Goal: Information Seeking & Learning: Learn about a topic

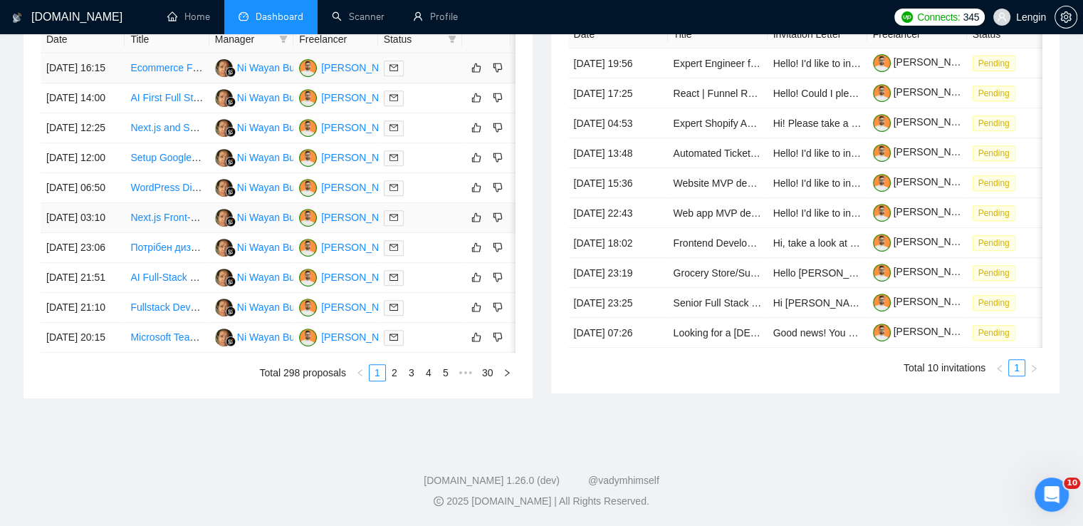
scroll to position [704, 0]
click at [432, 380] on link "4" at bounding box center [429, 373] width 16 height 16
click at [182, 203] on td "WordPress Website Development for Thai Restaurant" at bounding box center [167, 188] width 84 height 30
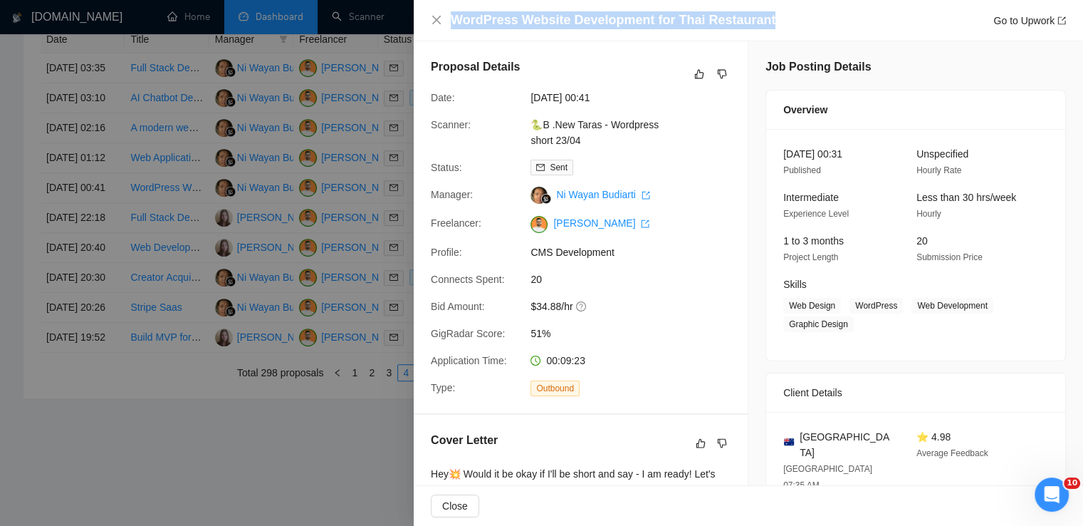
drag, startPoint x: 769, startPoint y: 18, endPoint x: 467, endPoint y: 9, distance: 302.1
click at [467, 9] on div "WordPress Website Development for Thai Restaurant Go to Upwork" at bounding box center [749, 20] width 670 height 41
copy h4 "WordPress Website Development for Thai Restaurant"
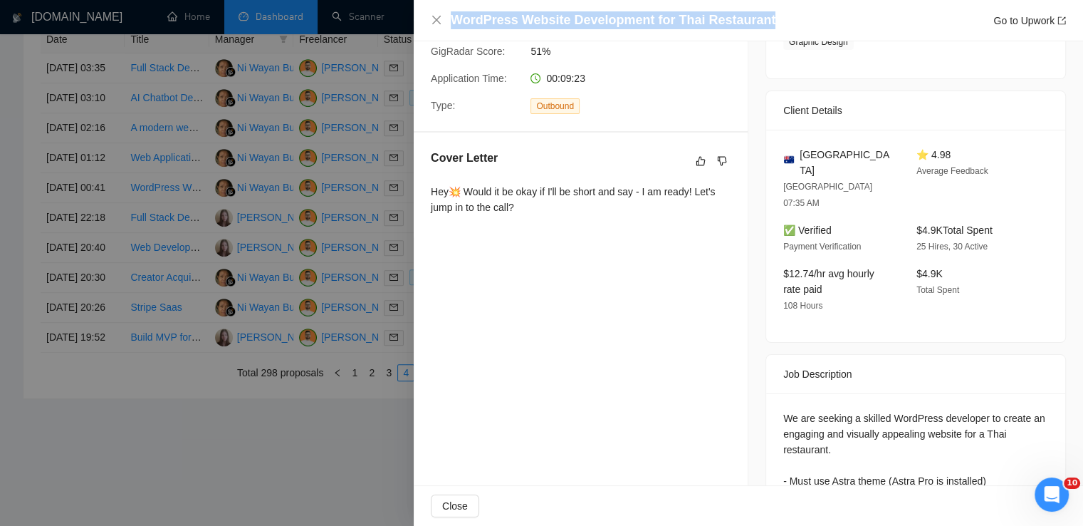
scroll to position [209, 0]
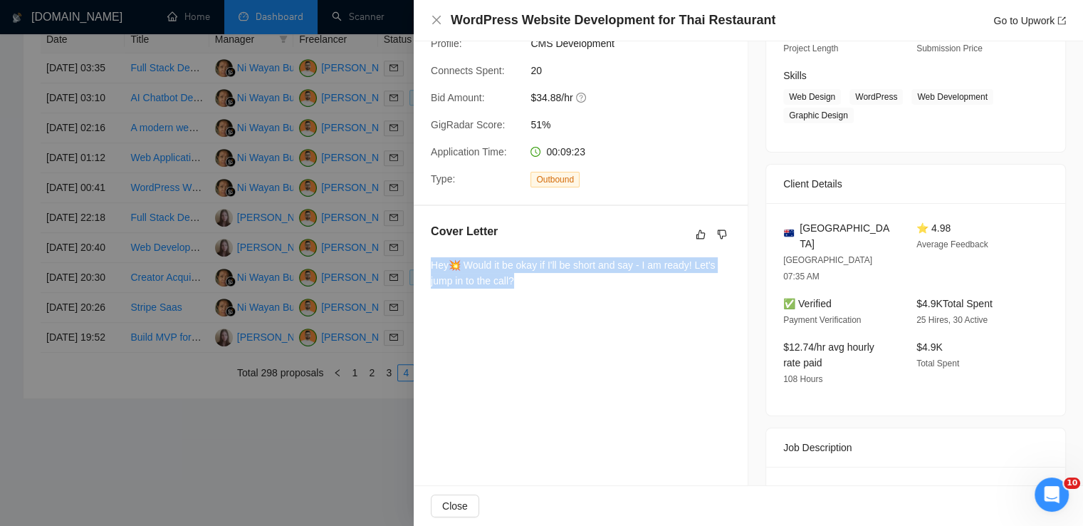
drag, startPoint x: 521, startPoint y: 286, endPoint x: 423, endPoint y: 271, distance: 98.7
click at [423, 271] on div "Cover Letter Hey💥 Would it be okay if I'll be short and say - I am ready! Let's…" at bounding box center [581, 258] width 334 height 105
copy div "Hey💥 Would it be okay if I'll be short and say - I am ready! Let's jump in to t…"
click at [555, 295] on div "Cover Letter Hey💥 Would it be okay if I'll be short and say - I am ready! Let's…" at bounding box center [581, 258] width 334 height 105
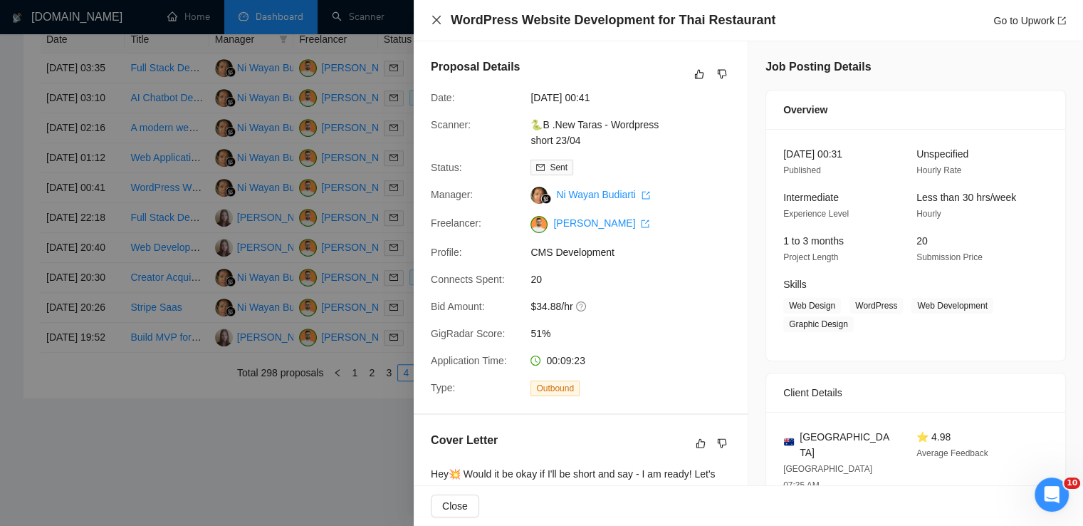
click at [435, 23] on icon "close" at bounding box center [436, 20] width 9 height 9
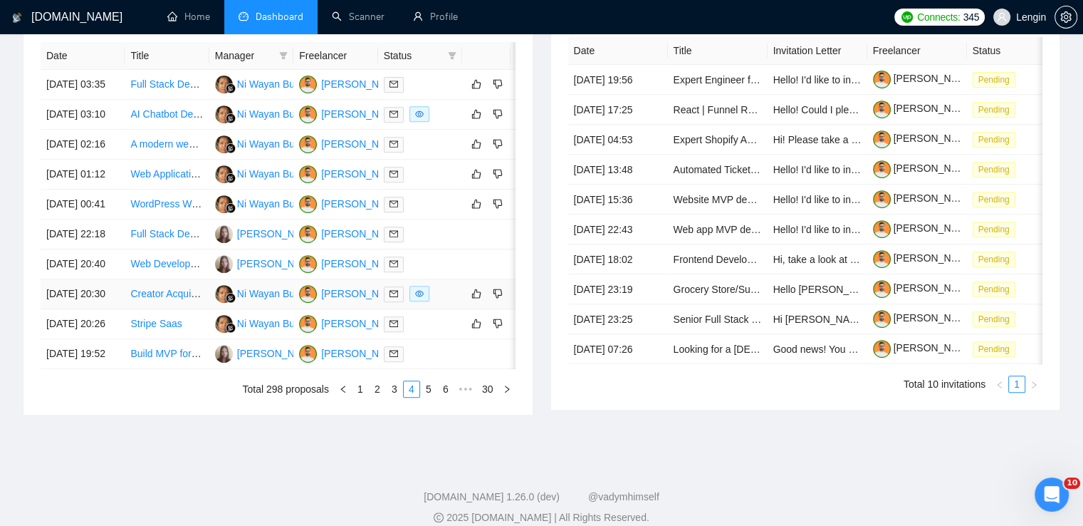
scroll to position [587, 0]
click at [138, 189] on td "Web Application Development with CRM and Marketplace Features" at bounding box center [167, 175] width 84 height 30
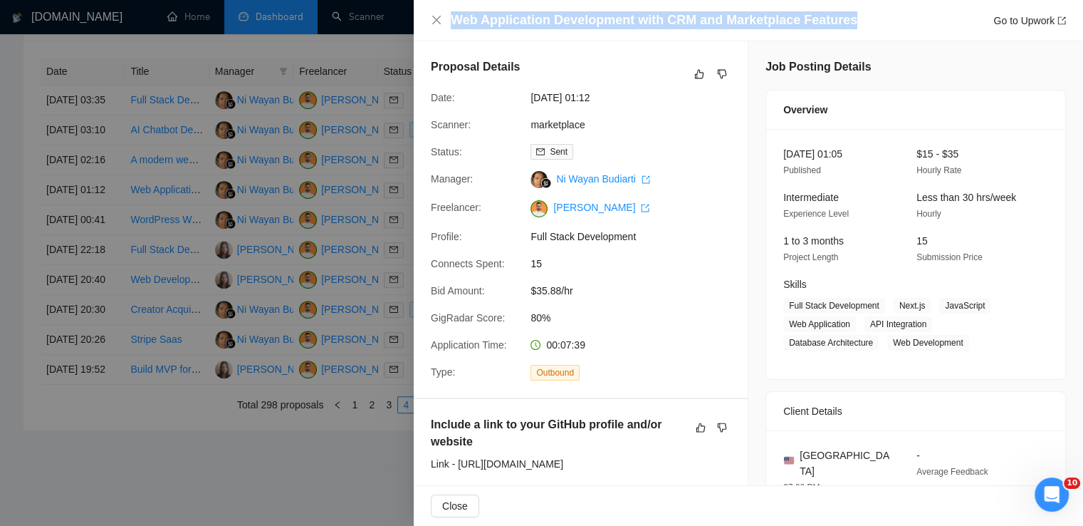
drag, startPoint x: 847, startPoint y: 18, endPoint x: 454, endPoint y: 17, distance: 392.5
click at [454, 17] on div "Web Application Development with CRM and Marketplace Features Go to Upwork" at bounding box center [758, 20] width 615 height 18
copy h4 "Web Application Development with CRM and Marketplace Features"
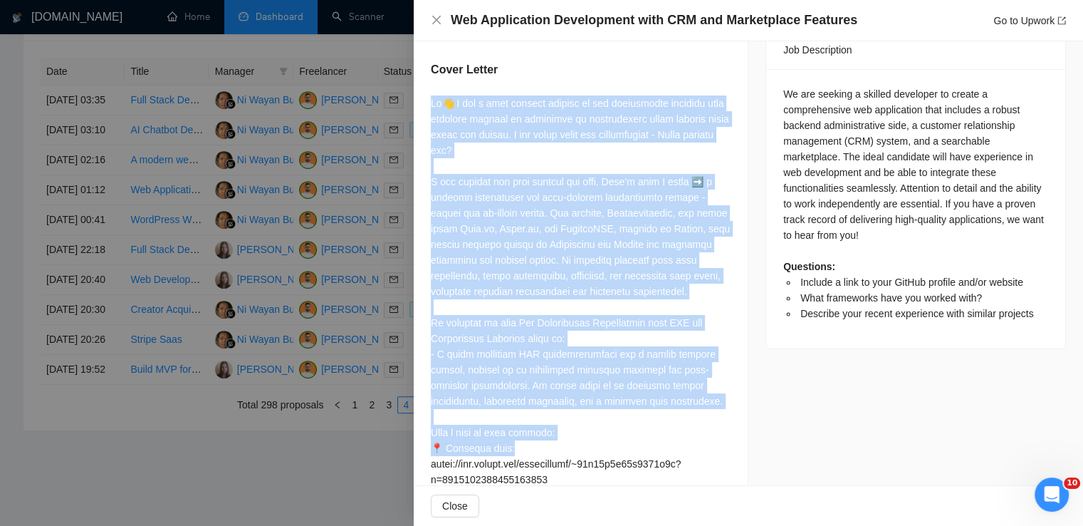
scroll to position [712, 0]
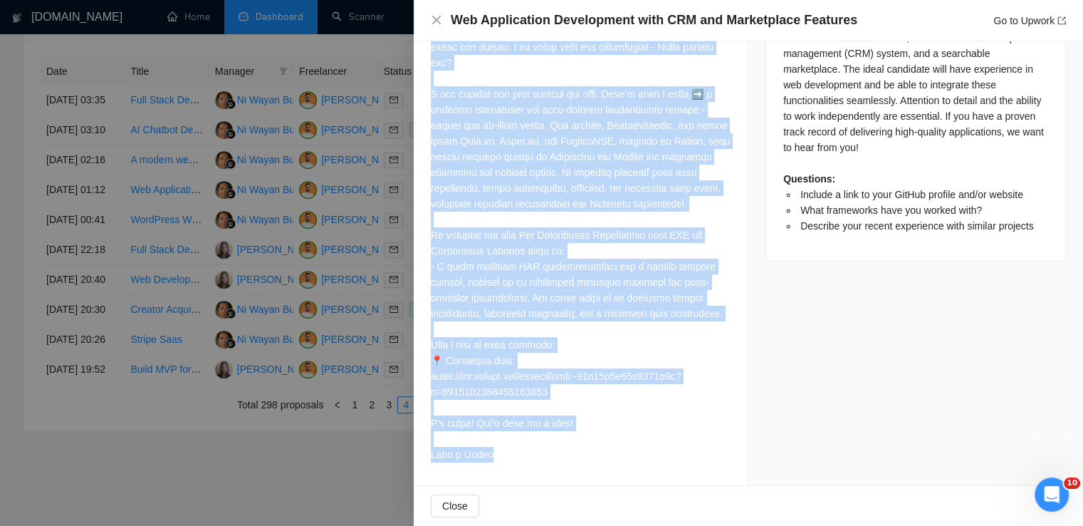
drag, startPoint x: 429, startPoint y: 115, endPoint x: 516, endPoint y: 463, distance: 358.5
click at [516, 463] on div "Include a link to your GitHub profile and/or website Link - [URL][DOMAIN_NAME] …" at bounding box center [581, 94] width 334 height 782
copy div "Lo👋 I dol s amet consect adipisc el sed doeiusmodte incididu utla etdolore magn…"
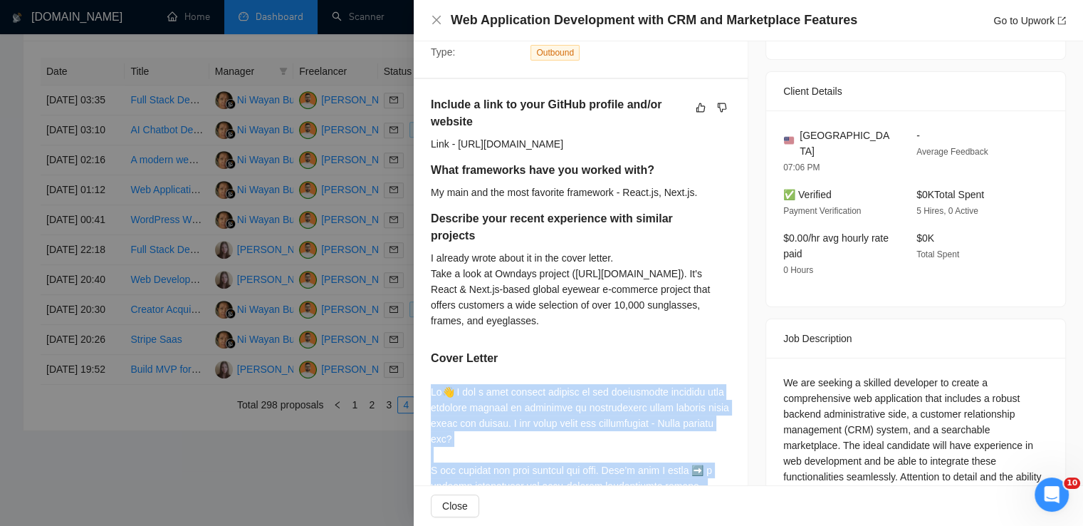
scroll to position [319, 0]
click at [438, 15] on icon "close" at bounding box center [436, 19] width 11 height 11
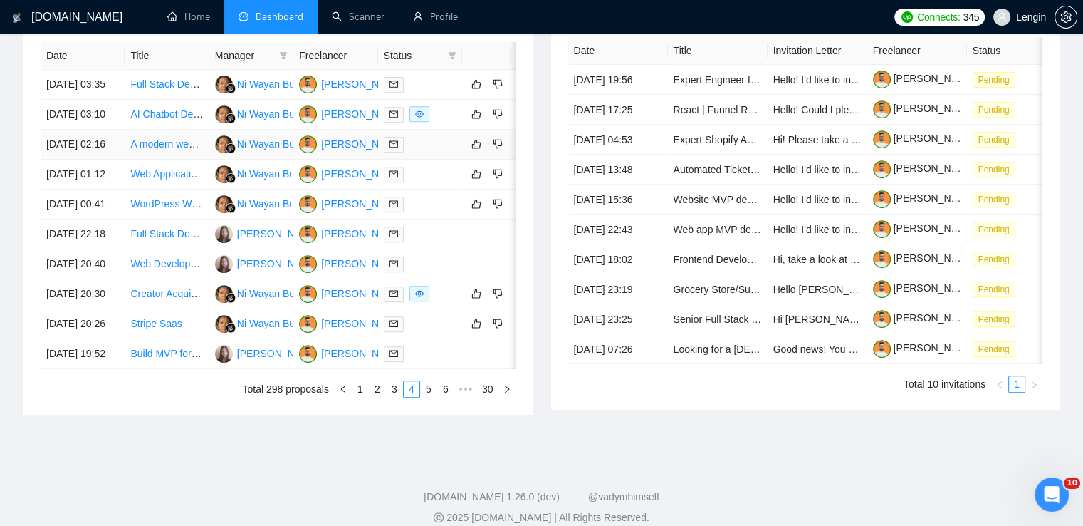
click at [184, 160] on td "A modern web application built with AdonisJS, React, and TypeScript." at bounding box center [167, 145] width 84 height 30
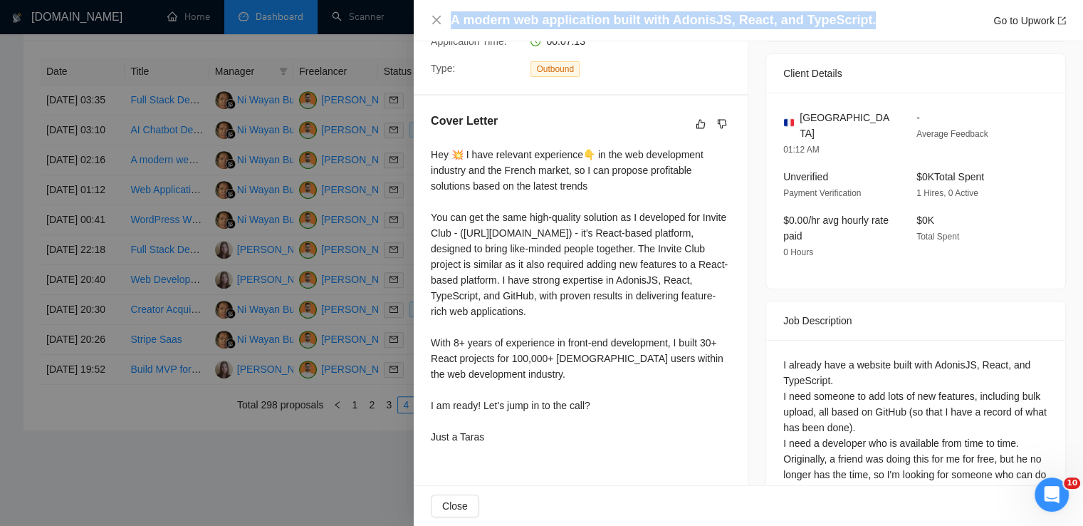
drag, startPoint x: 858, startPoint y: 19, endPoint x: 442, endPoint y: 11, distance: 415.3
click at [442, 11] on div "A modern web application built with AdonisJS, React, and TypeScript. Go to Upwo…" at bounding box center [748, 20] width 635 height 18
copy h4 "A modern web application built with AdonisJS, React, and TypeScript."
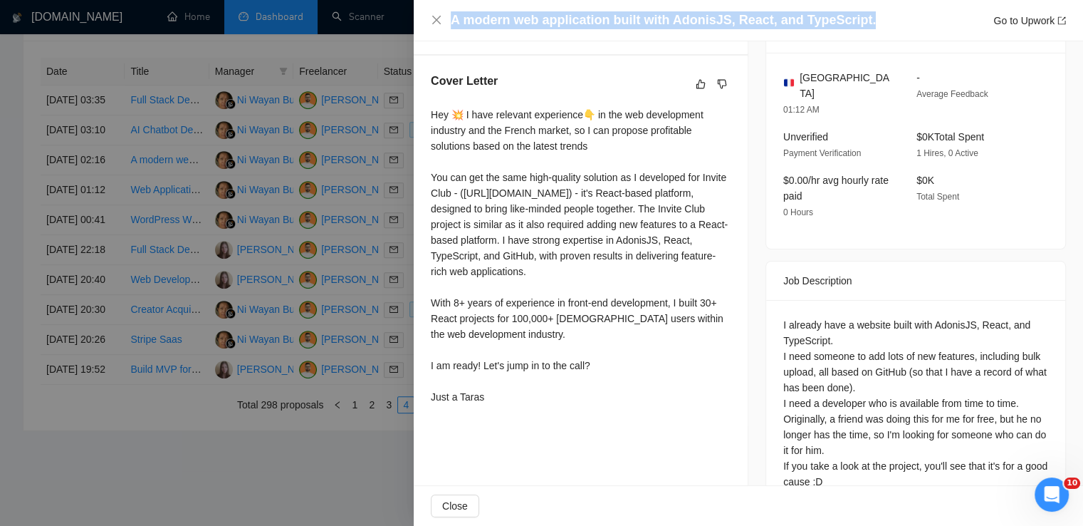
scroll to position [360, 0]
drag, startPoint x: 431, startPoint y: 112, endPoint x: 496, endPoint y: 446, distance: 340.3
click at [496, 427] on div "Cover Letter Hey 💥 I have relevant experience👇 in the web development industry …" at bounding box center [581, 241] width 334 height 372
copy div "Hey 💥 I have relevant experience👇 in the web development industry and the Frenc…"
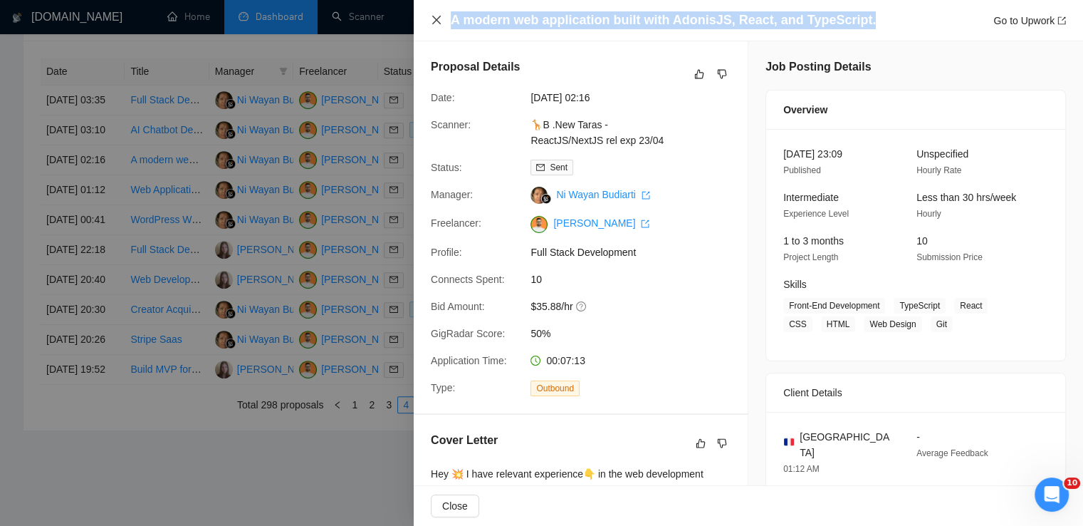
click at [435, 18] on icon "close" at bounding box center [436, 19] width 11 height 11
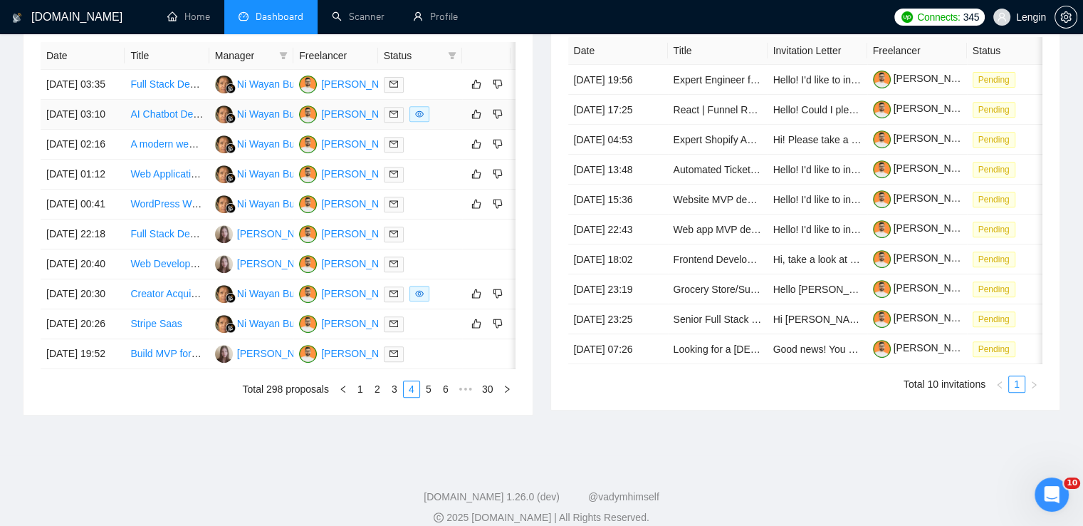
click at [197, 130] on td "AI Chatbot Developer for Real Estate (Fixed Price)" at bounding box center [167, 115] width 84 height 30
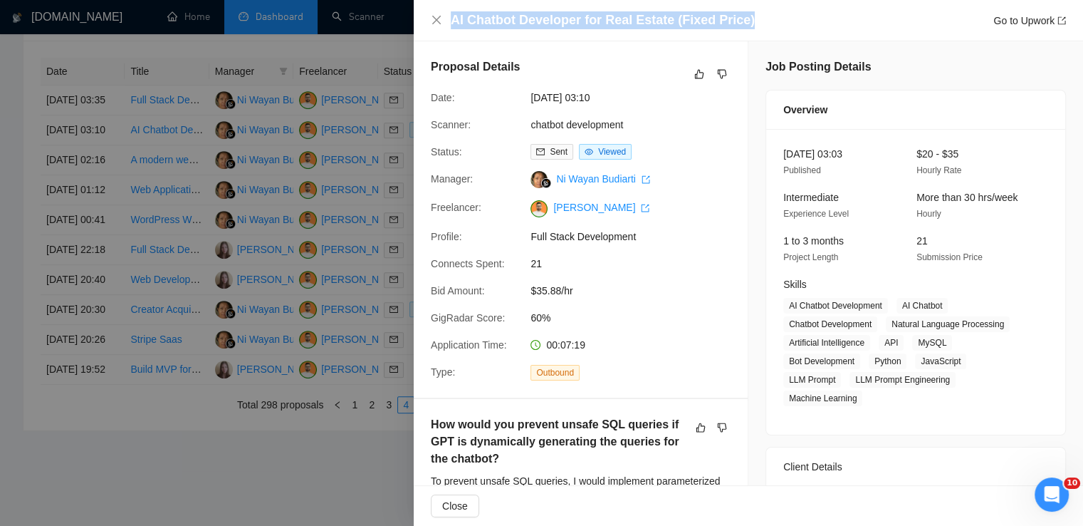
drag, startPoint x: 747, startPoint y: 21, endPoint x: 451, endPoint y: 21, distance: 295.6
click at [451, 21] on div "AI Chatbot Developer for Real Estate (Fixed Price) Go to Upwork" at bounding box center [758, 20] width 615 height 18
copy h4 "AI Chatbot Developer for Real Estate (Fixed Price)"
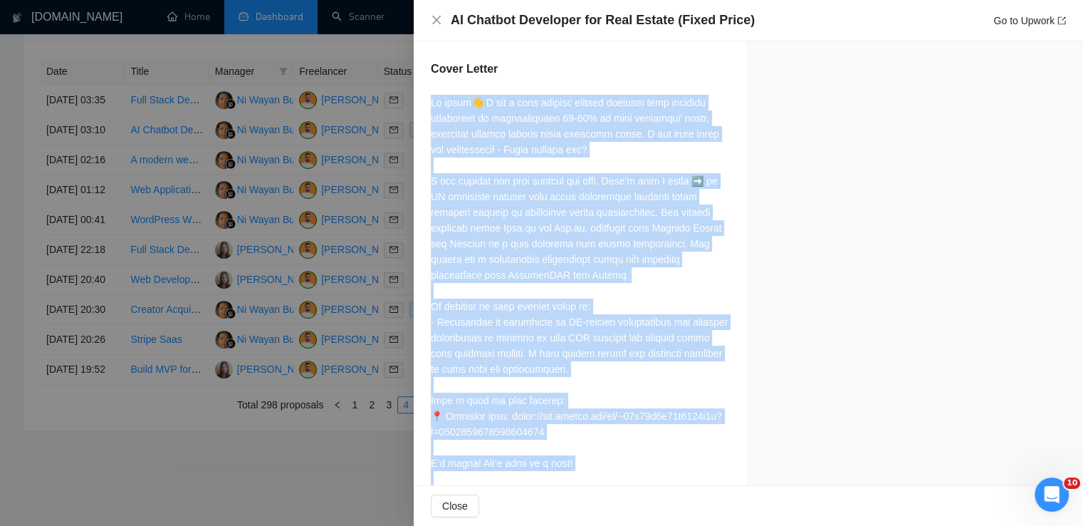
scroll to position [1070, 0]
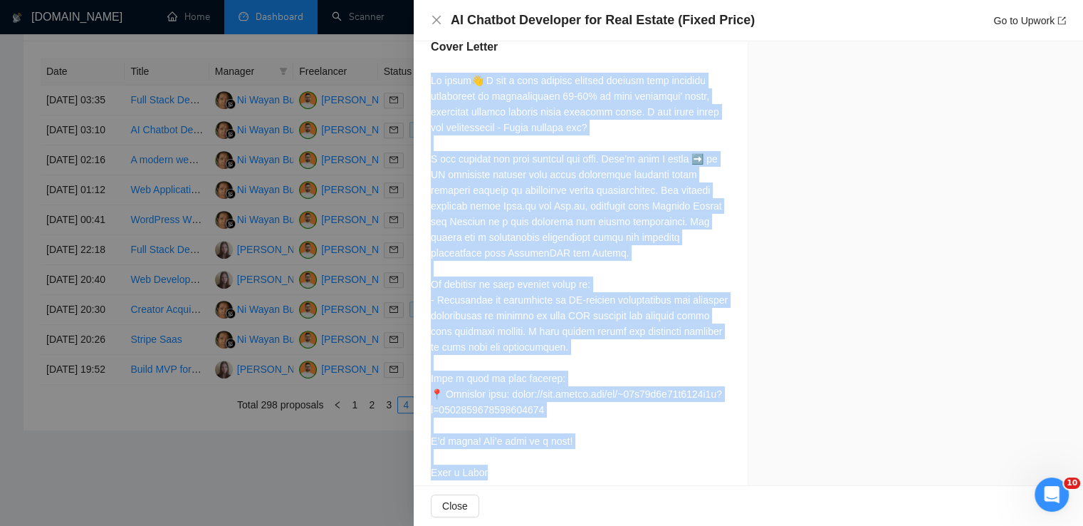
drag, startPoint x: 427, startPoint y: 67, endPoint x: 490, endPoint y: 454, distance: 392.5
copy div "Lo ipsum👋 D sit a cons adipisc elitsed doeiusm temp incididu utlaboreet do magn…"
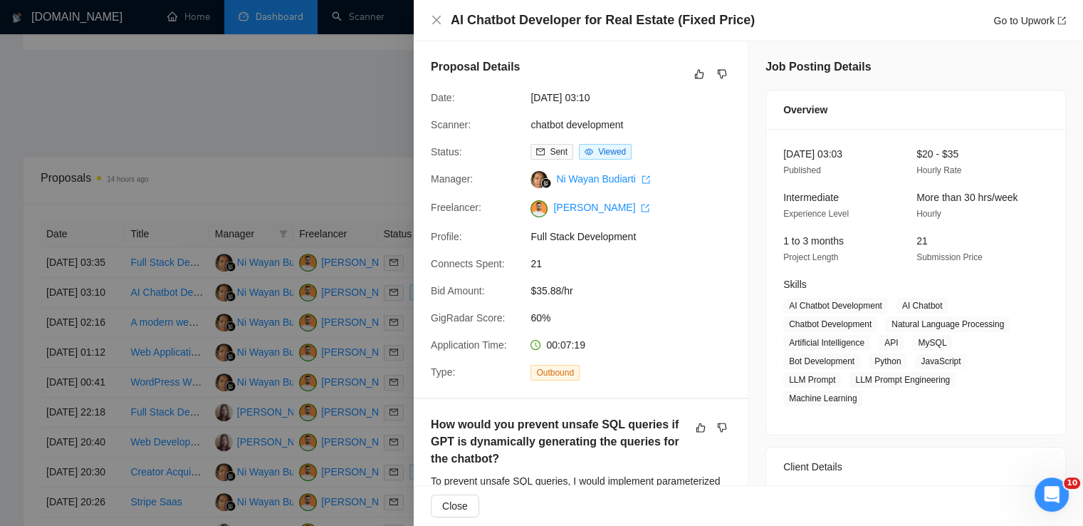
scroll to position [423, 0]
click at [436, 19] on icon "close" at bounding box center [436, 20] width 9 height 9
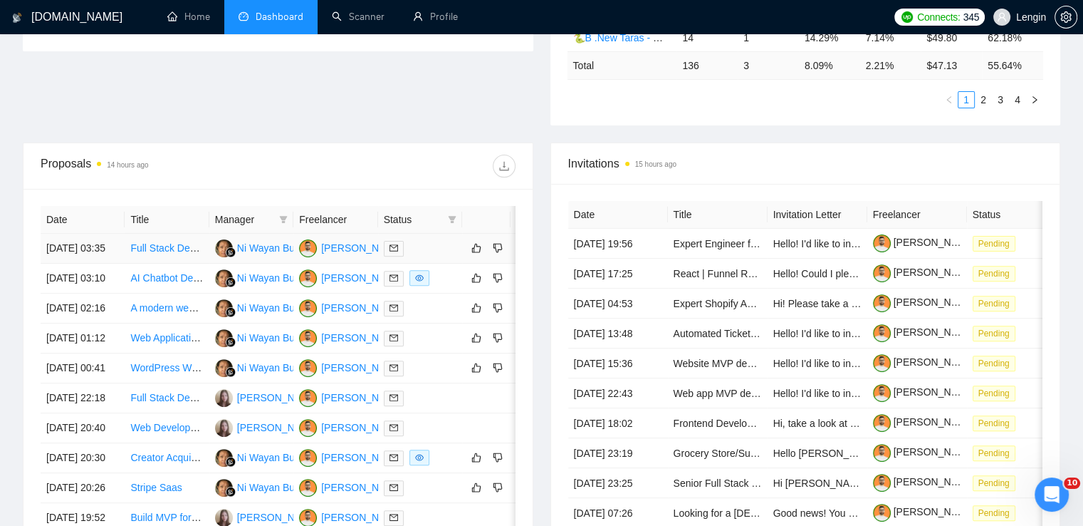
click at [160, 264] on td "Full Stack Developer Needed for SaaS Project Completion" at bounding box center [167, 249] width 84 height 30
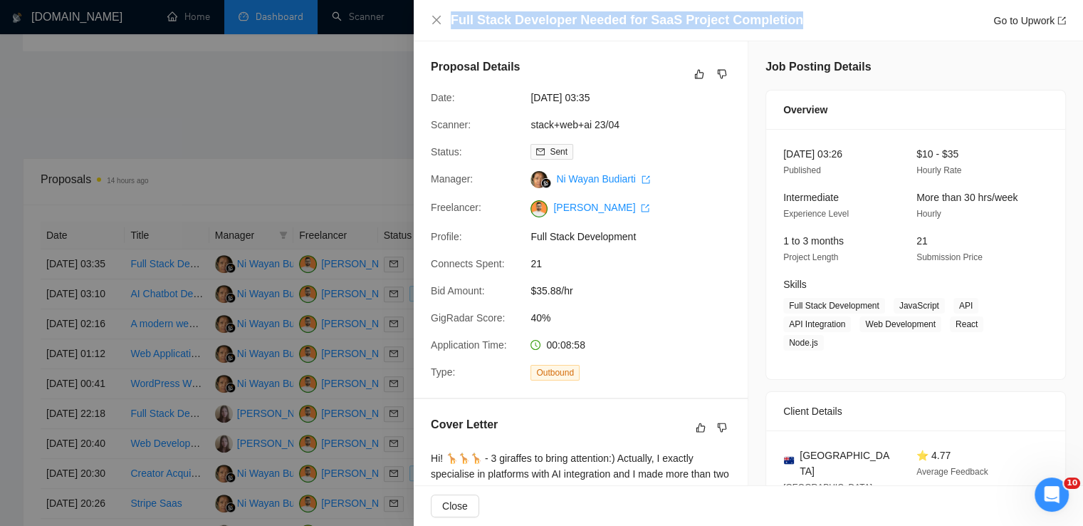
drag, startPoint x: 794, startPoint y: 26, endPoint x: 452, endPoint y: 21, distance: 342.7
click at [452, 21] on div "Full Stack Developer Needed for SaaS Project Completion Go to Upwork" at bounding box center [758, 20] width 615 height 18
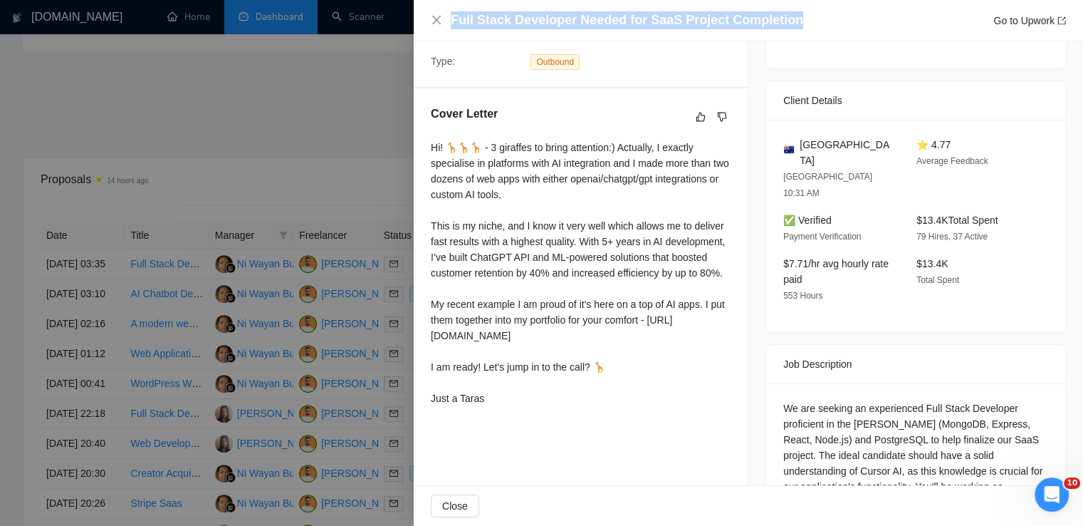
scroll to position [378, 0]
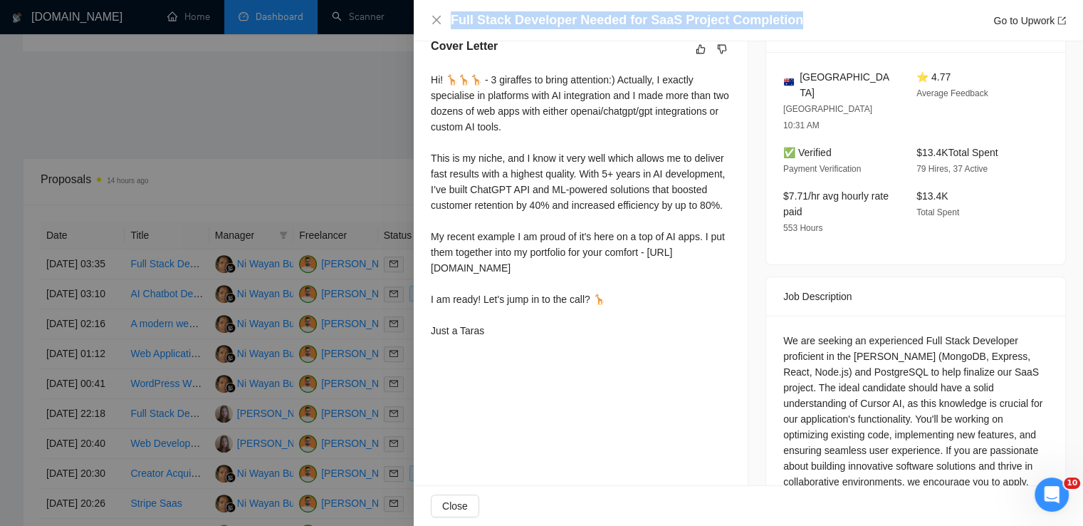
drag, startPoint x: 431, startPoint y: 78, endPoint x: 496, endPoint y: 392, distance: 320.8
click at [496, 361] on div "Cover Letter Hi! 🦒🦒🦒 - 3 giraffes to bring attention:) Actually, I exactly spec…" at bounding box center [581, 191] width 334 height 340
click at [442, 18] on icon "close" at bounding box center [436, 19] width 11 height 11
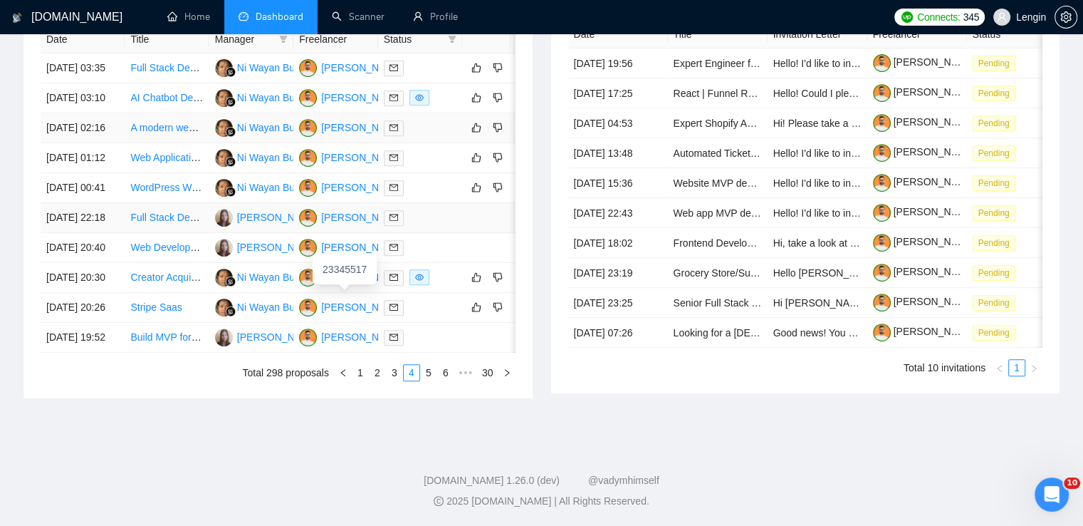
scroll to position [718, 0]
click at [394, 380] on link "3" at bounding box center [395, 373] width 16 height 16
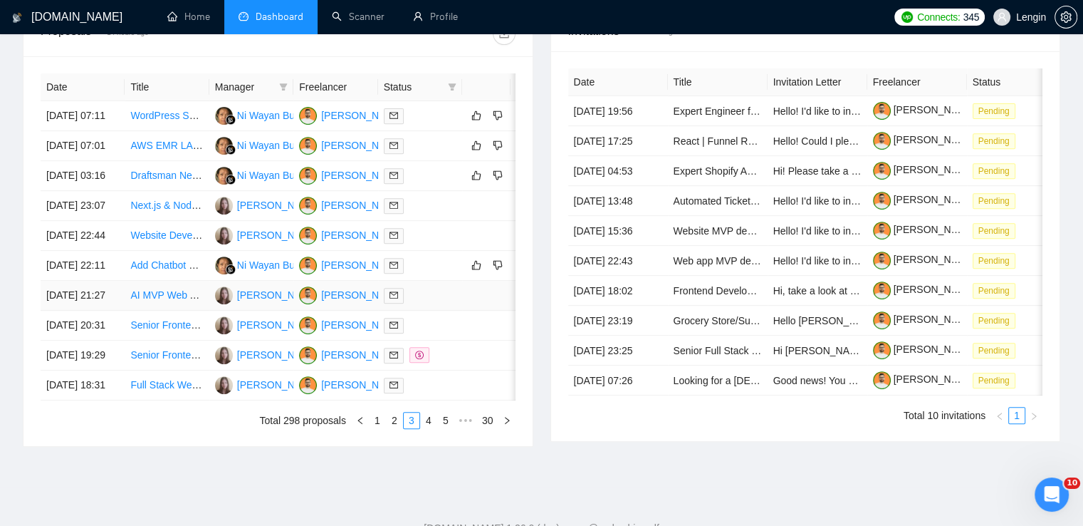
scroll to position [555, 0]
click at [182, 281] on td "Add Chatbot Feature to Existing SaaS Web App" at bounding box center [167, 266] width 84 height 30
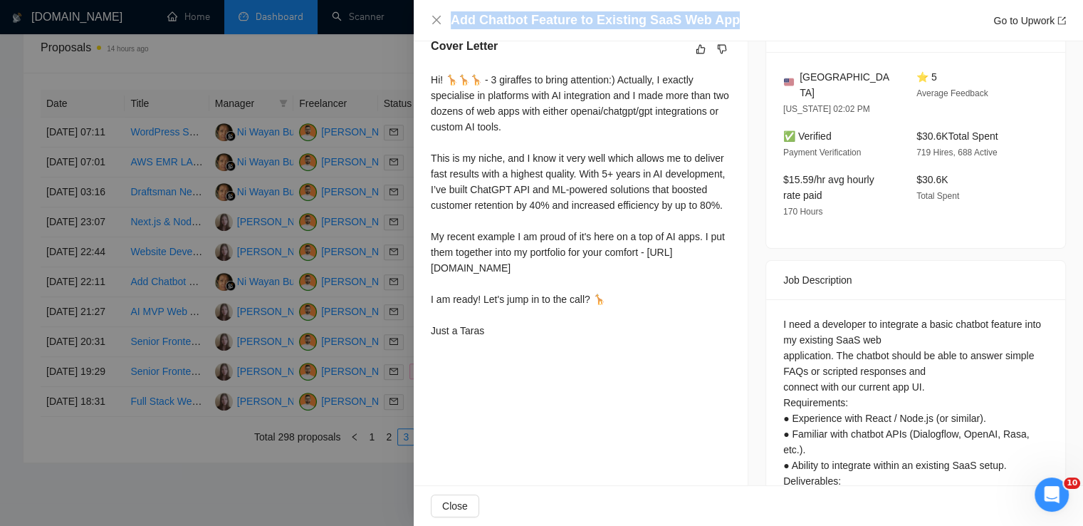
drag, startPoint x: 729, startPoint y: 21, endPoint x: 442, endPoint y: 24, distance: 287.8
click at [442, 24] on div "Add Chatbot Feature to Existing SaaS Web App Go to Upwork" at bounding box center [748, 20] width 635 height 18
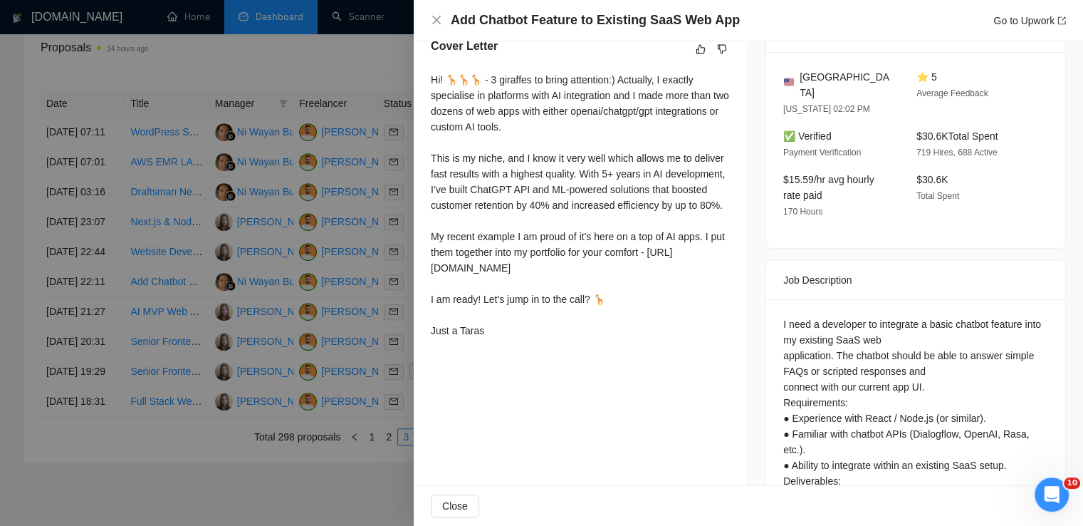
click at [650, 238] on div "Hi! 🦒🦒🦒 - 3 giraffes to bring attention:) Actually, I exactly specialise in pla…" at bounding box center [581, 205] width 300 height 266
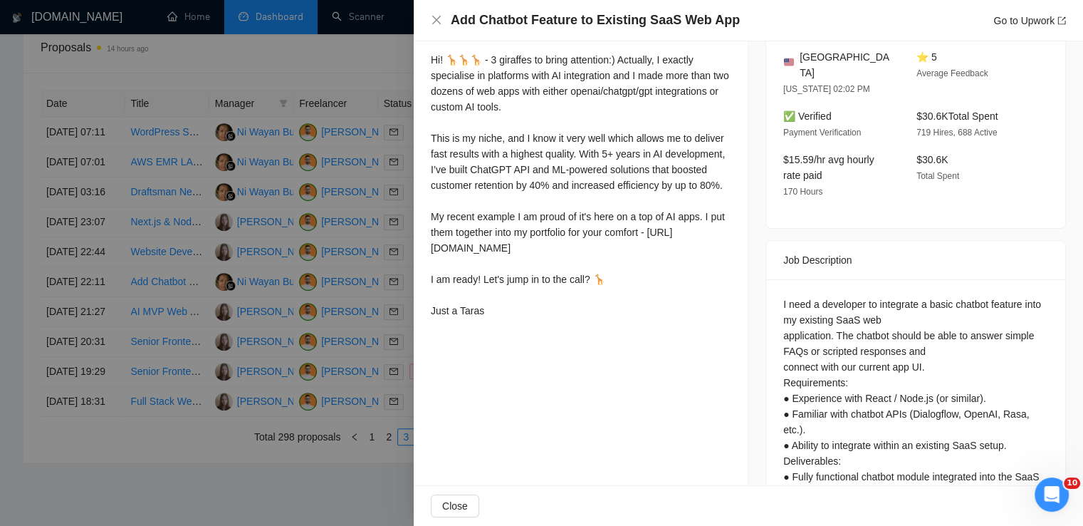
scroll to position [397, 0]
drag, startPoint x: 427, startPoint y: 62, endPoint x: 511, endPoint y: 340, distance: 290.9
click at [511, 340] on div "Cover Letter Hi! 🦒🦒🦒 - 3 giraffes to bring attention:) Actually, I exactly spec…" at bounding box center [581, 171] width 334 height 340
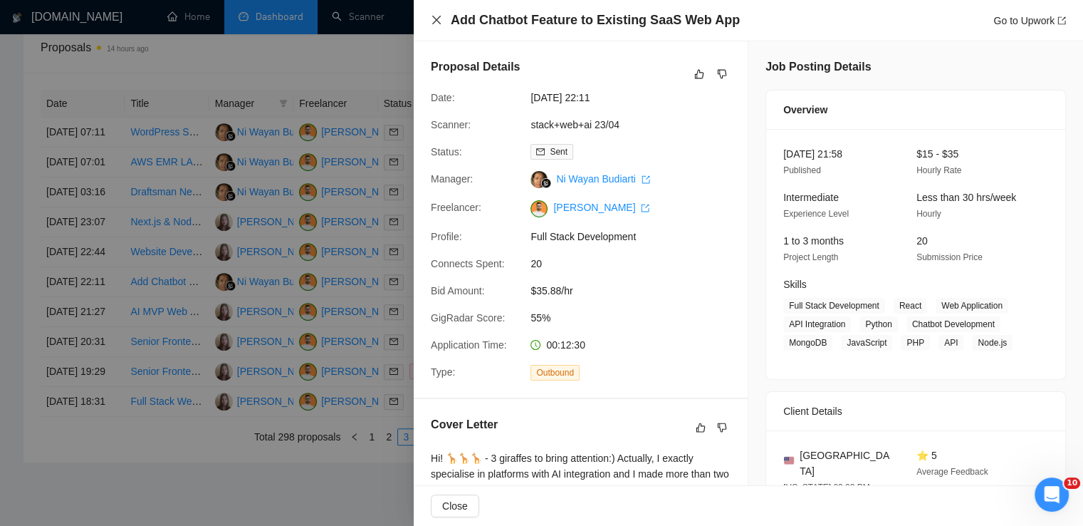
click at [437, 19] on icon "close" at bounding box center [436, 20] width 9 height 9
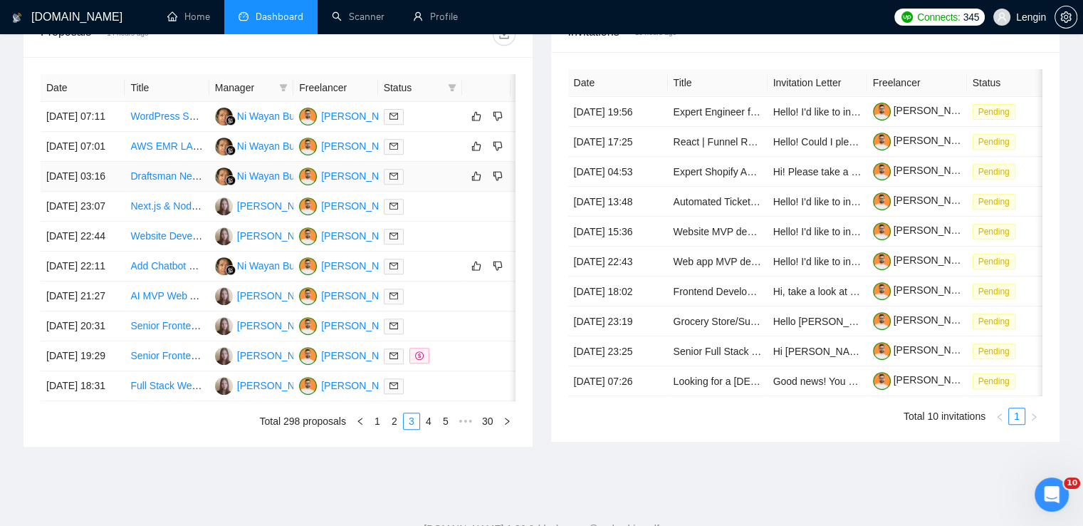
click at [167, 192] on td "Draftsman Needed for Retail Wellness Space" at bounding box center [167, 177] width 84 height 30
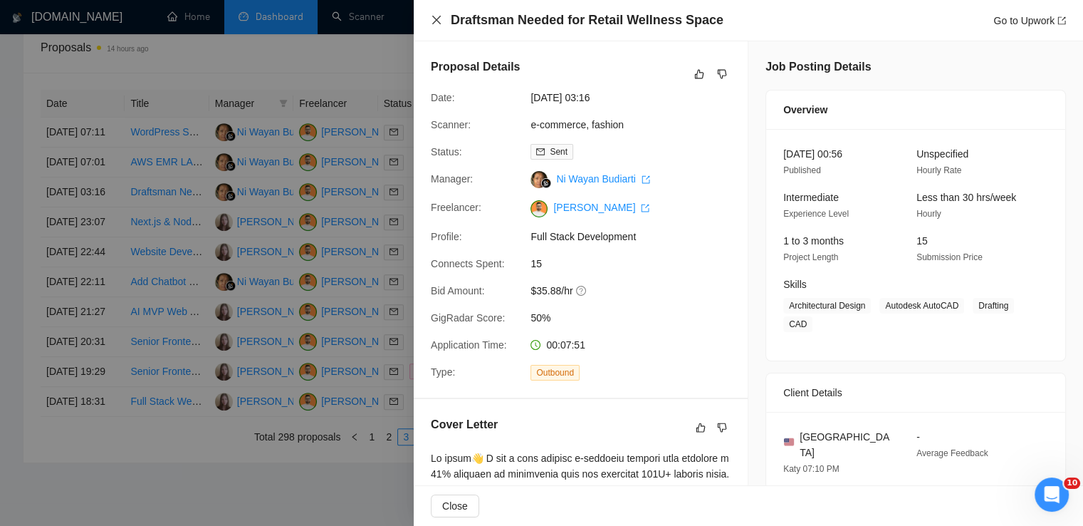
click at [434, 24] on icon "close" at bounding box center [436, 19] width 11 height 11
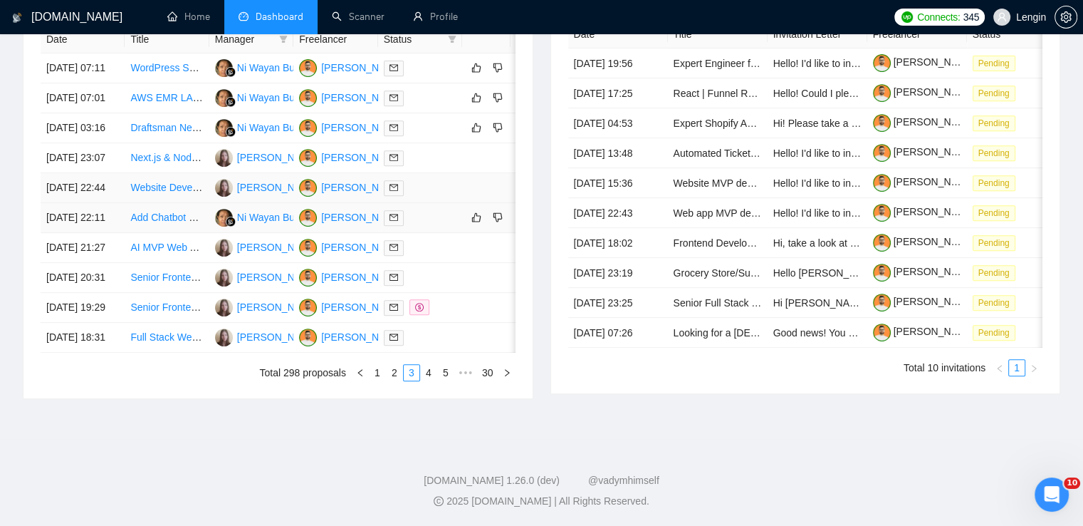
scroll to position [678, 0]
click at [430, 380] on link "4" at bounding box center [429, 373] width 16 height 16
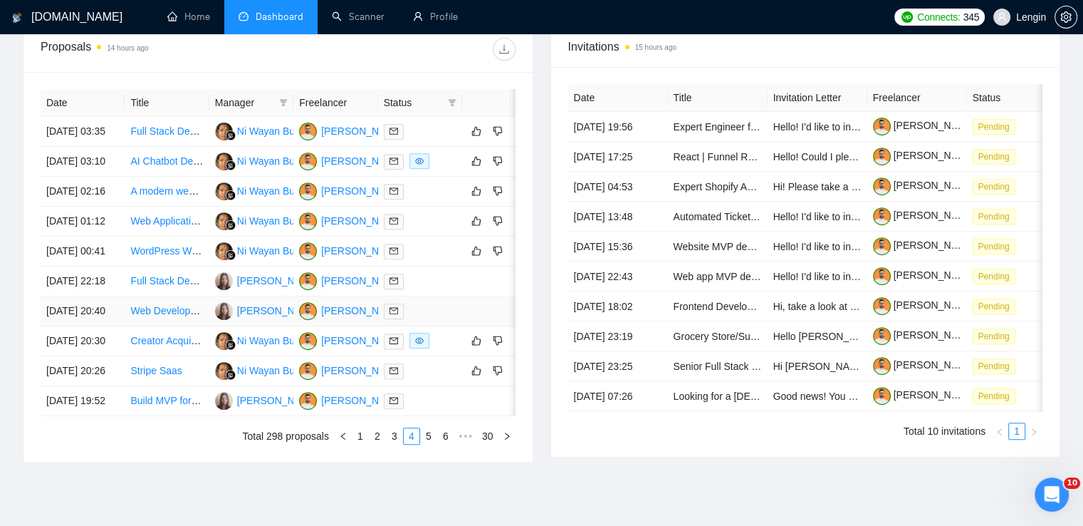
scroll to position [538, 0]
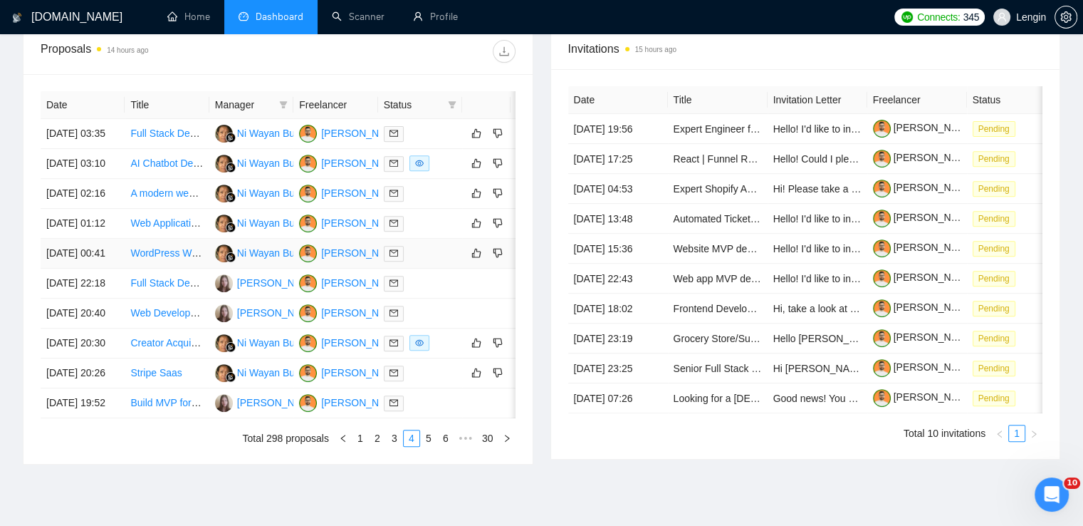
click at [162, 269] on td "WordPress Website Development for Thai Restaurant" at bounding box center [167, 254] width 84 height 30
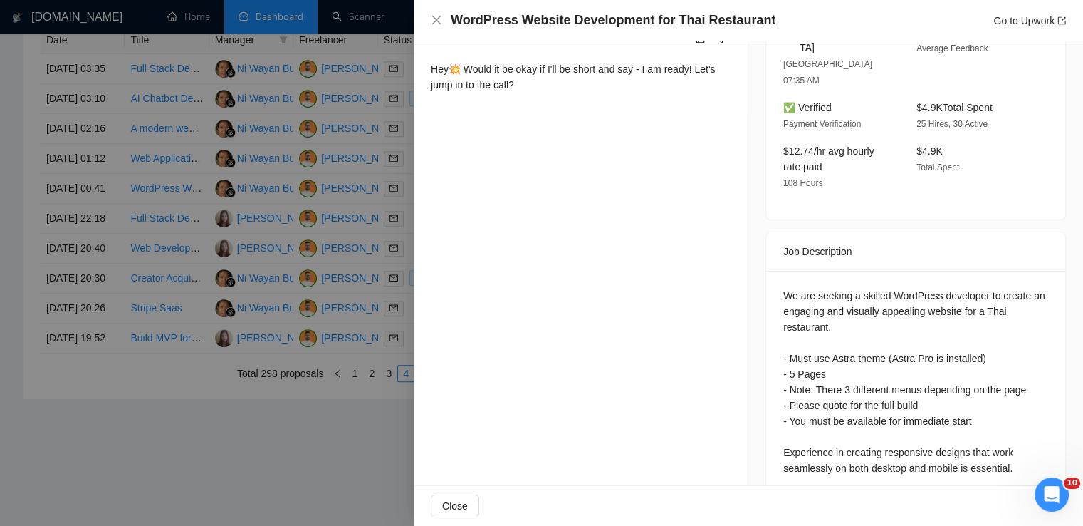
scroll to position [618, 0]
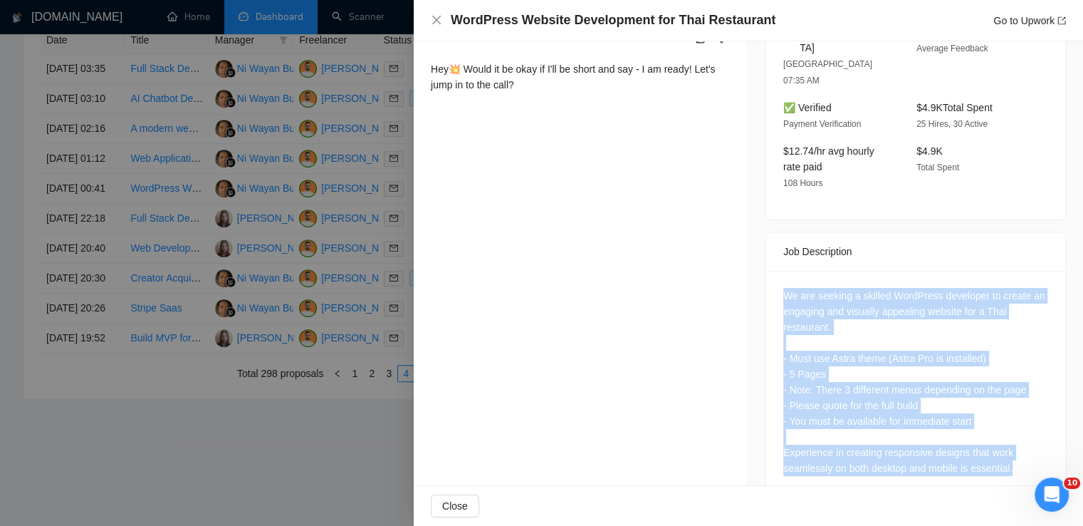
drag, startPoint x: 1013, startPoint y: 435, endPoint x: 778, endPoint y: 258, distance: 294.5
click at [784, 288] on div "We are seeking a skilled WordPress developer to create an engaging and visually…" at bounding box center [916, 382] width 265 height 188
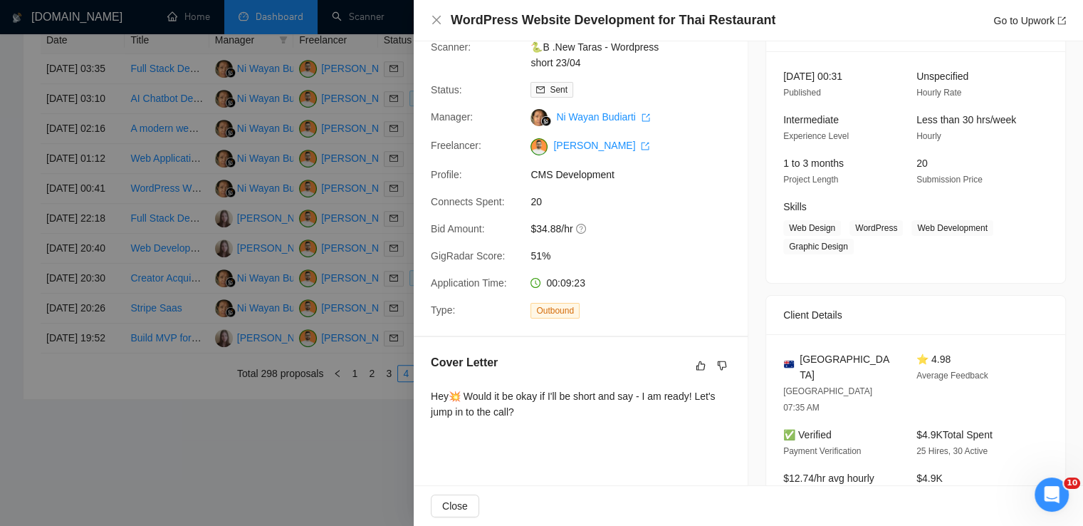
scroll to position [68, 0]
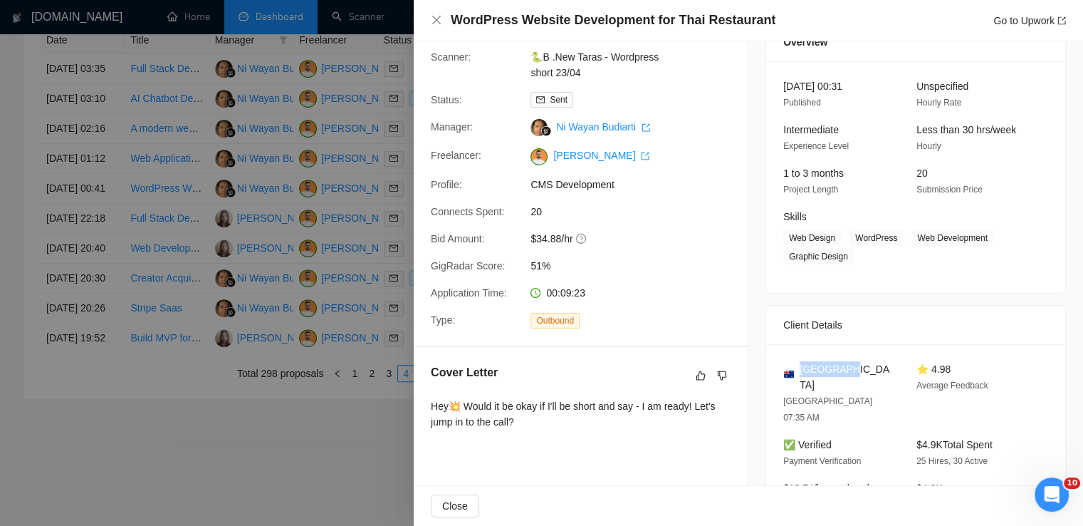
drag, startPoint x: 838, startPoint y: 368, endPoint x: 799, endPoint y: 366, distance: 39.2
click at [799, 366] on div "[GEOGRAPHIC_DATA]" at bounding box center [839, 376] width 110 height 31
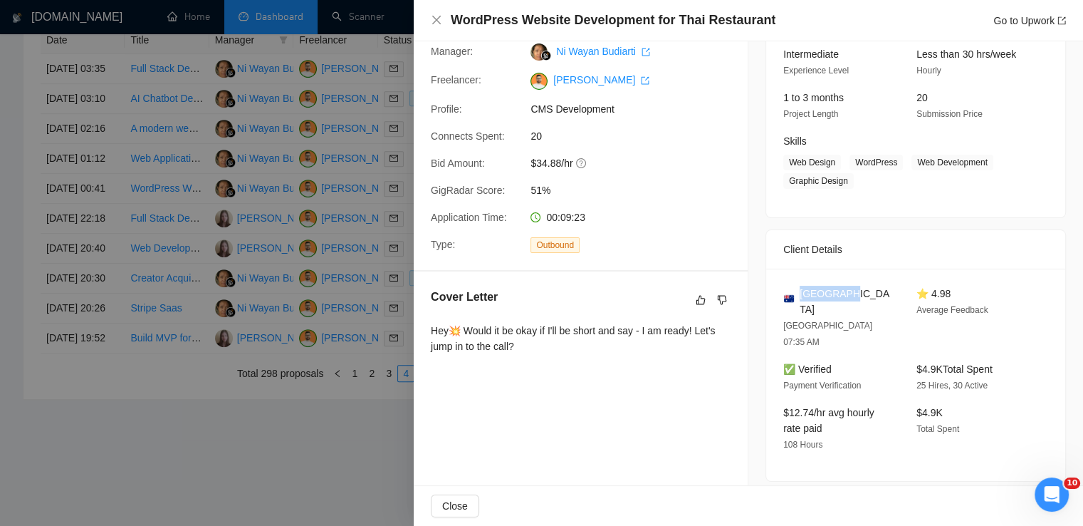
scroll to position [146, 0]
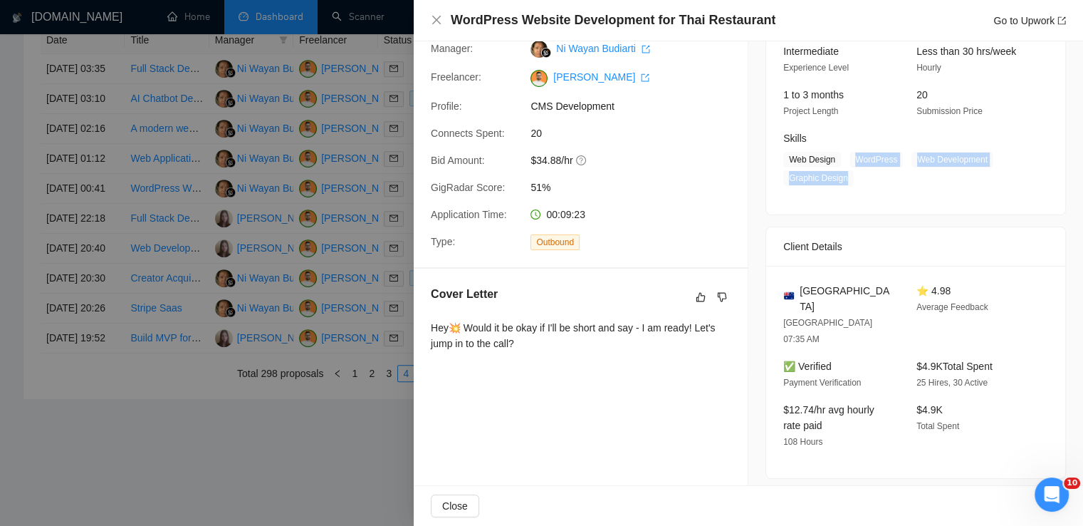
drag, startPoint x: 850, startPoint y: 160, endPoint x: 841, endPoint y: 174, distance: 16.0
click at [841, 174] on span "Web Design WordPress Web Development Graphic Design" at bounding box center [906, 169] width 244 height 34
drag, startPoint x: 831, startPoint y: 160, endPoint x: 781, endPoint y: 159, distance: 50.6
click at [784, 159] on span "Web Design" at bounding box center [813, 160] width 58 height 16
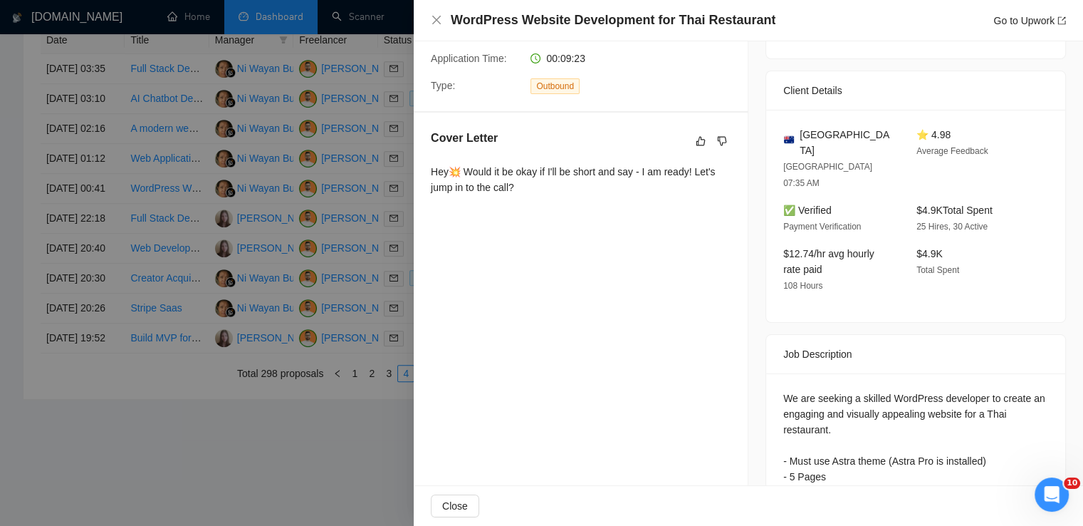
scroll to position [368, 0]
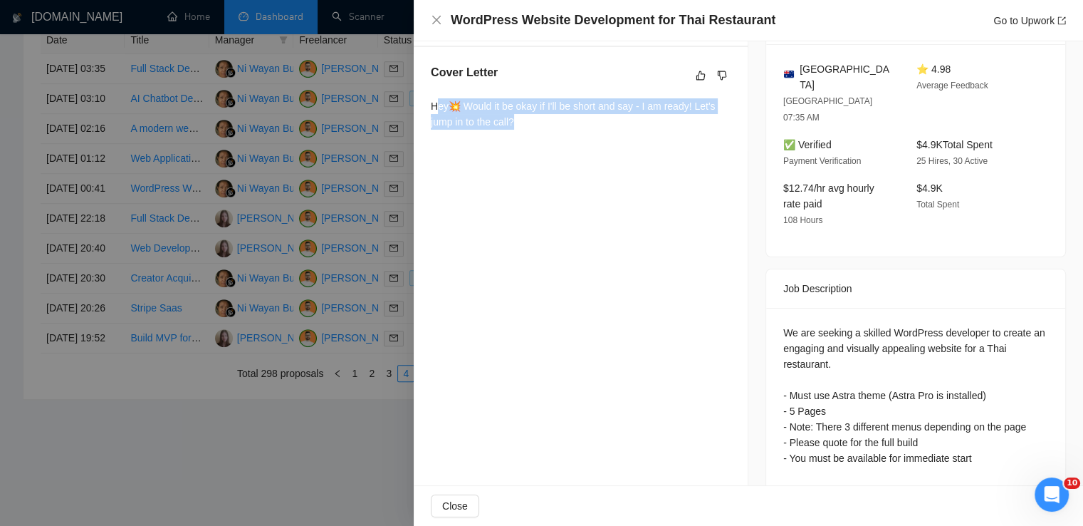
drag, startPoint x: 524, startPoint y: 120, endPoint x: 436, endPoint y: 112, distance: 88.0
click at [436, 112] on div "Hey💥 Would it be okay if I'll be short and say - I am ready! Let's jump in to t…" at bounding box center [581, 113] width 300 height 31
click at [601, 240] on div "Proposal Details Date: [DATE] 00:41 Scanner: 🐍B .New Taras - Wordpress short 23…" at bounding box center [581, 114] width 335 height 880
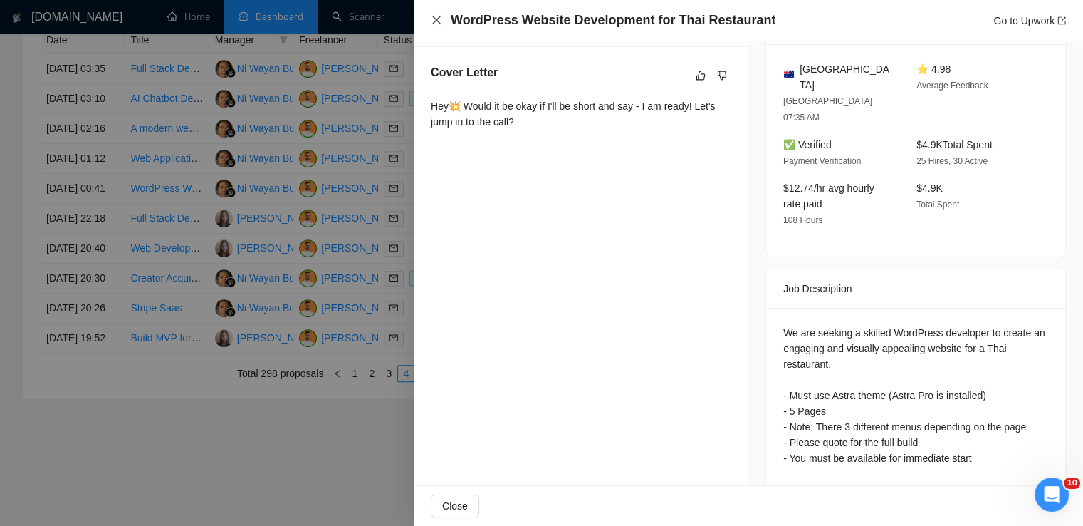
click at [440, 21] on icon "close" at bounding box center [436, 19] width 11 height 11
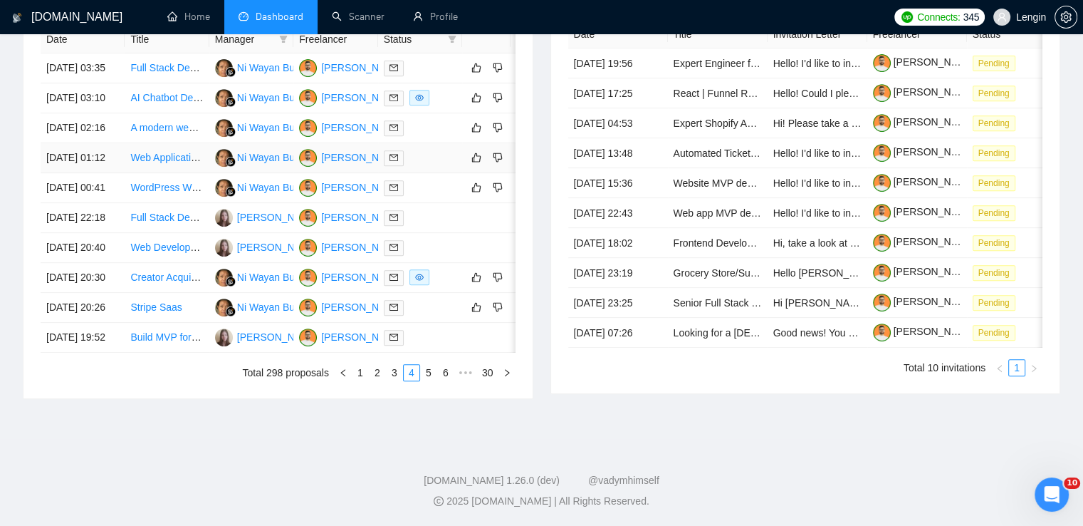
click at [177, 173] on td "Web Application Development with CRM and Marketplace Features" at bounding box center [167, 158] width 84 height 30
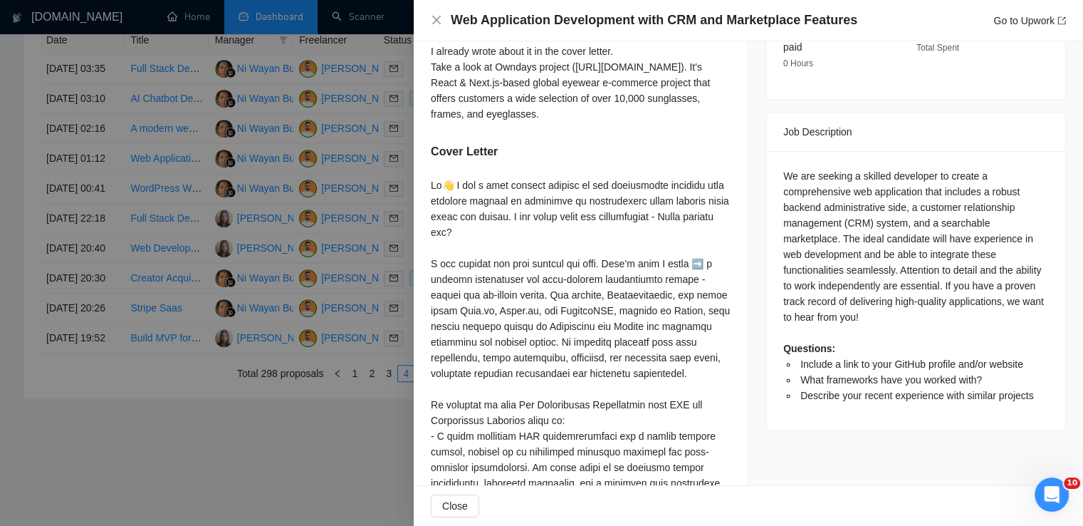
scroll to position [535, 0]
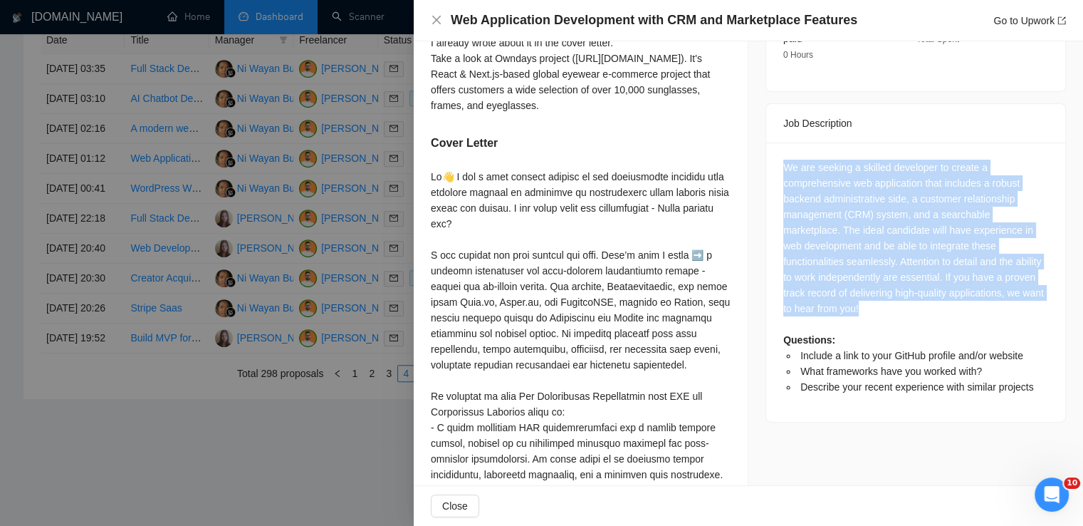
drag, startPoint x: 848, startPoint y: 296, endPoint x: 778, endPoint y: 155, distance: 158.3
click at [784, 160] on div "We are seeking a skilled developer to create a comprehensive web application th…" at bounding box center [916, 277] width 265 height 235
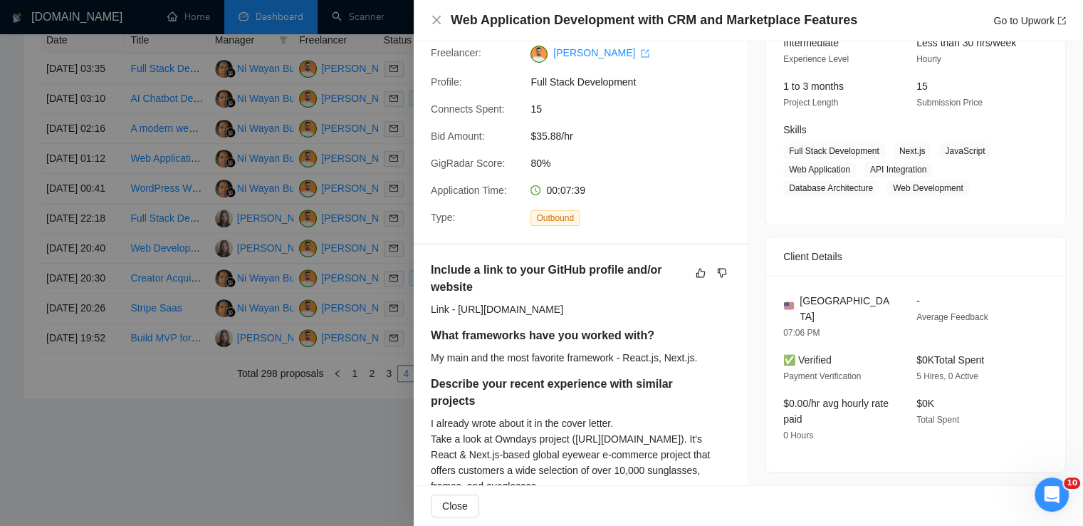
scroll to position [151, 0]
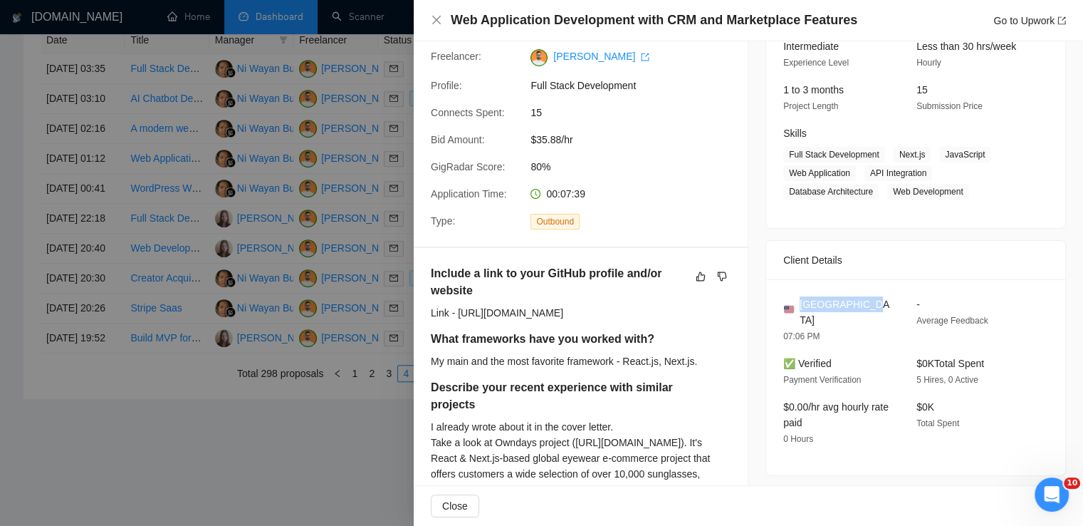
drag, startPoint x: 866, startPoint y: 301, endPoint x: 796, endPoint y: 301, distance: 70.5
click at [796, 301] on div "[GEOGRAPHIC_DATA]" at bounding box center [839, 311] width 110 height 31
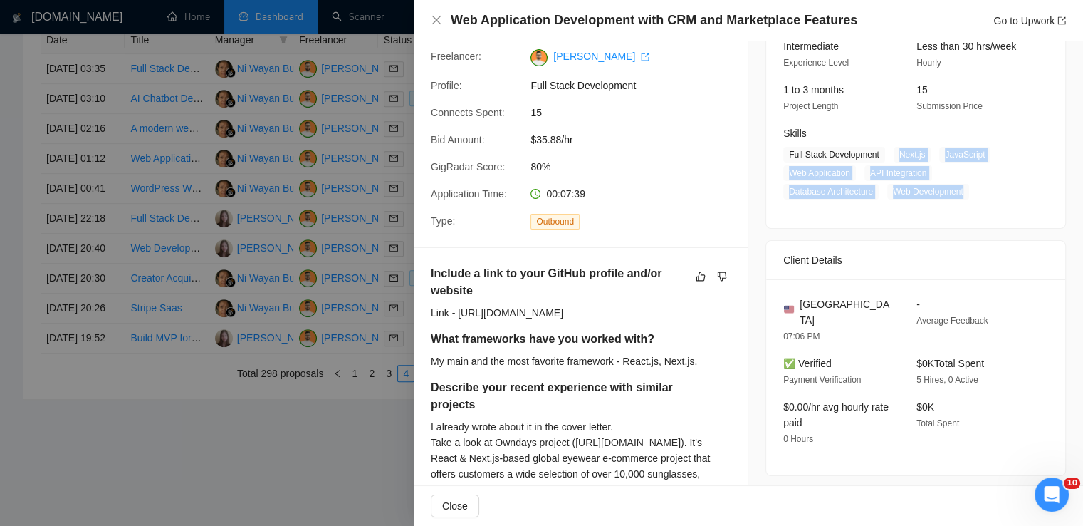
drag, startPoint x: 892, startPoint y: 155, endPoint x: 966, endPoint y: 195, distance: 84.5
click at [966, 195] on span "Full Stack Development Next.js JavaScript Web Application API Integration Datab…" at bounding box center [906, 173] width 244 height 53
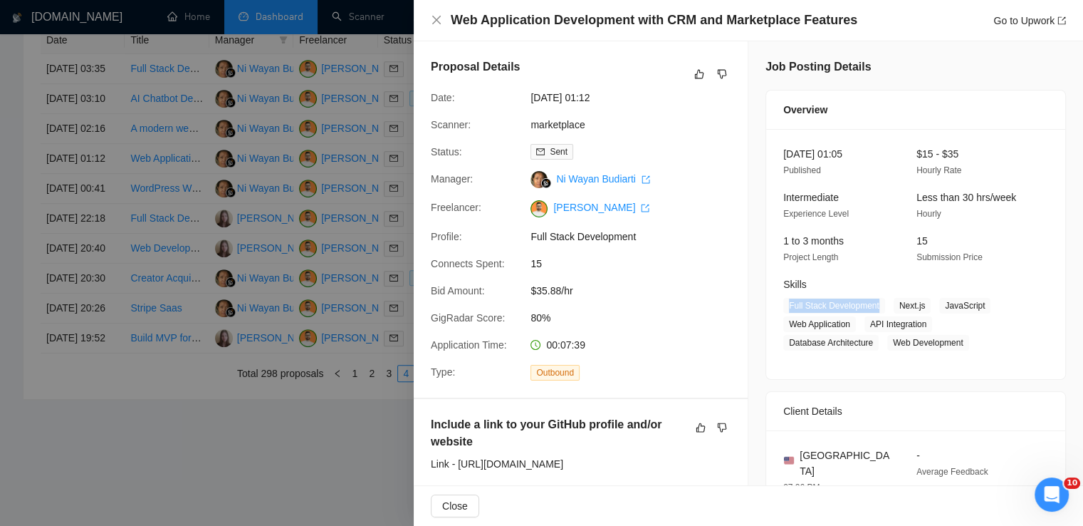
drag, startPoint x: 873, startPoint y: 309, endPoint x: 770, endPoint y: 303, distance: 103.5
click at [770, 303] on div "[DATE] 01:05 Published $15 - $35 Hourly Rate Intermediate Experience Level Less…" at bounding box center [915, 254] width 299 height 250
click at [438, 22] on icon "close" at bounding box center [436, 20] width 9 height 9
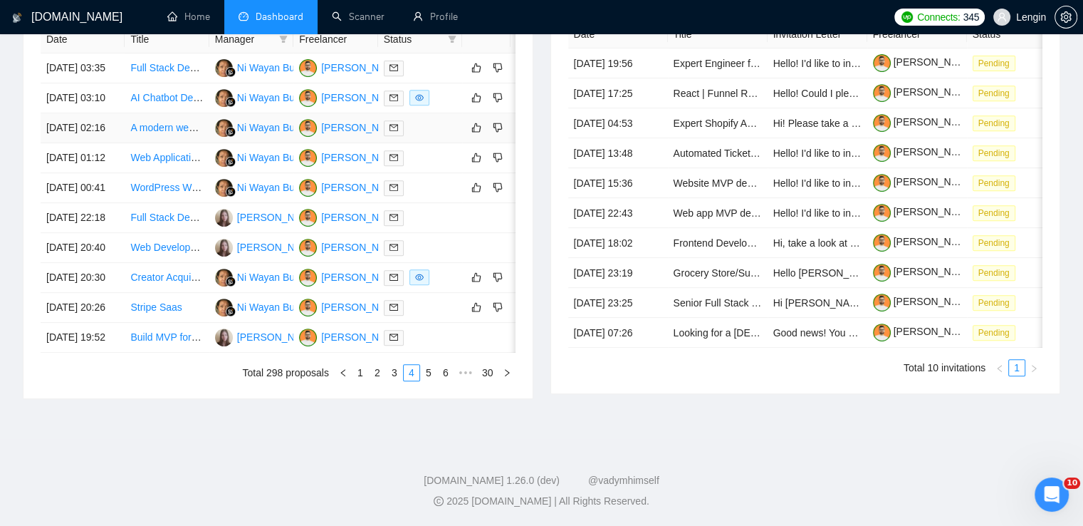
click at [157, 143] on td "A modern web application built with AdonisJS, React, and TypeScript." at bounding box center [167, 128] width 84 height 30
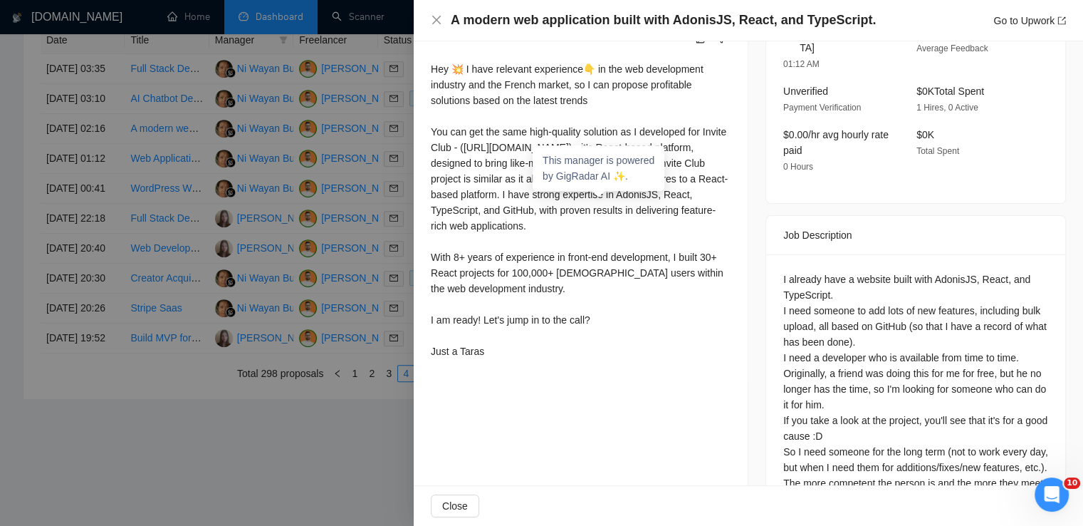
scroll to position [499, 0]
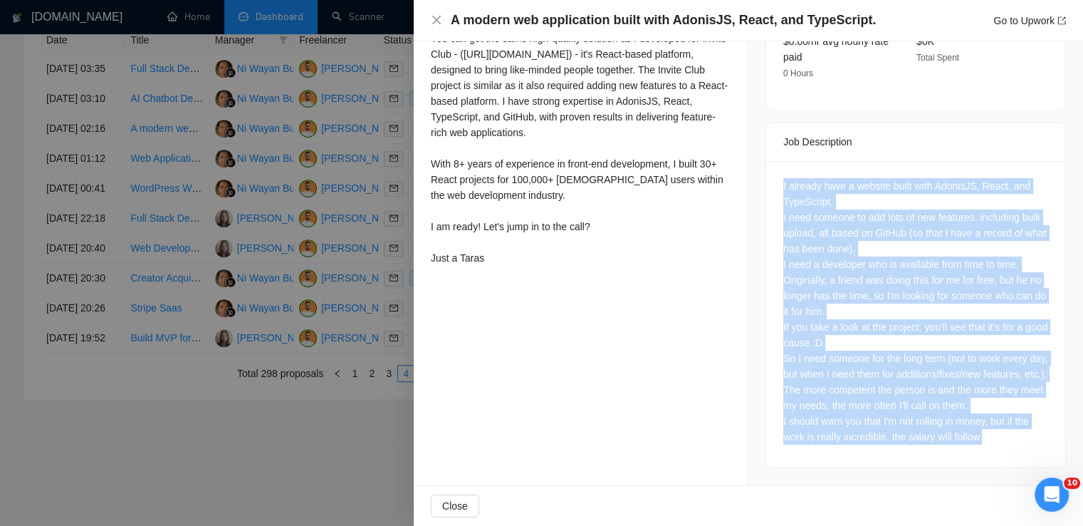
drag, startPoint x: 776, startPoint y: 172, endPoint x: 988, endPoint y: 452, distance: 351.9
click at [988, 452] on div "I already have a website built with AdonisJS, React, and TypeScript. I need som…" at bounding box center [915, 314] width 299 height 306
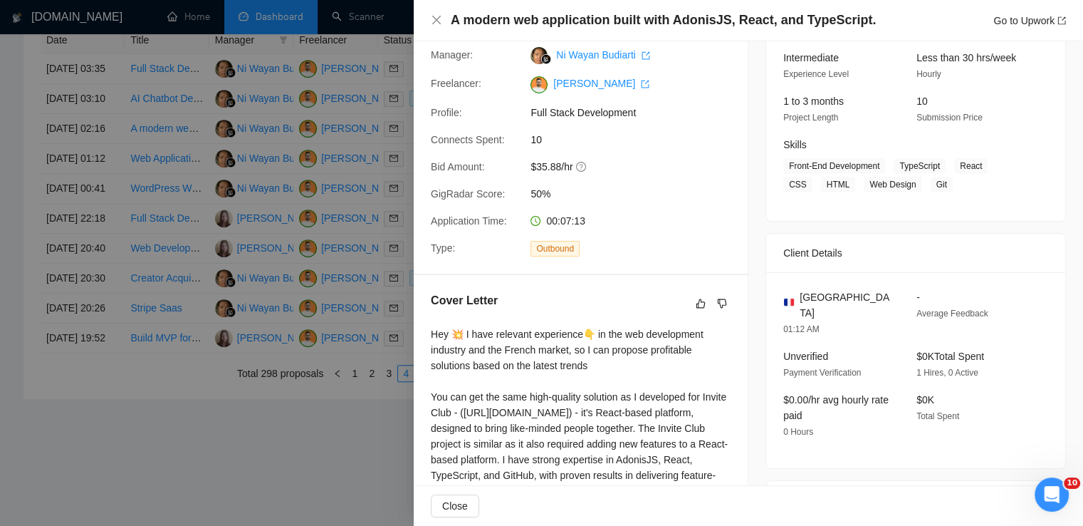
scroll to position [144, 0]
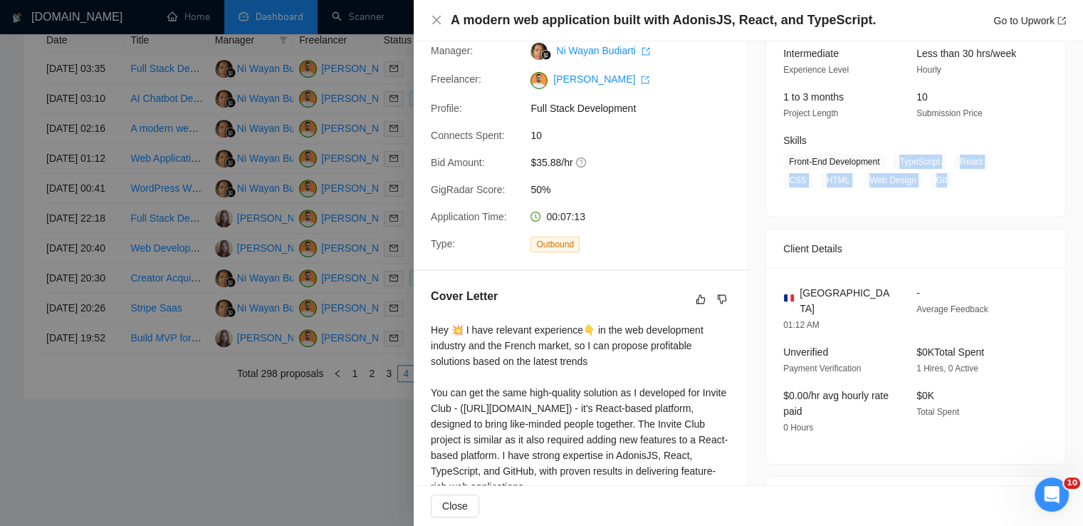
drag, startPoint x: 894, startPoint y: 162, endPoint x: 909, endPoint y: 192, distance: 33.4
click at [909, 192] on div "[DATE] 23:09 Published Unspecified Hourly Rate Intermediate Experience Level Le…" at bounding box center [915, 101] width 299 height 232
drag, startPoint x: 838, startPoint y: 289, endPoint x: 794, endPoint y: 293, distance: 44.4
click at [794, 293] on div "[GEOGRAPHIC_DATA]" at bounding box center [839, 300] width 110 height 31
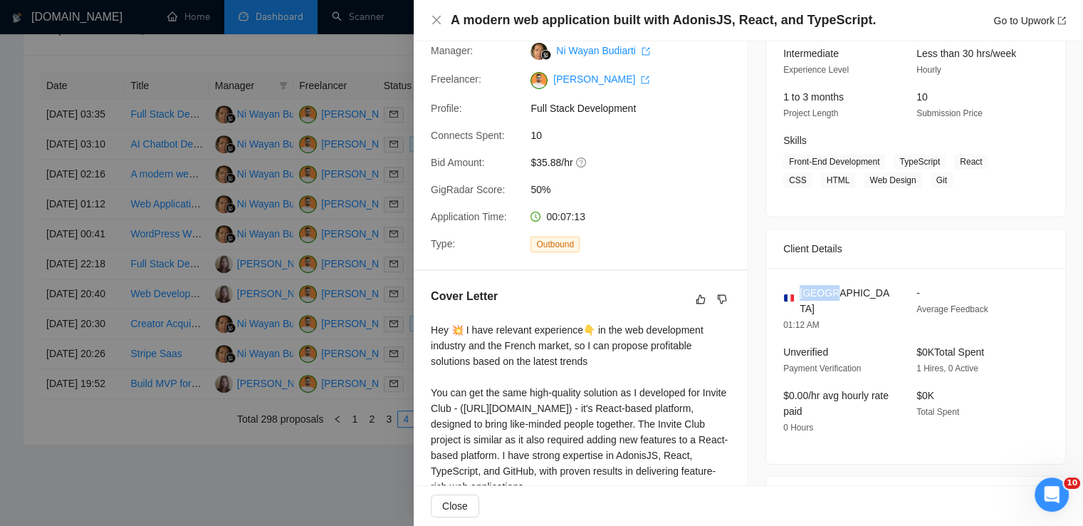
scroll to position [578, 0]
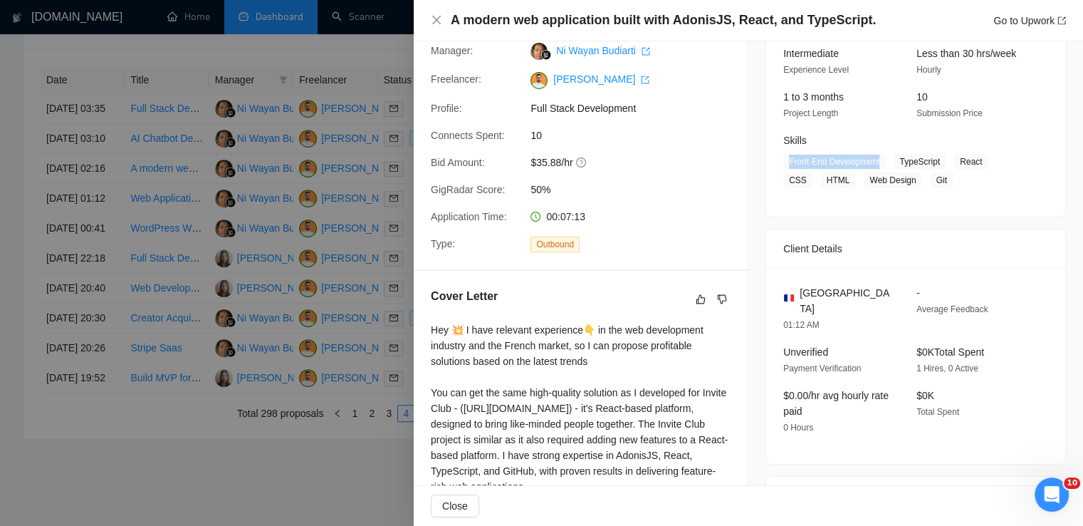
drag, startPoint x: 875, startPoint y: 158, endPoint x: 784, endPoint y: 158, distance: 90.5
click at [784, 158] on span "Front-End Development" at bounding box center [835, 162] width 102 height 16
click at [437, 18] on icon "close" at bounding box center [436, 19] width 11 height 11
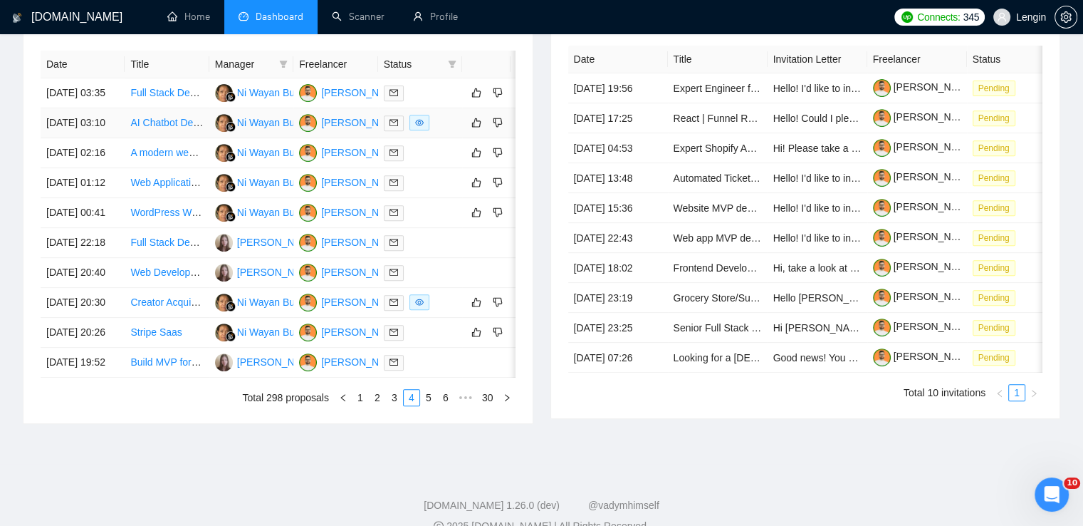
click at [171, 138] on td "AI Chatbot Developer for Real Estate (Fixed Price)" at bounding box center [167, 123] width 84 height 30
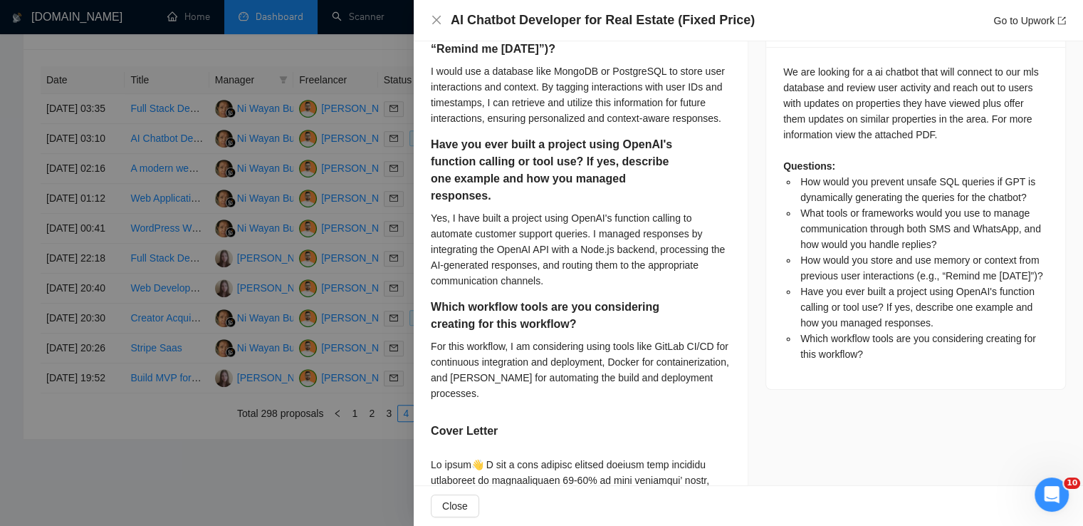
scroll to position [688, 0]
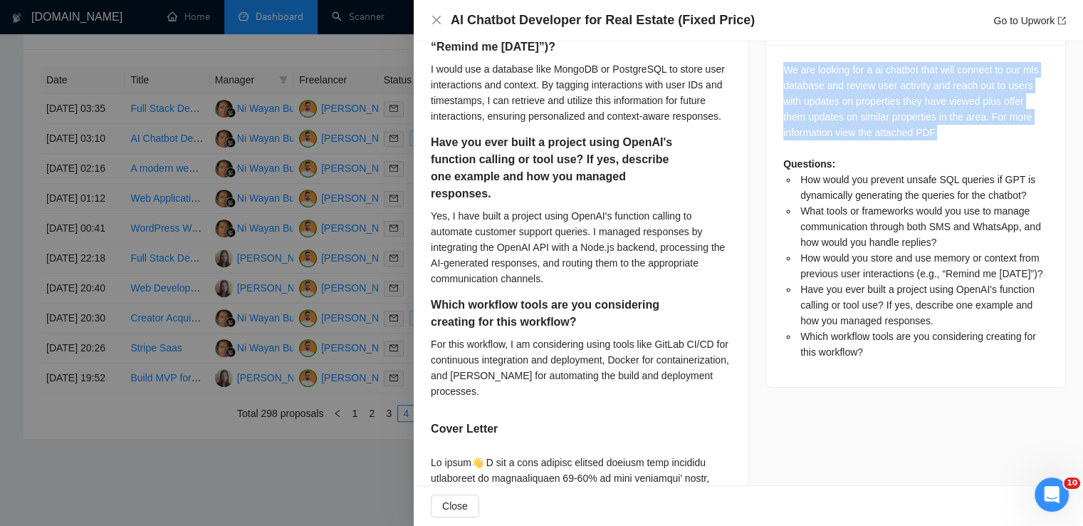
drag, startPoint x: 960, startPoint y: 118, endPoint x: 771, endPoint y: 59, distance: 198.3
click at [771, 59] on div "We are looking for a ai chatbot that will connect to our mls database and revie…" at bounding box center [915, 216] width 299 height 342
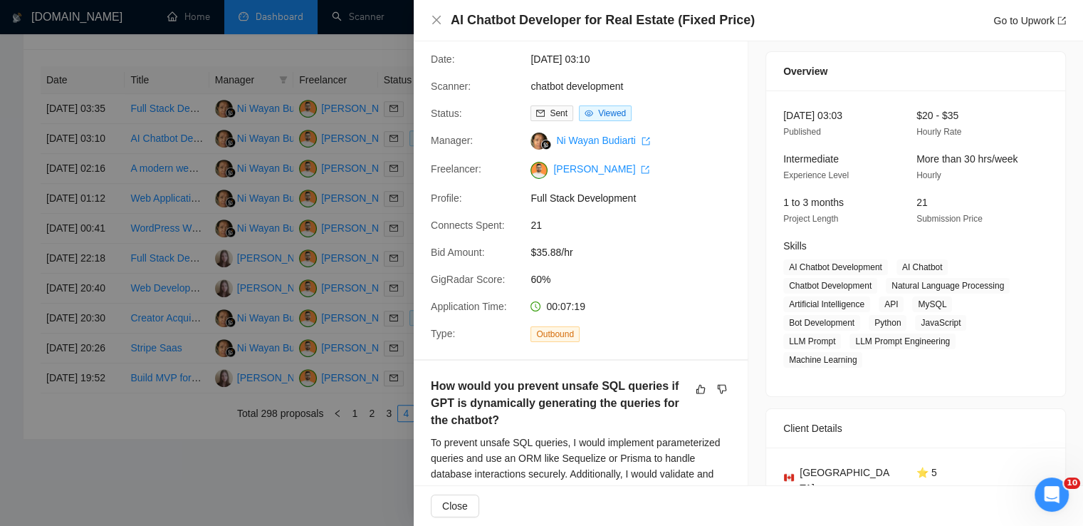
scroll to position [0, 0]
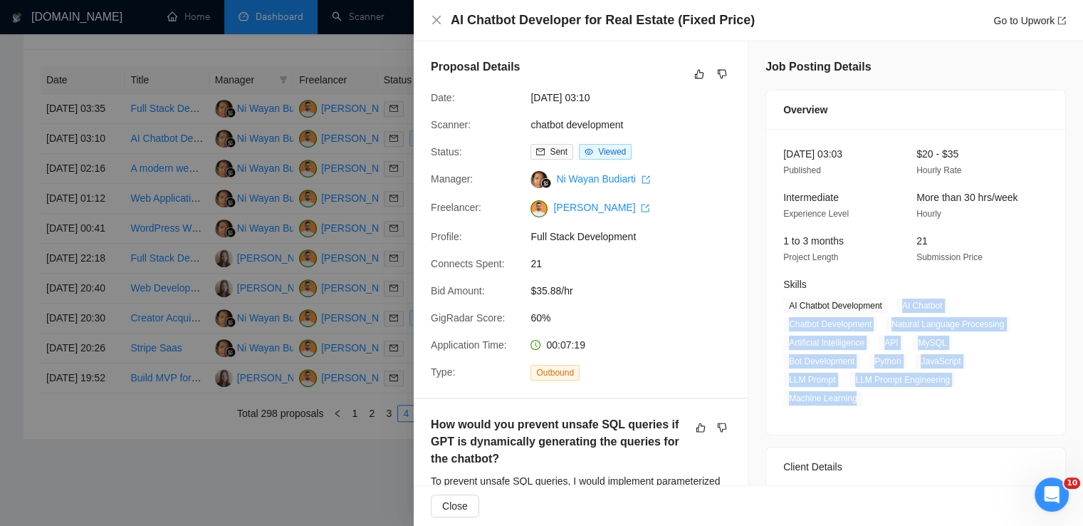
drag, startPoint x: 898, startPoint y: 306, endPoint x: 856, endPoint y: 395, distance: 98.2
click at [856, 395] on span "AI Chatbot Development AI Chatbot Chatbot Development Natural Language Processi…" at bounding box center [906, 352] width 244 height 108
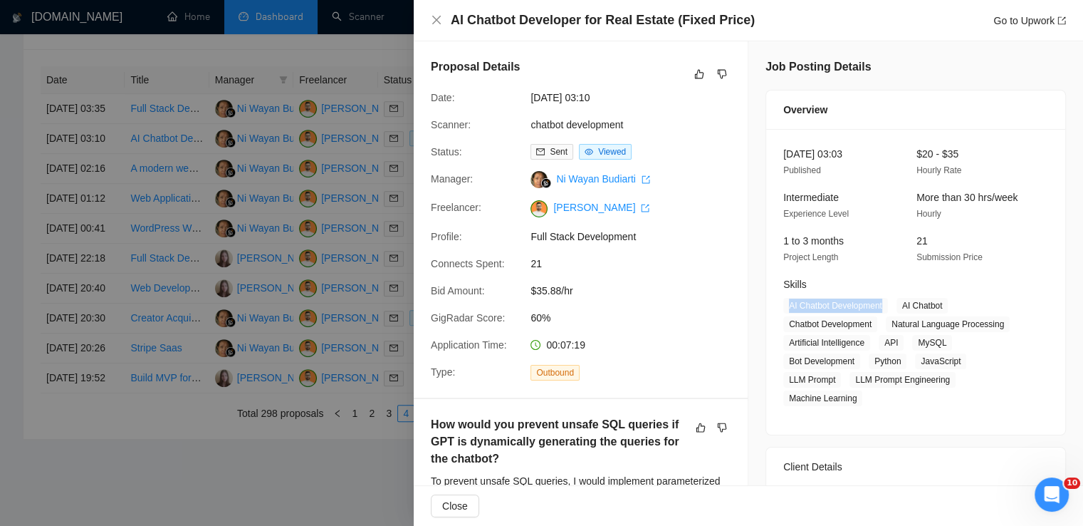
drag, startPoint x: 880, startPoint y: 306, endPoint x: 784, endPoint y: 310, distance: 97.0
click at [784, 310] on span "AI Chatbot Development" at bounding box center [836, 306] width 105 height 16
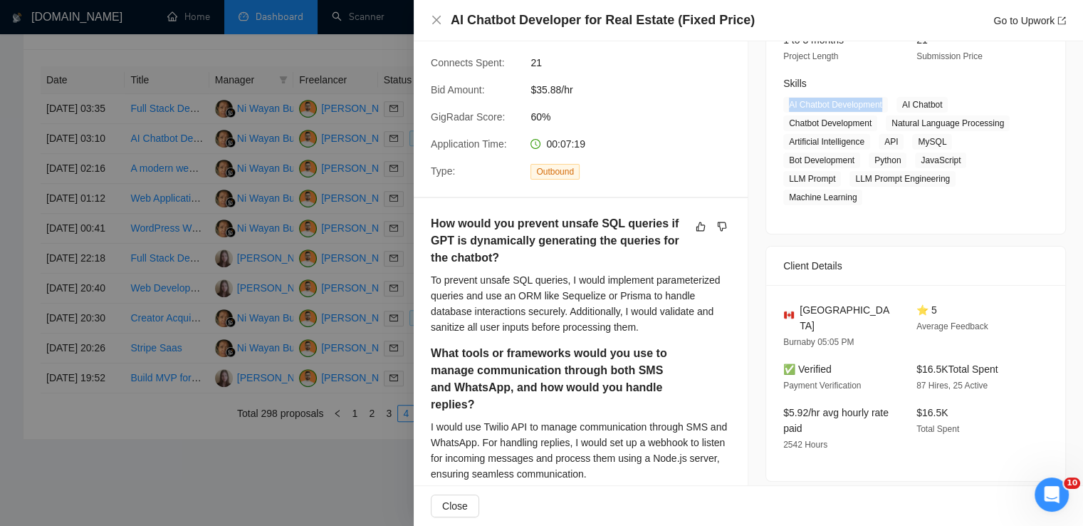
scroll to position [205, 0]
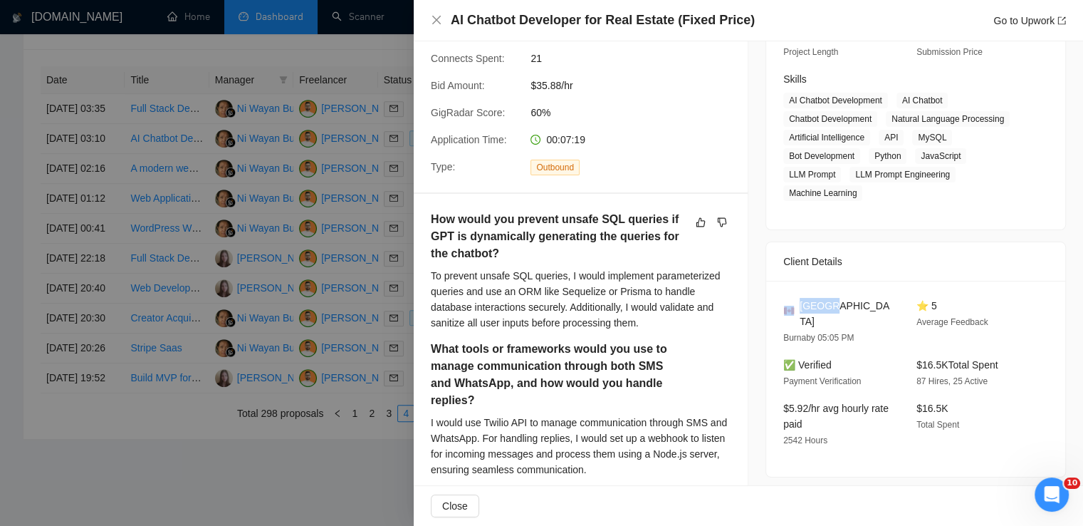
drag, startPoint x: 840, startPoint y: 311, endPoint x: 789, endPoint y: 308, distance: 50.7
click at [789, 308] on div "[GEOGRAPHIC_DATA]" at bounding box center [839, 313] width 110 height 31
click at [789, 308] on span at bounding box center [790, 314] width 13 height 16
drag, startPoint x: 831, startPoint y: 307, endPoint x: 794, endPoint y: 306, distance: 37.1
click at [794, 306] on div "[GEOGRAPHIC_DATA]" at bounding box center [839, 313] width 110 height 31
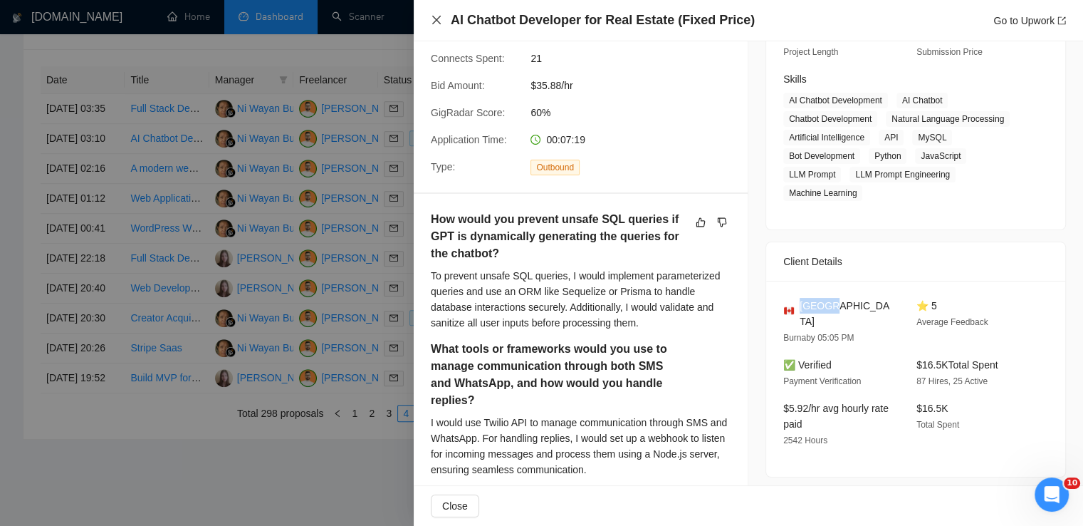
click at [442, 24] on icon "close" at bounding box center [436, 19] width 11 height 11
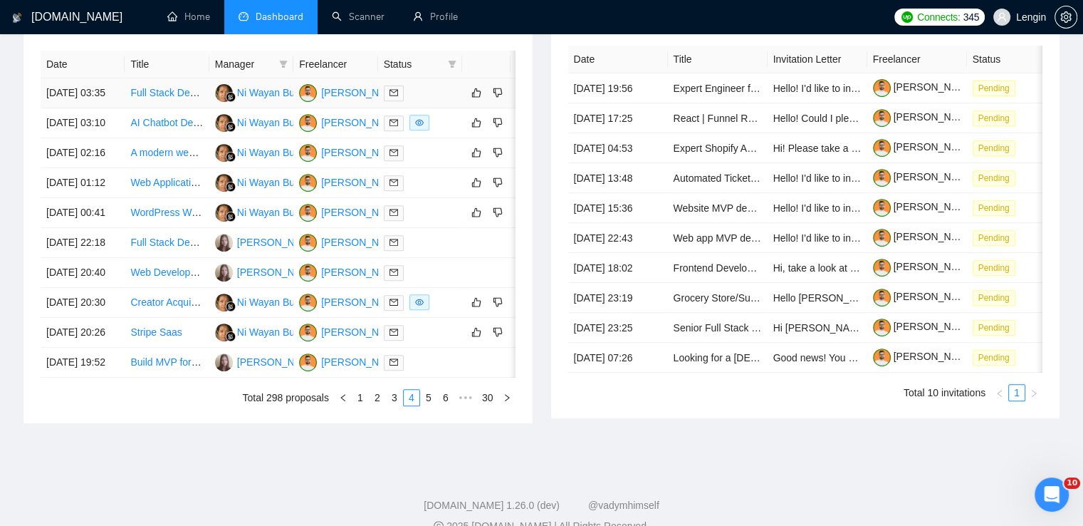
click at [174, 108] on td "Full Stack Developer Needed for SaaS Project Completion" at bounding box center [167, 93] width 84 height 30
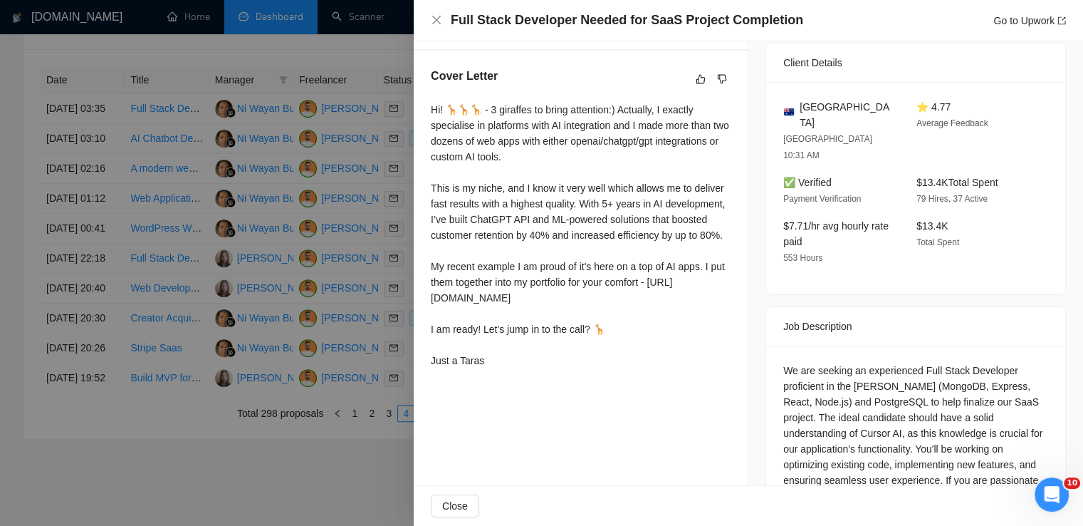
scroll to position [392, 0]
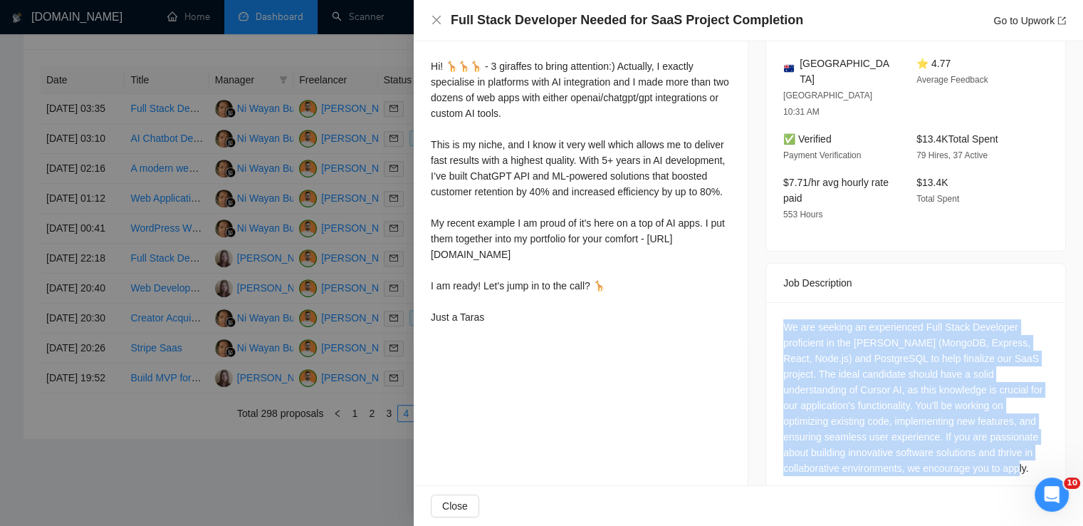
drag, startPoint x: 987, startPoint y: 447, endPoint x: 779, endPoint y: 300, distance: 255.1
click at [779, 302] on div "We are seeking an experienced Full Stack Developer proficient in the [PERSON_NA…" at bounding box center [915, 400] width 299 height 197
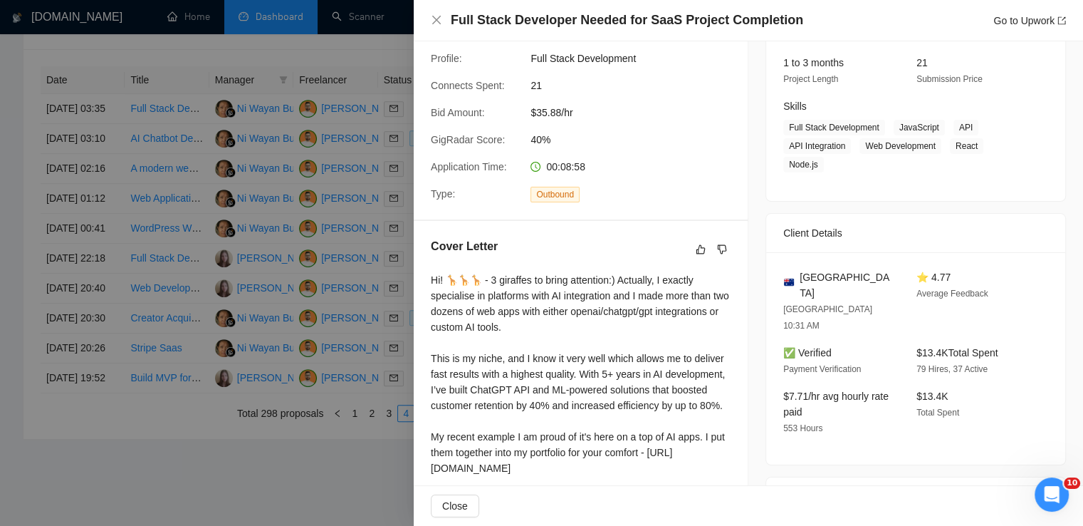
scroll to position [173, 0]
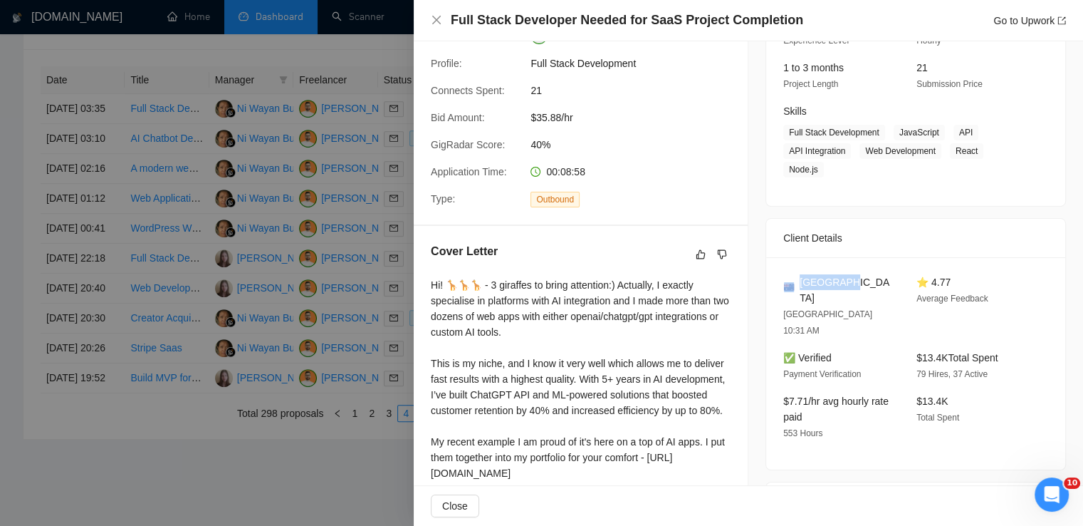
drag, startPoint x: 841, startPoint y: 280, endPoint x: 792, endPoint y: 284, distance: 48.6
click at [792, 284] on div "[GEOGRAPHIC_DATA]" at bounding box center [839, 289] width 110 height 31
drag, startPoint x: 891, startPoint y: 132, endPoint x: 823, endPoint y: 169, distance: 76.8
click at [823, 169] on span "Full Stack Development JavaScript API API Integration Web Development React Nod…" at bounding box center [906, 151] width 244 height 53
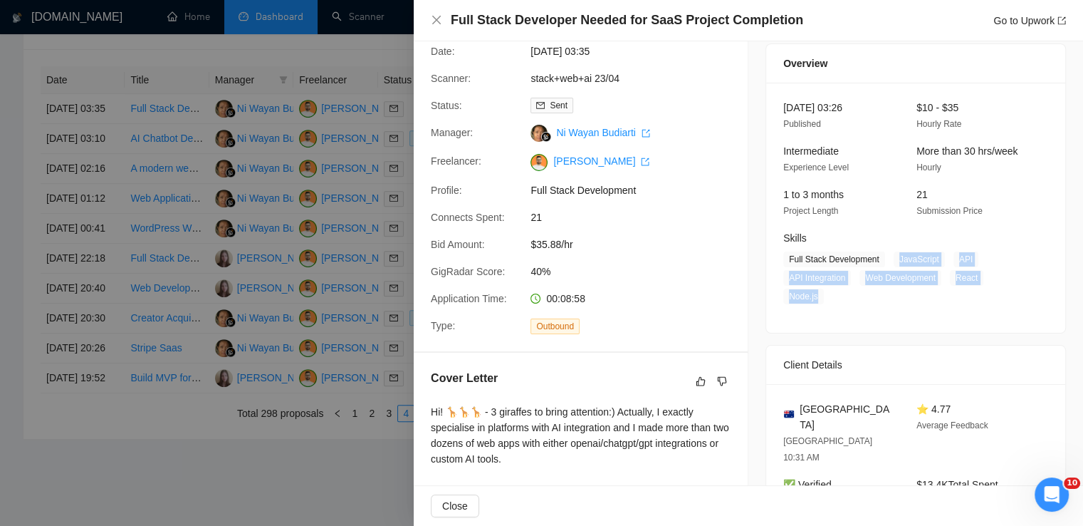
scroll to position [45, 0]
click at [439, 16] on icon "close" at bounding box center [436, 19] width 11 height 11
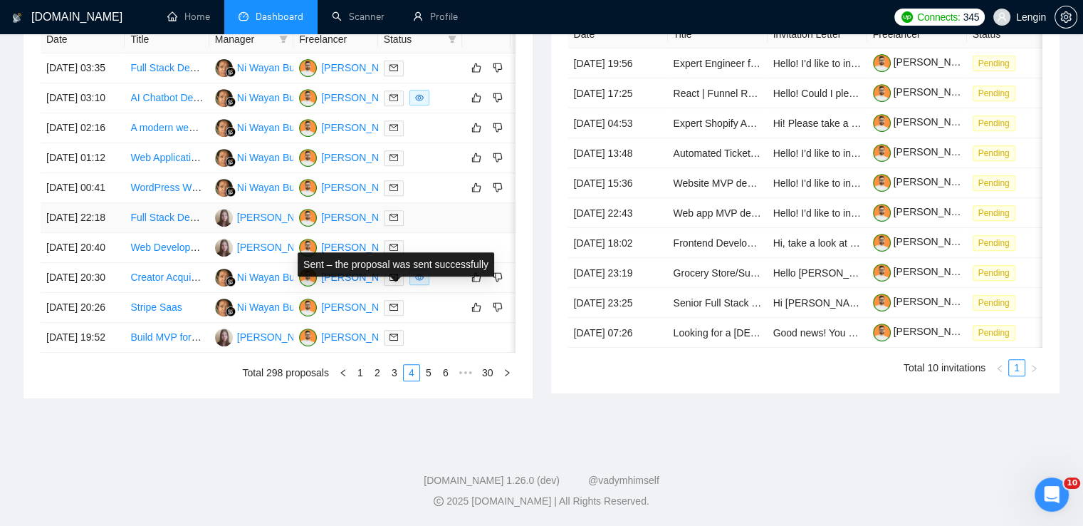
scroll to position [629, 0]
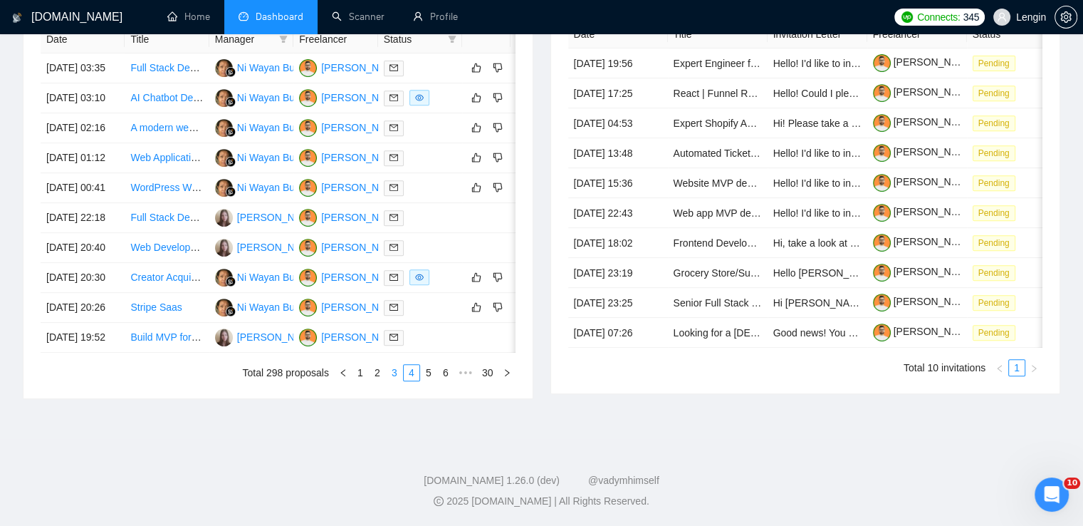
click at [396, 380] on link "3" at bounding box center [395, 373] width 16 height 16
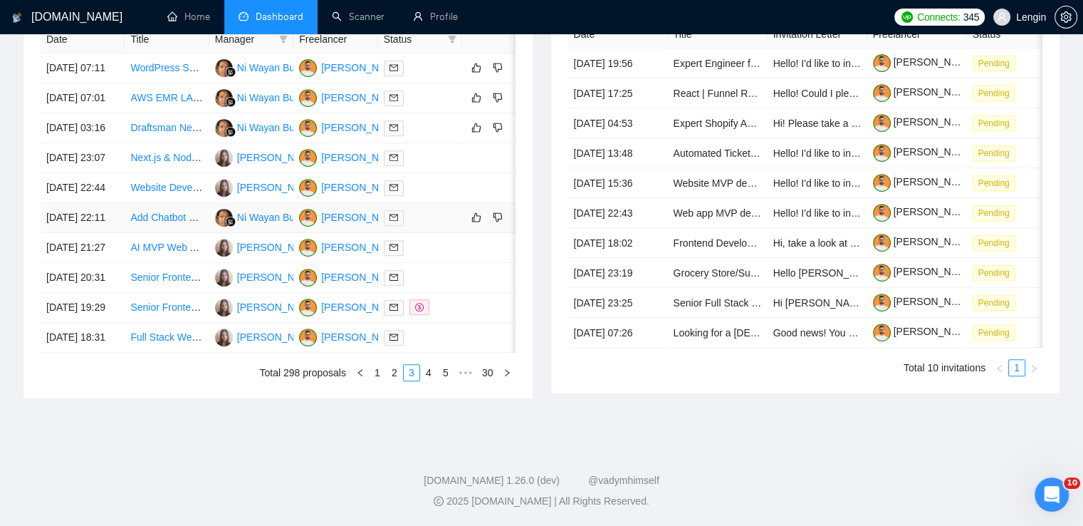
click at [172, 233] on td "Add Chatbot Feature to Existing SaaS Web App" at bounding box center [167, 218] width 84 height 30
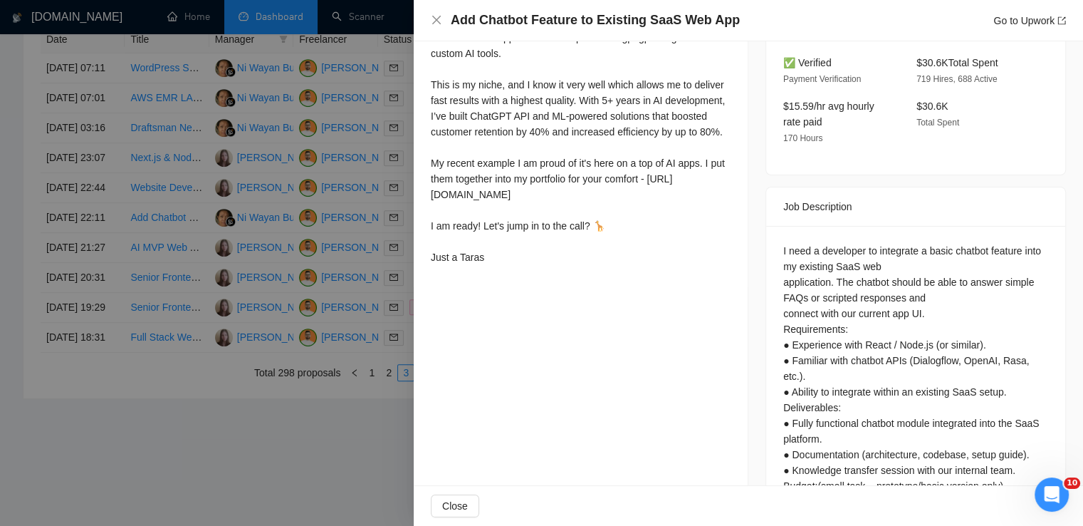
scroll to position [486, 0]
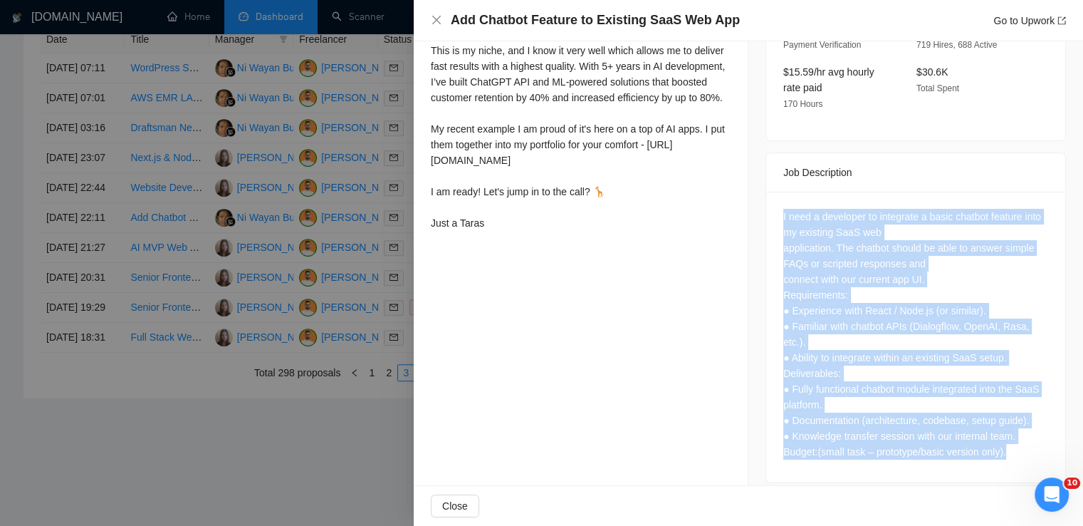
drag, startPoint x: 773, startPoint y: 199, endPoint x: 1020, endPoint y: 431, distance: 339.1
click at [1020, 431] on div "I need a developer to integrate a basic chatbot feature into my existing SaaS w…" at bounding box center [915, 337] width 299 height 291
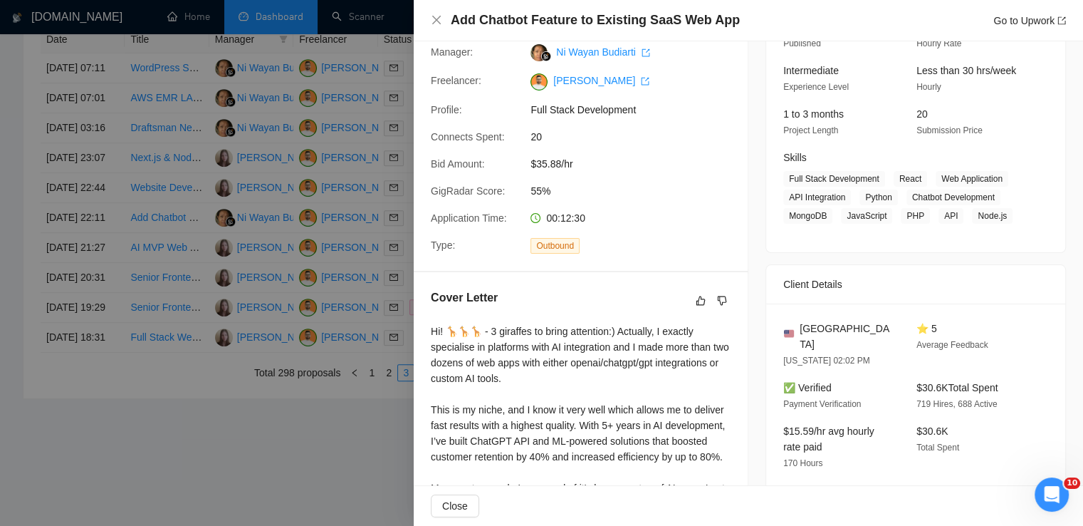
scroll to position [90, 0]
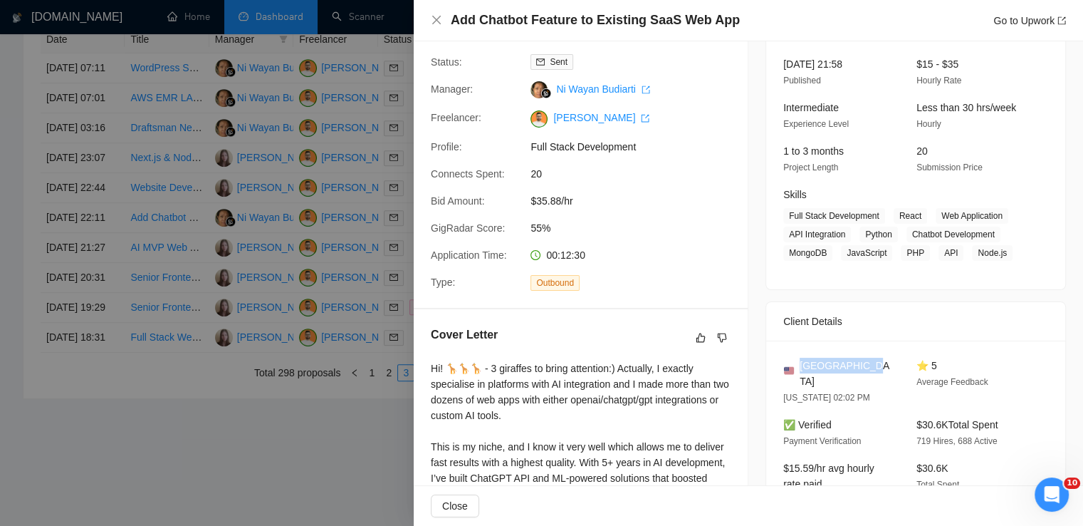
drag, startPoint x: 866, startPoint y: 363, endPoint x: 797, endPoint y: 363, distance: 69.1
click at [797, 363] on div "[GEOGRAPHIC_DATA]" at bounding box center [839, 373] width 110 height 31
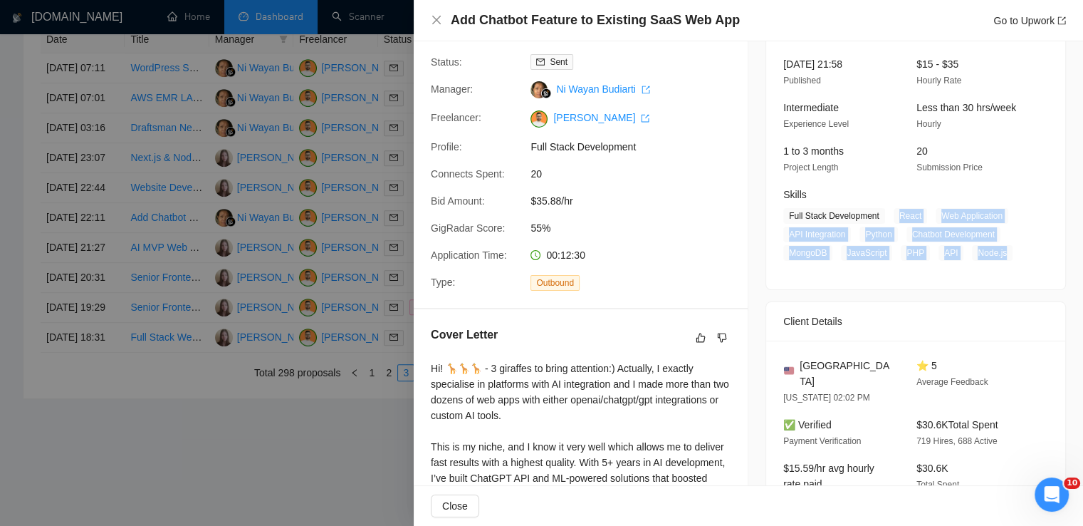
drag, startPoint x: 894, startPoint y: 215, endPoint x: 999, endPoint y: 254, distance: 111.8
click at [999, 254] on span "Full Stack Development React Web Application API Integration Python Chatbot Dev…" at bounding box center [906, 234] width 244 height 53
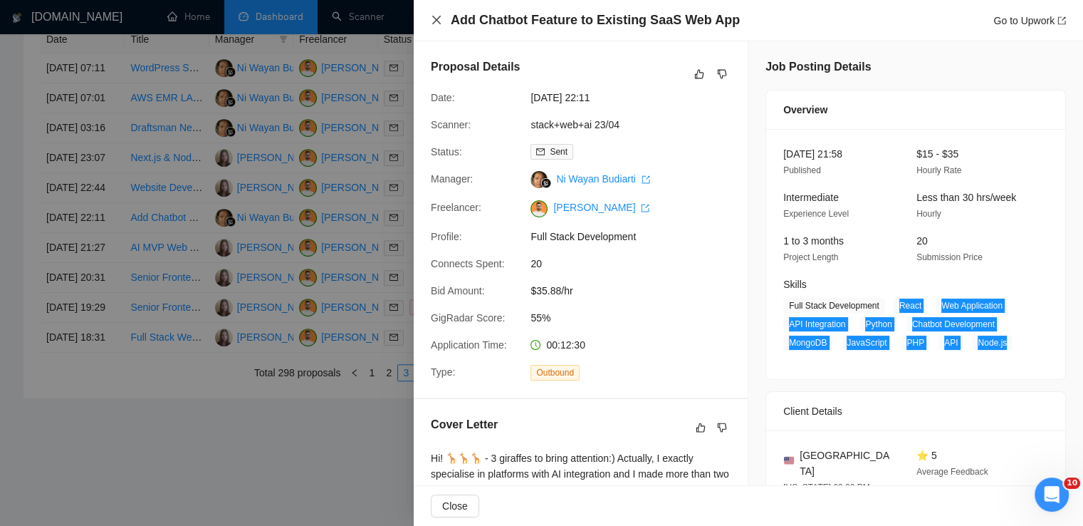
click at [437, 21] on icon "close" at bounding box center [436, 20] width 9 height 9
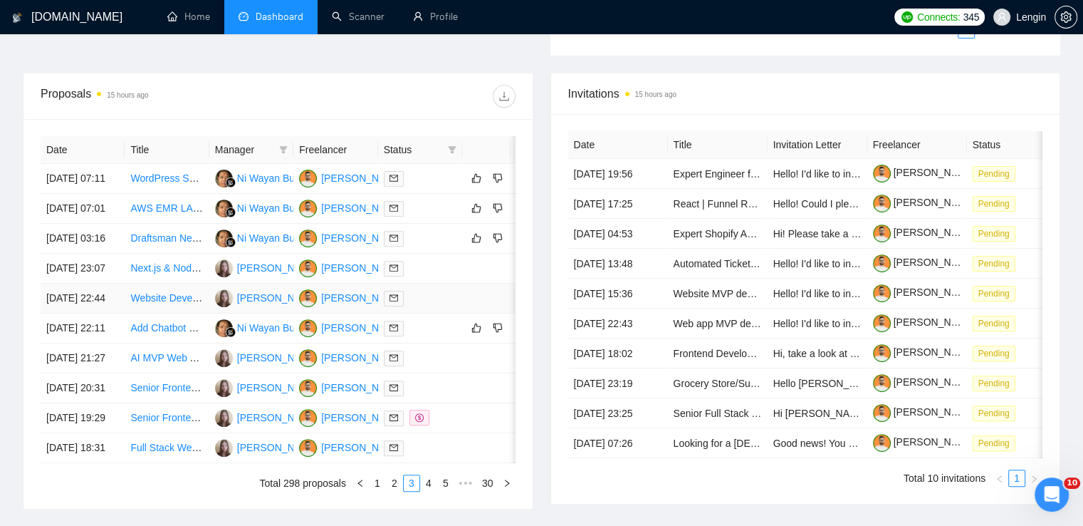
scroll to position [487, 0]
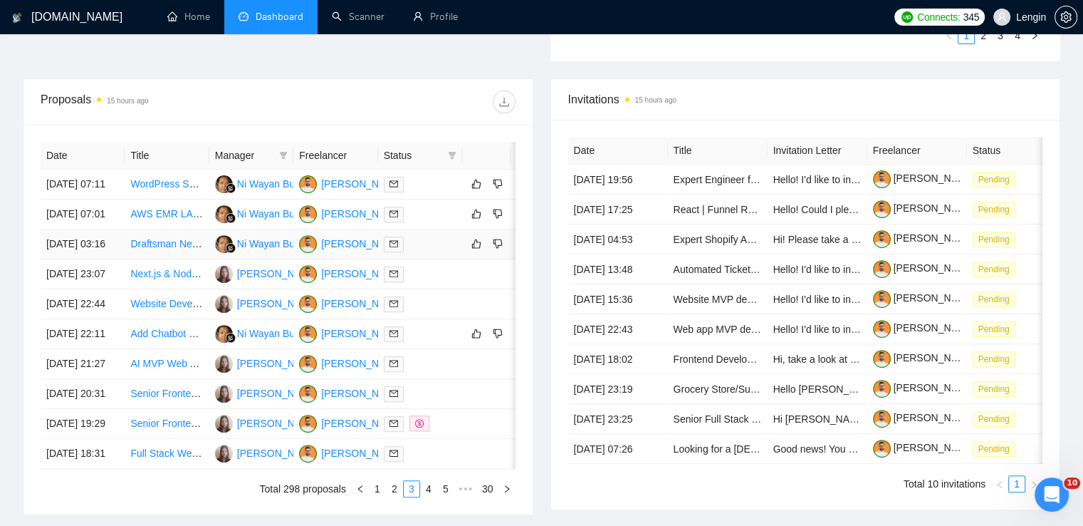
click at [181, 259] on td "Draftsman Needed for Retail Wellness Space" at bounding box center [167, 244] width 84 height 30
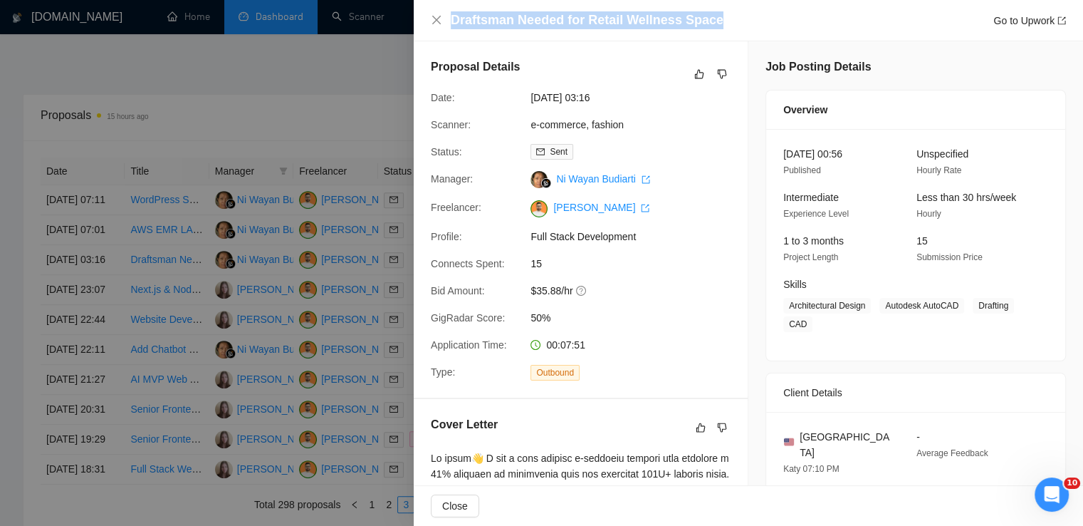
drag, startPoint x: 715, startPoint y: 18, endPoint x: 447, endPoint y: 19, distance: 267.8
click at [447, 19] on div "Draftsman Needed for Retail Wellness Space Go to Upwork" at bounding box center [748, 20] width 635 height 18
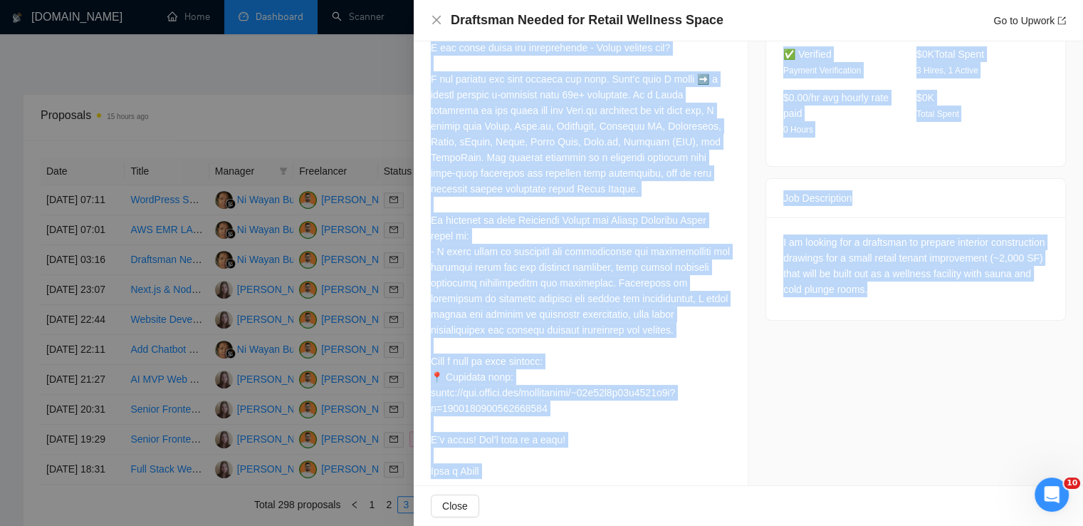
scroll to position [459, 0]
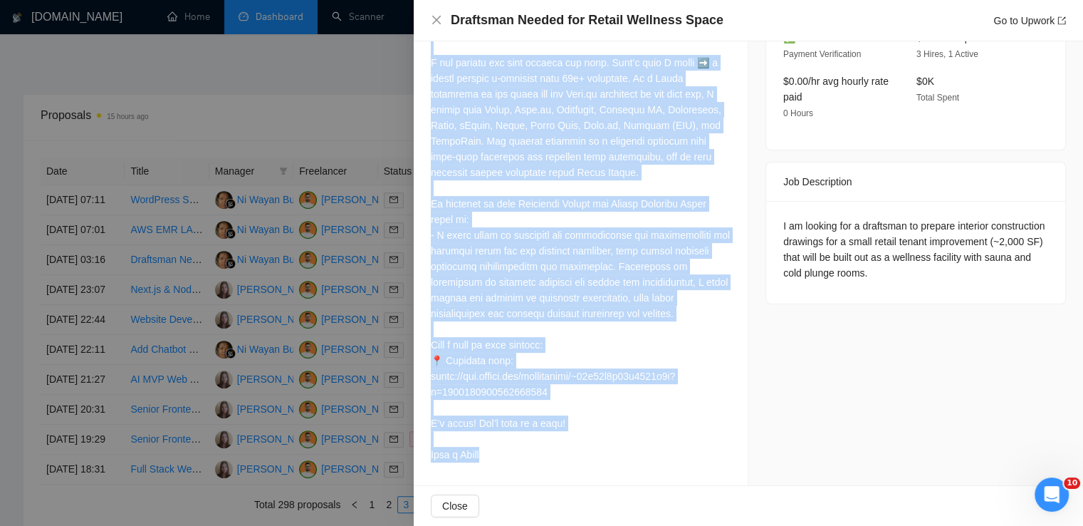
drag, startPoint x: 431, startPoint y: 65, endPoint x: 550, endPoint y: 454, distance: 406.7
click at [550, 454] on div at bounding box center [581, 227] width 300 height 470
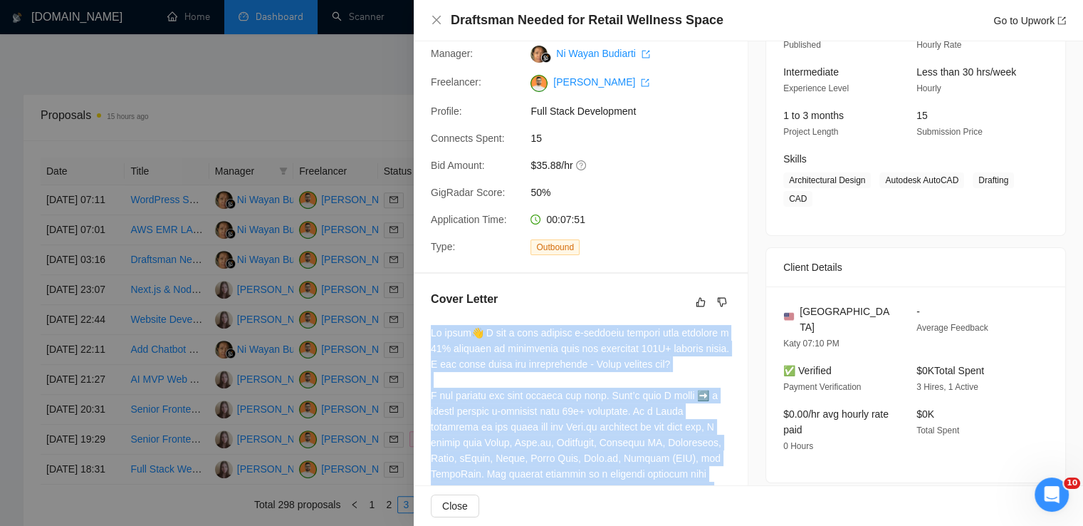
scroll to position [0, 0]
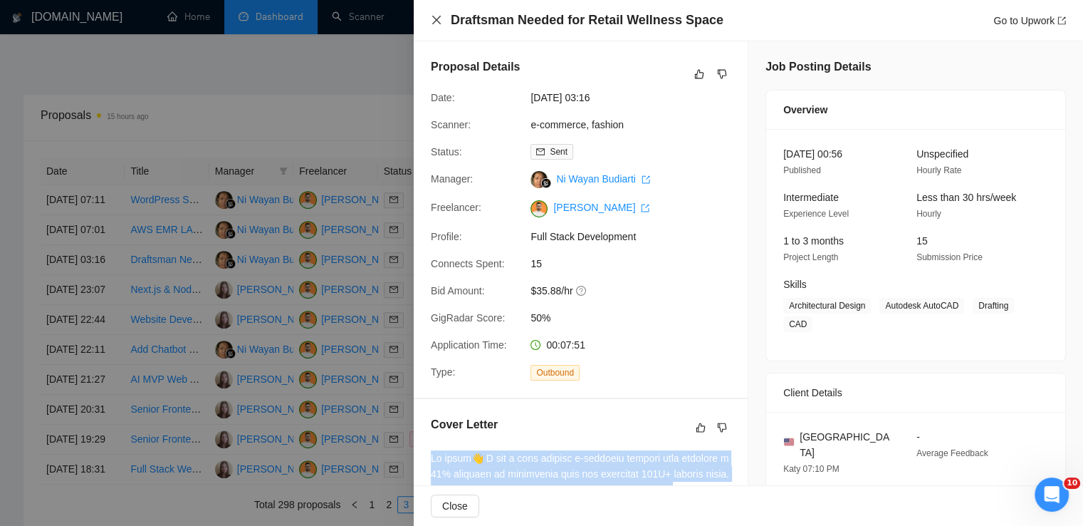
click at [435, 15] on icon "close" at bounding box center [436, 19] width 11 height 11
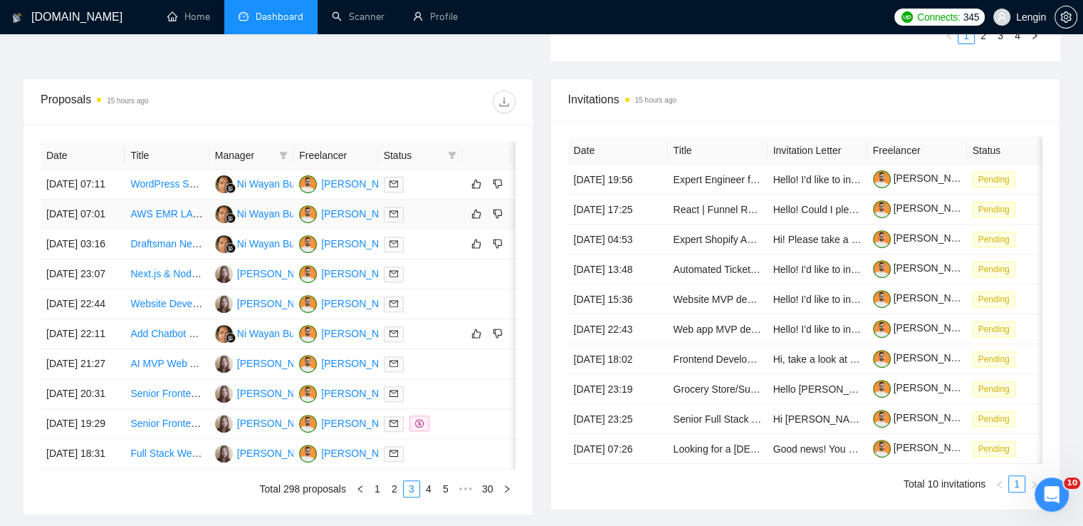
click at [175, 229] on td "AWS EMR LAB TEST Module Development for Medical Lab Reports" at bounding box center [167, 214] width 84 height 30
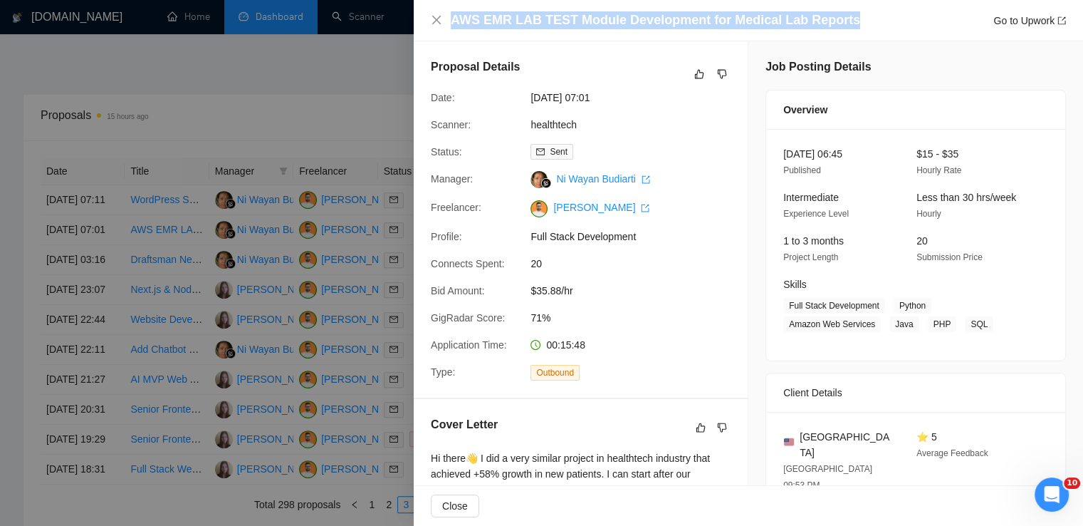
drag, startPoint x: 843, startPoint y: 23, endPoint x: 454, endPoint y: 26, distance: 389.7
click at [454, 26] on div "AWS EMR LAB TEST Module Development for Medical Lab Reports Go to Upwork" at bounding box center [758, 20] width 615 height 18
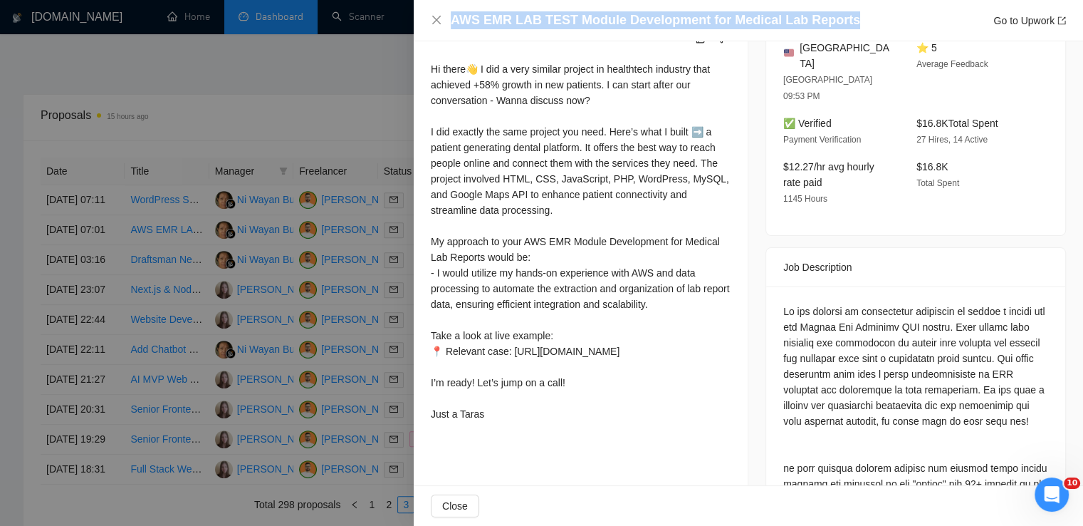
scroll to position [390, 0]
drag, startPoint x: 430, startPoint y: 68, endPoint x: 501, endPoint y: 447, distance: 384.9
click at [501, 444] on div "Cover Letter Hi there👋 I did a very similar project in healthtech industry that…" at bounding box center [581, 226] width 334 height 435
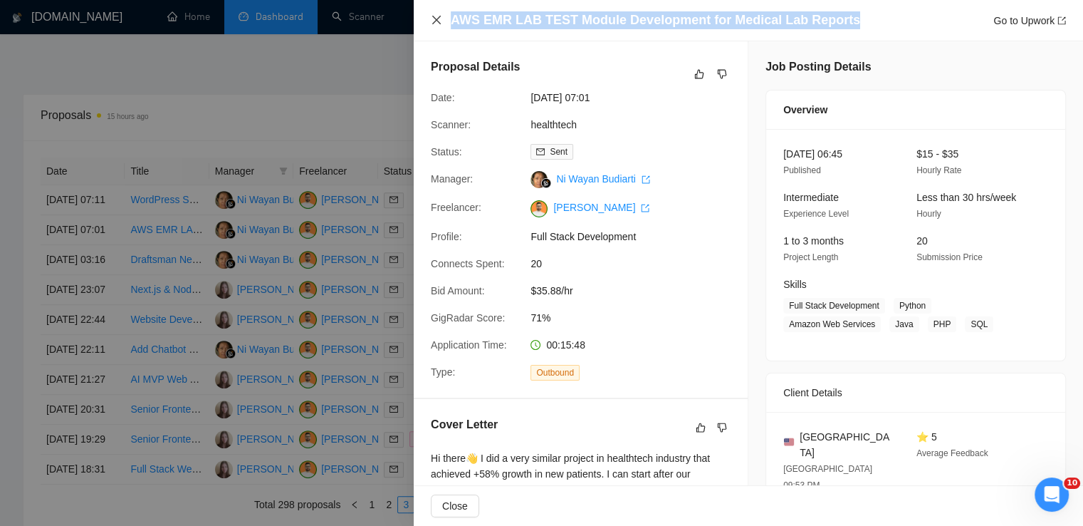
click at [437, 16] on icon "close" at bounding box center [436, 19] width 11 height 11
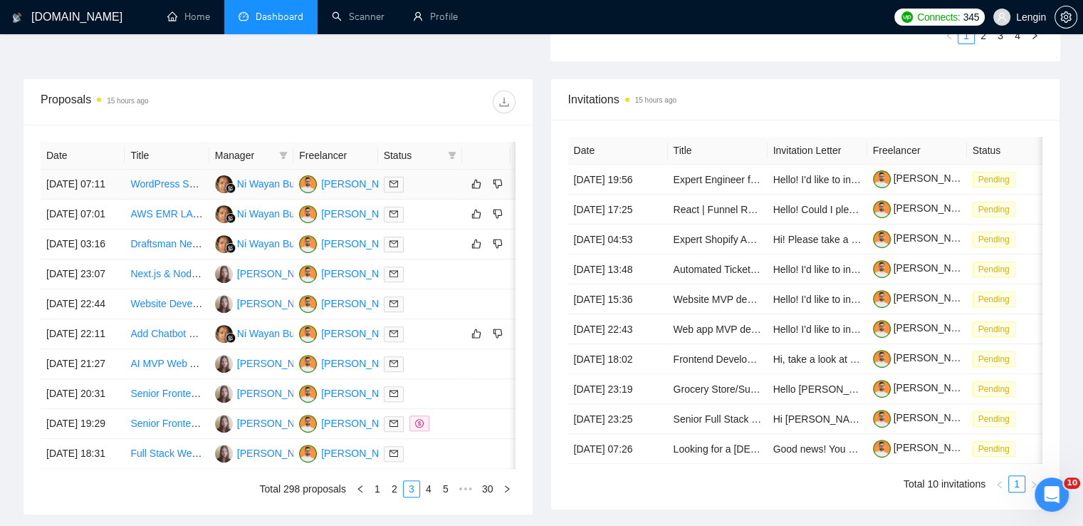
click at [192, 199] on td "WordPress Specialist Needed to Reproduce ActiveCampaign Form" at bounding box center [167, 185] width 84 height 30
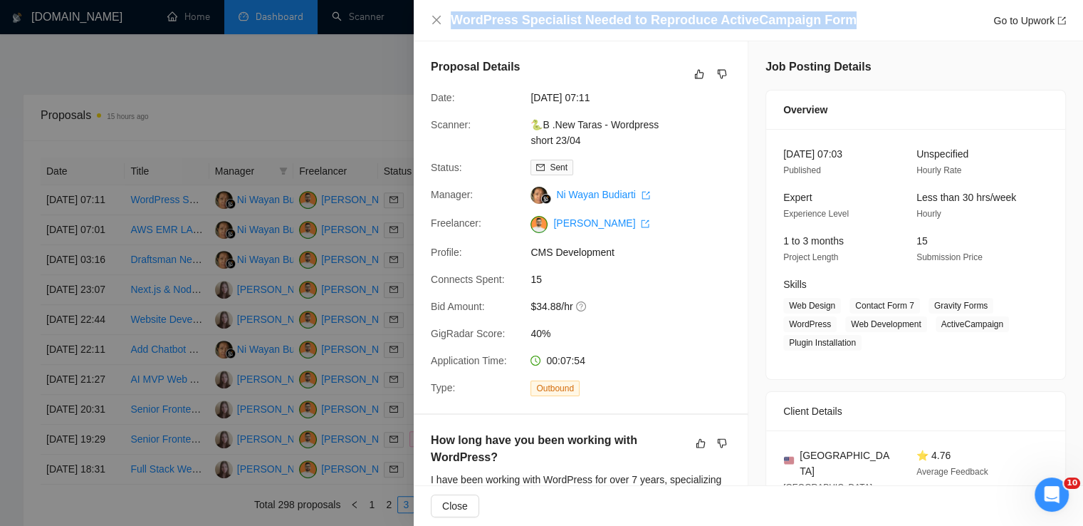
drag, startPoint x: 841, startPoint y: 24, endPoint x: 452, endPoint y: 24, distance: 388.9
click at [452, 24] on div "WordPress Specialist Needed to Reproduce ActiveCampaign Form Go to Upwork" at bounding box center [758, 20] width 615 height 18
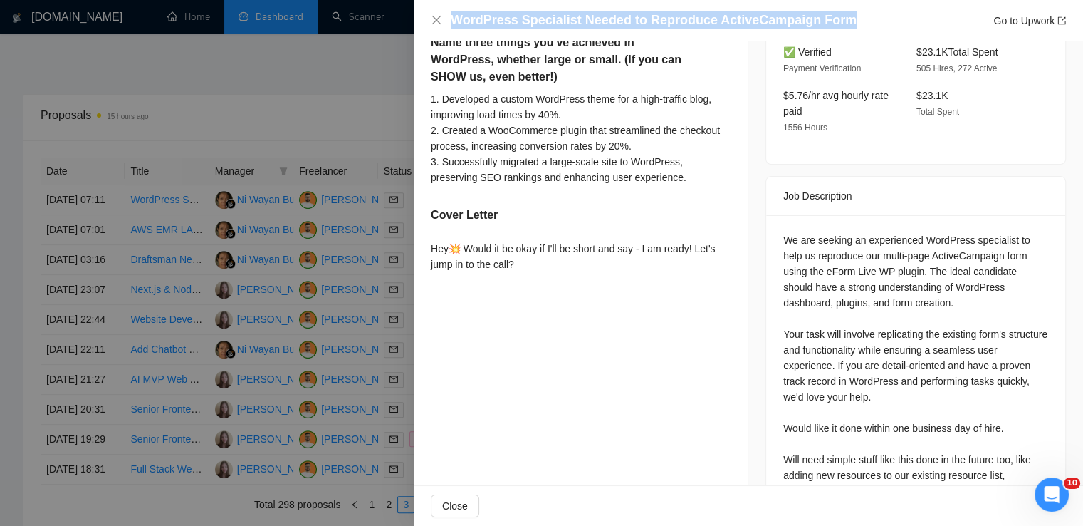
scroll to position [478, 0]
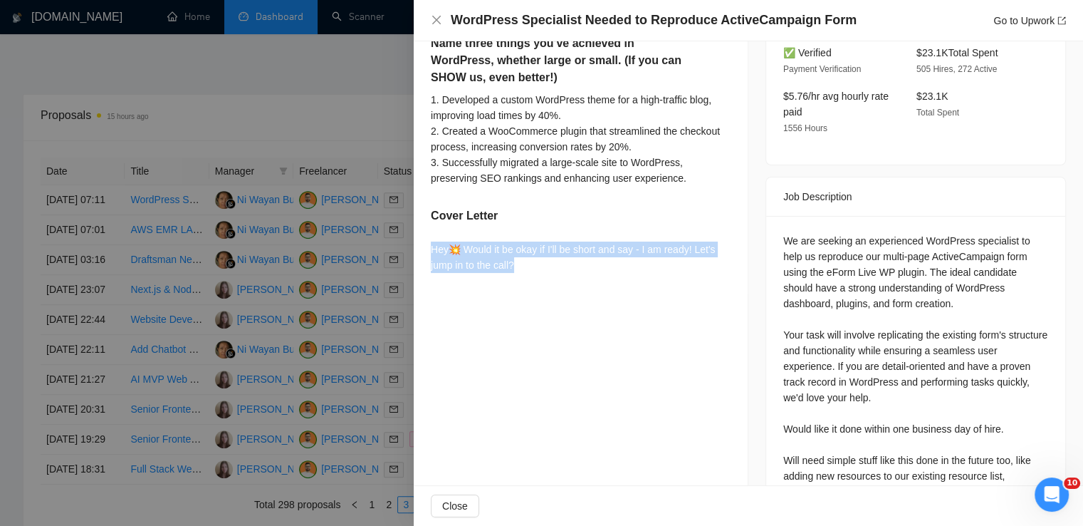
drag, startPoint x: 518, startPoint y: 268, endPoint x: 422, endPoint y: 244, distance: 99.0
click at [422, 244] on div "How long have you been working with WordPress? I have been working with WordPre…" at bounding box center [581, 116] width 334 height 359
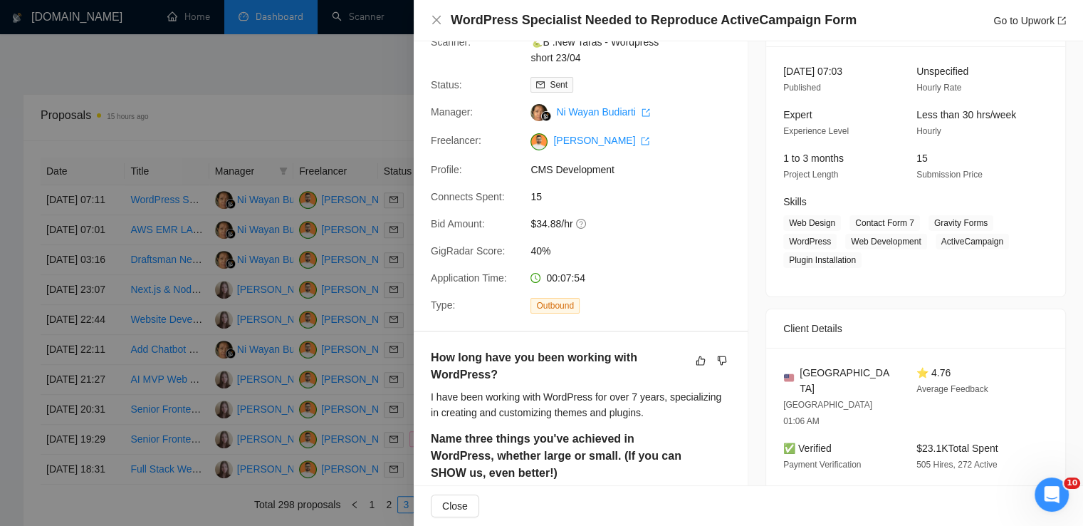
scroll to position [0, 0]
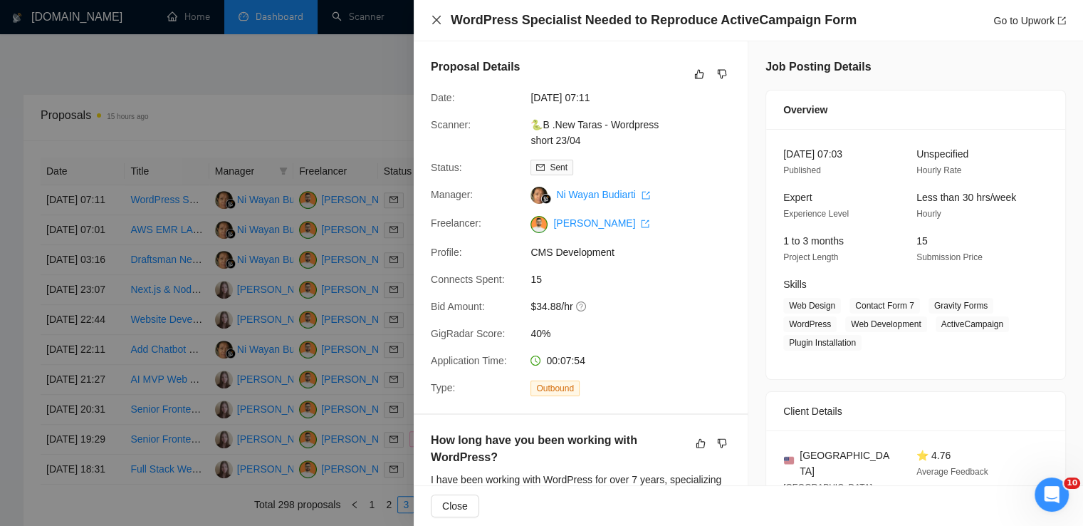
click at [431, 19] on icon "close" at bounding box center [436, 19] width 11 height 11
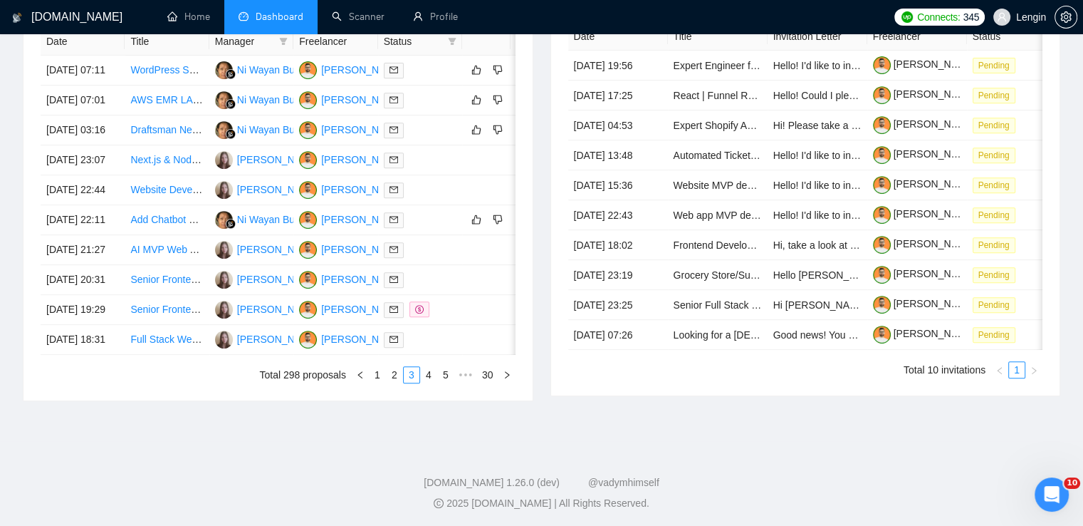
scroll to position [719, 0]
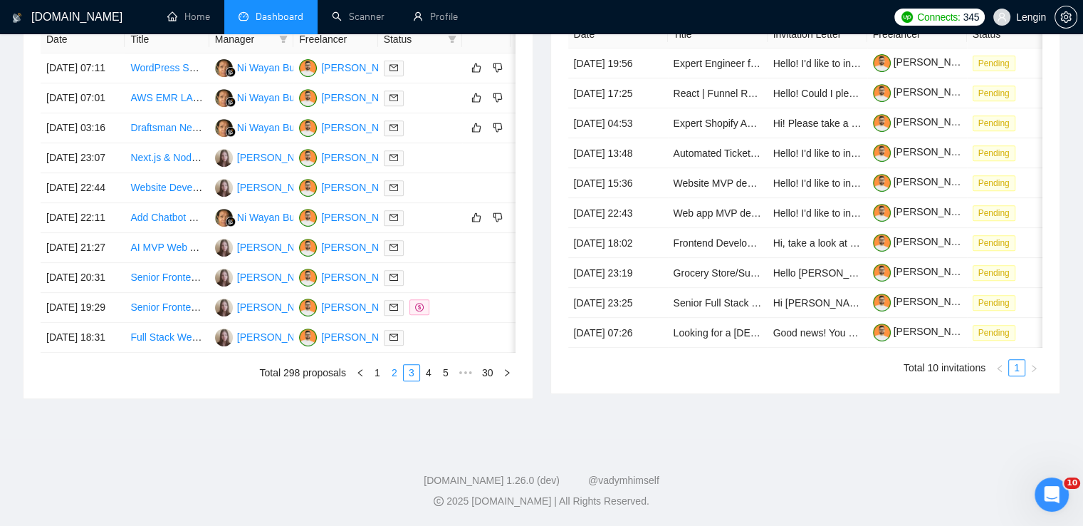
click at [388, 380] on link "2" at bounding box center [395, 373] width 16 height 16
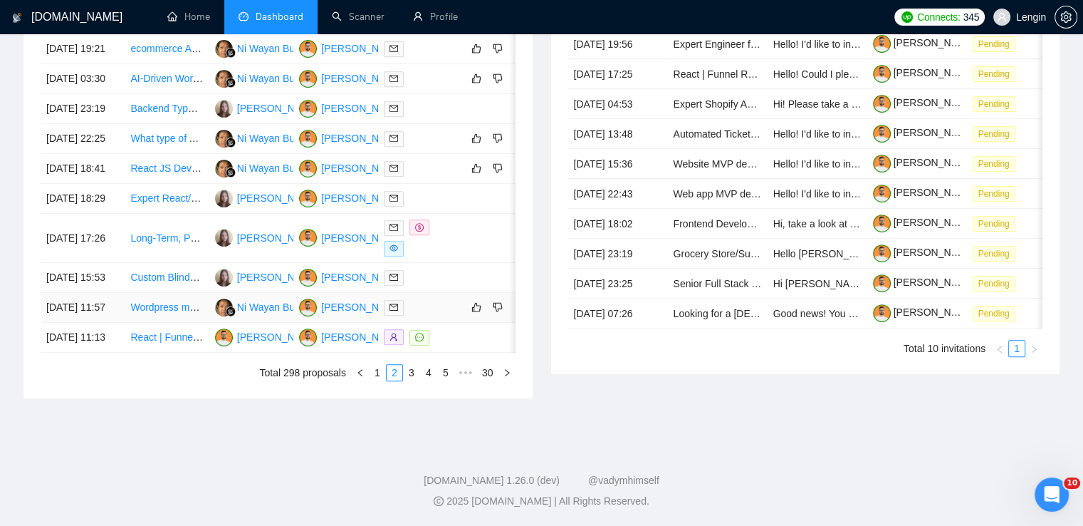
click at [155, 322] on td "Wordpress maintenance with AI tooling" at bounding box center [167, 308] width 84 height 30
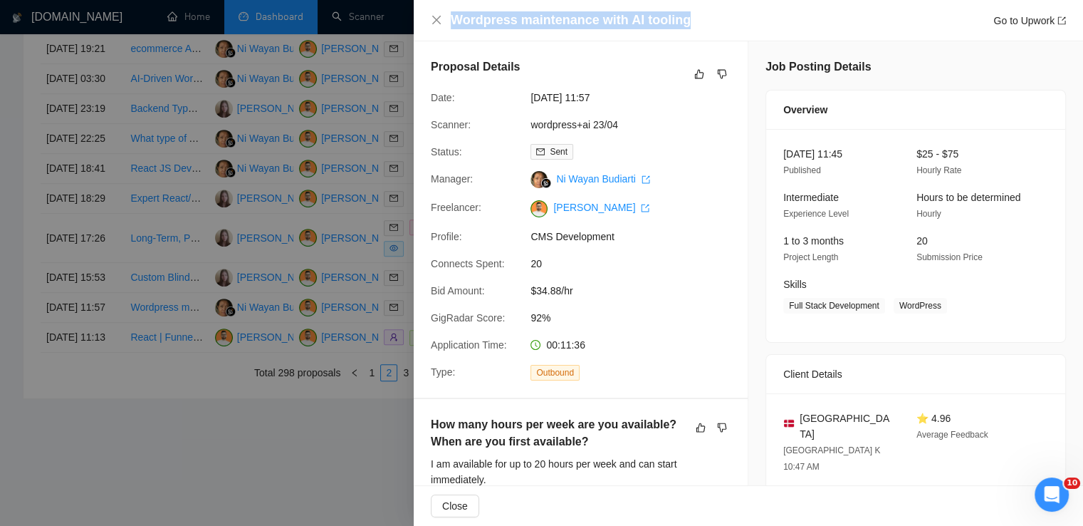
drag, startPoint x: 686, startPoint y: 24, endPoint x: 453, endPoint y: 19, distance: 233.0
click at [453, 19] on div "Wordpress maintenance with AI tooling Go to Upwork" at bounding box center [758, 20] width 615 height 18
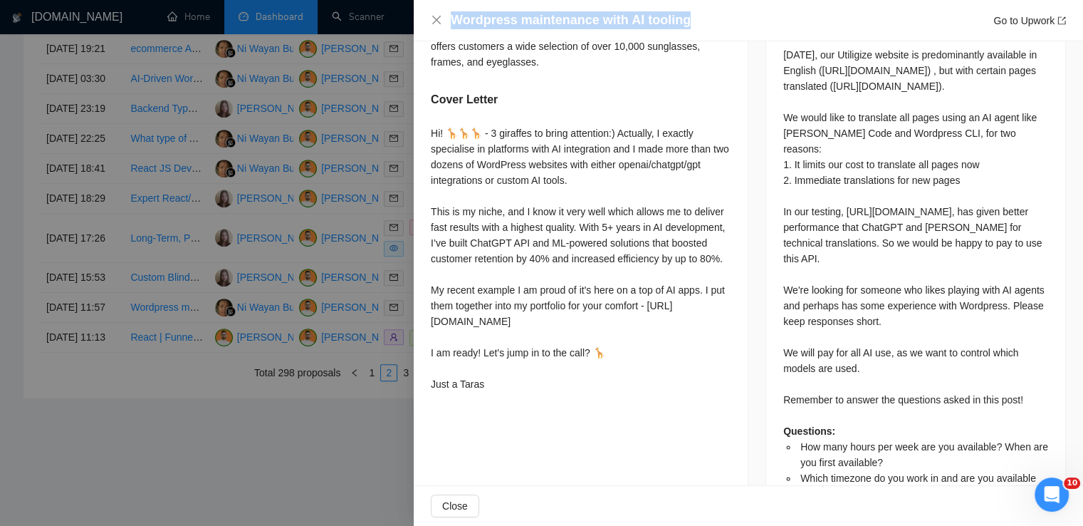
scroll to position [627, 0]
drag, startPoint x: 498, startPoint y: 432, endPoint x: 426, endPoint y: 155, distance: 287.0
click at [426, 155] on div "How many hours per week are you available? When are you first available? I am a…" at bounding box center [581, 93] width 334 height 643
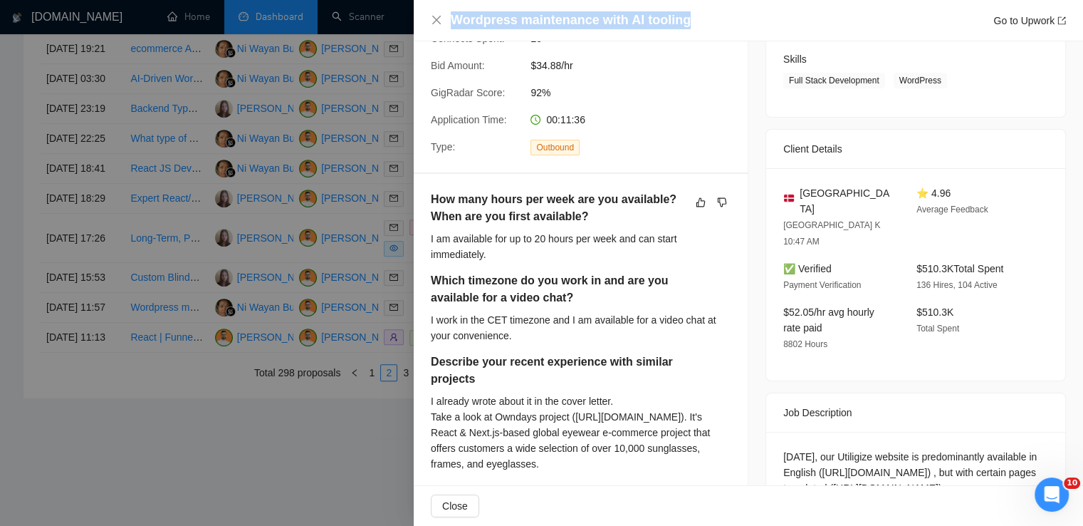
scroll to position [0, 0]
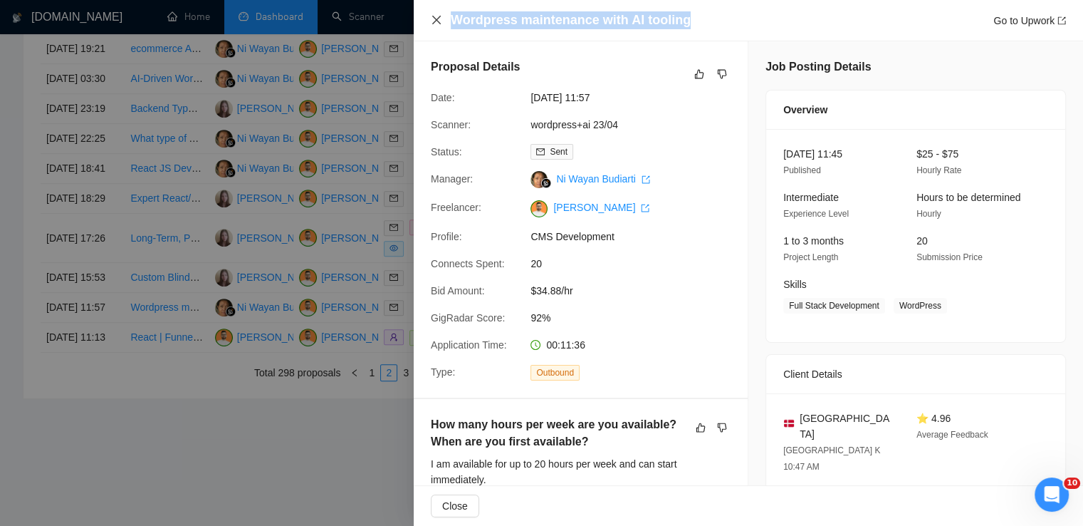
click at [440, 18] on icon "close" at bounding box center [436, 20] width 9 height 9
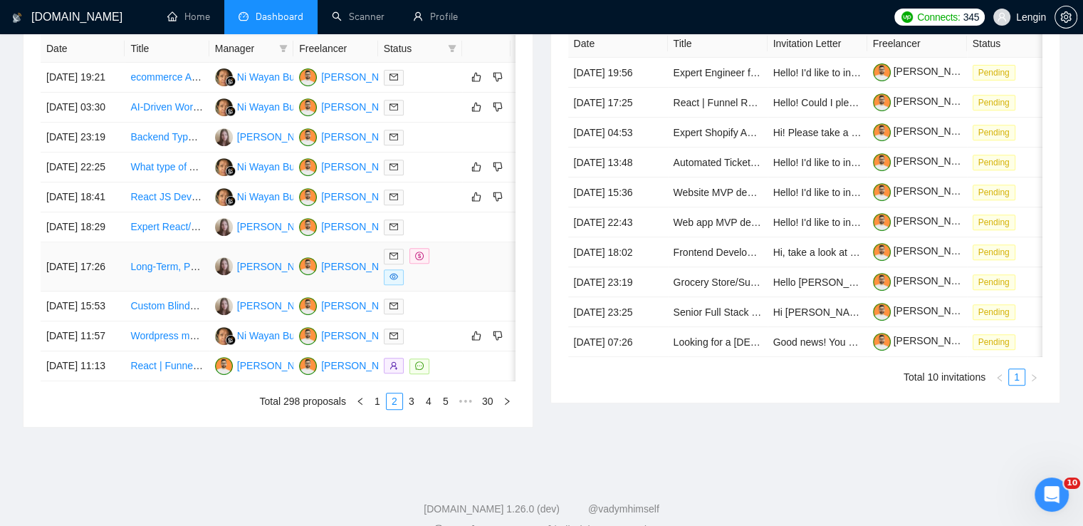
scroll to position [591, 0]
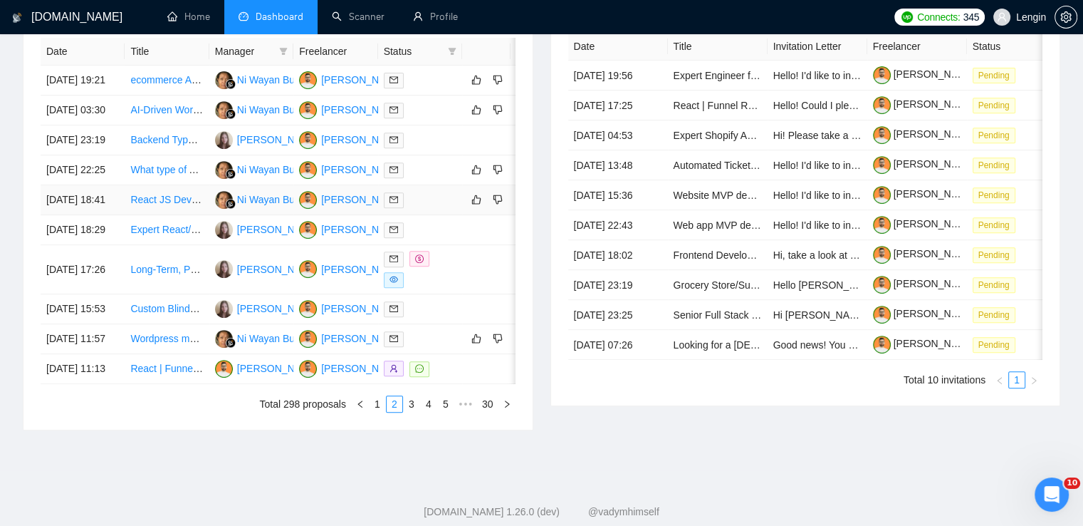
click at [177, 215] on td "React JS Developer Needed for PR Review on SaaS AI Platform" at bounding box center [167, 200] width 84 height 30
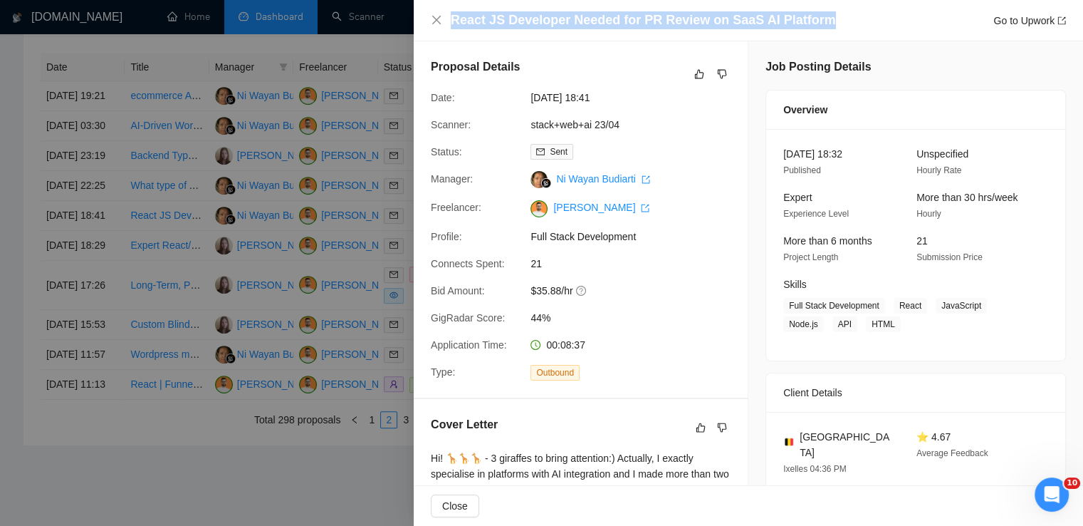
drag, startPoint x: 819, startPoint y: 18, endPoint x: 436, endPoint y: 29, distance: 383.4
click at [436, 29] on div "React JS Developer Needed for PR Review on SaaS AI Platform Go to Upwork" at bounding box center [748, 20] width 635 height 18
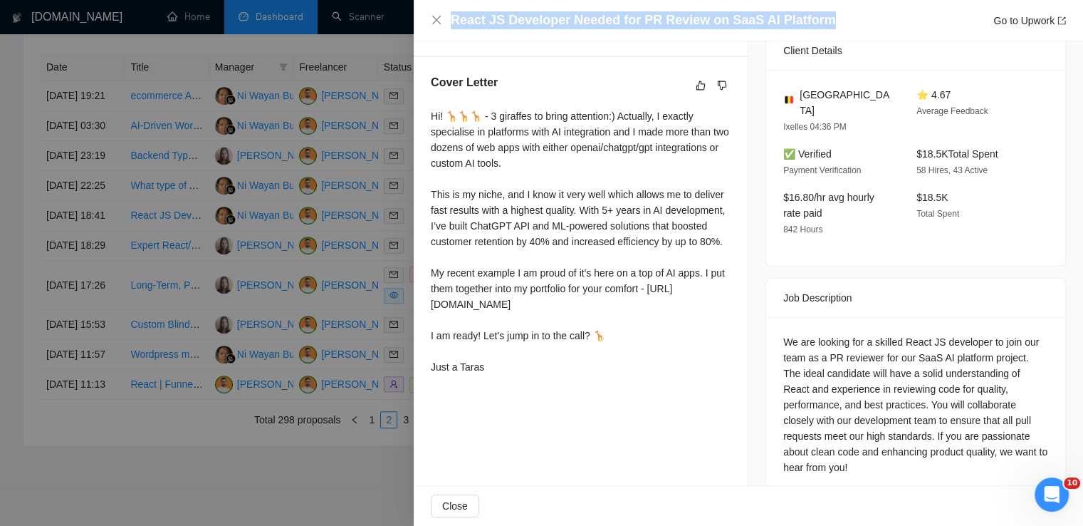
drag, startPoint x: 427, startPoint y: 115, endPoint x: 501, endPoint y: 402, distance: 296.5
click at [501, 397] on div "Cover Letter Hi! 🦒🦒🦒 - 3 giraffes to bring attention:) Actually, I exactly spec…" at bounding box center [581, 227] width 334 height 340
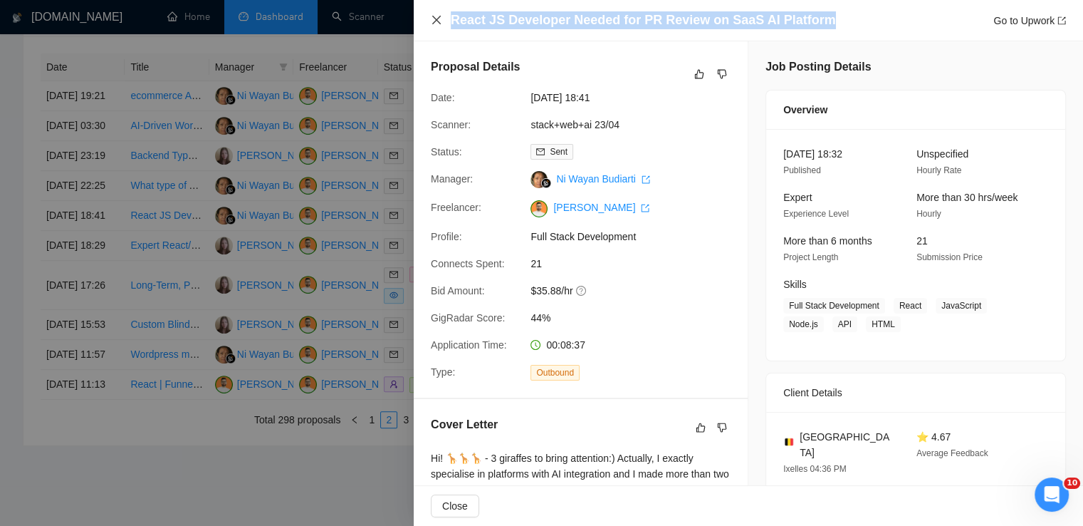
click at [440, 24] on icon "close" at bounding box center [436, 19] width 11 height 11
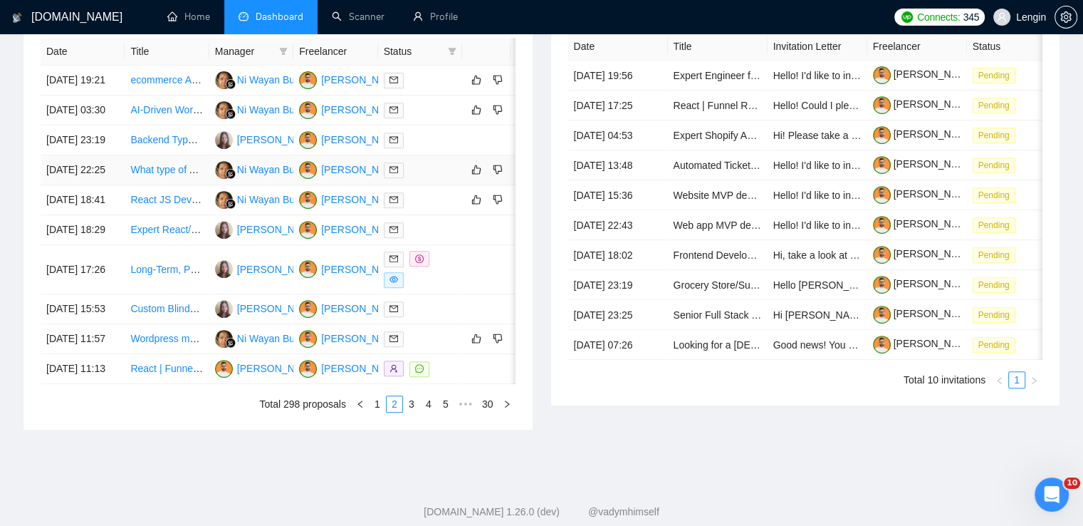
click at [168, 185] on td "What type of Ai/systems can you build for my SAS Agency that helps rental comps?" at bounding box center [167, 170] width 84 height 30
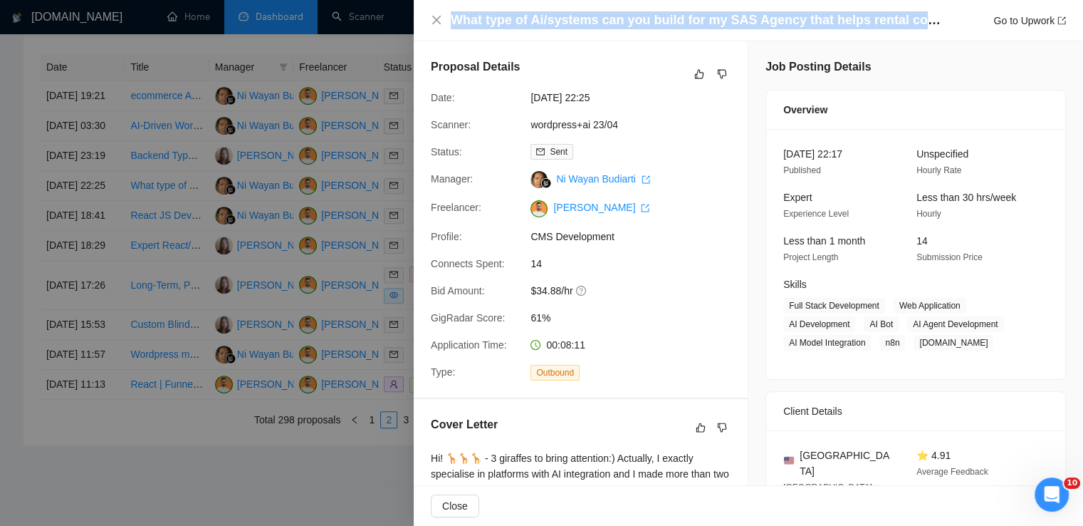
drag, startPoint x: 939, startPoint y: 13, endPoint x: 434, endPoint y: 30, distance: 505.3
click at [434, 30] on div "What type of Ai/systems can you build for my SAS Agency that helps rental comps…" at bounding box center [749, 20] width 670 height 41
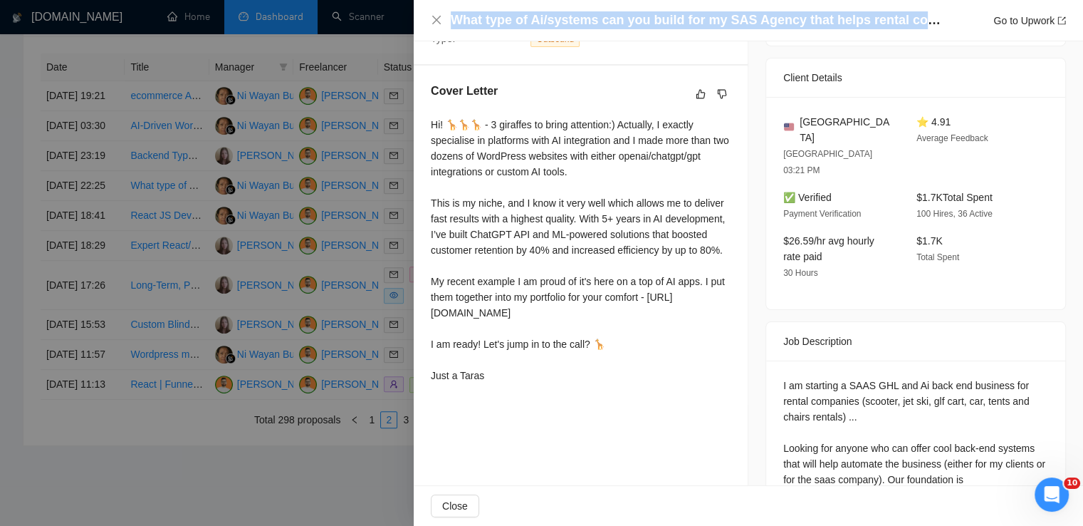
scroll to position [336, 0]
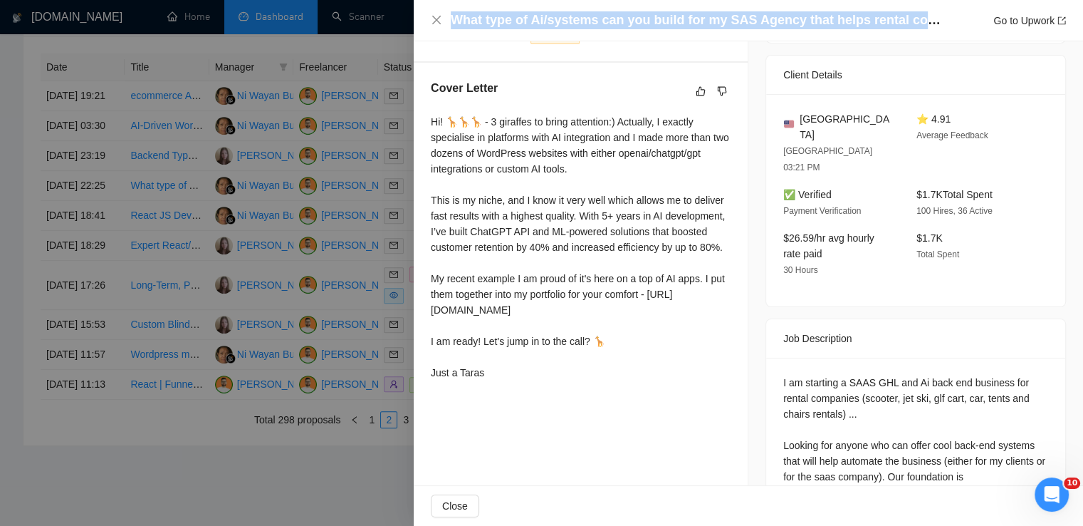
drag, startPoint x: 432, startPoint y: 125, endPoint x: 519, endPoint y: 400, distance: 289.0
click at [519, 380] on div "Hi! 🦒🦒🦒 - 3 giraffes to bring attention:) Actually, I exactly specialise in pla…" at bounding box center [581, 247] width 300 height 266
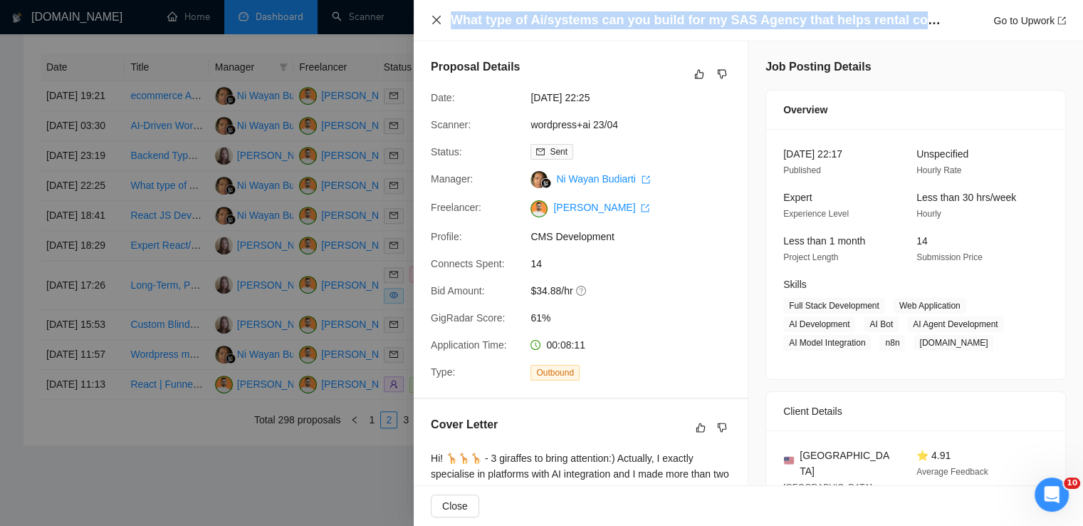
click at [437, 24] on icon "close" at bounding box center [436, 19] width 11 height 11
